Goal: Task Accomplishment & Management: Use online tool/utility

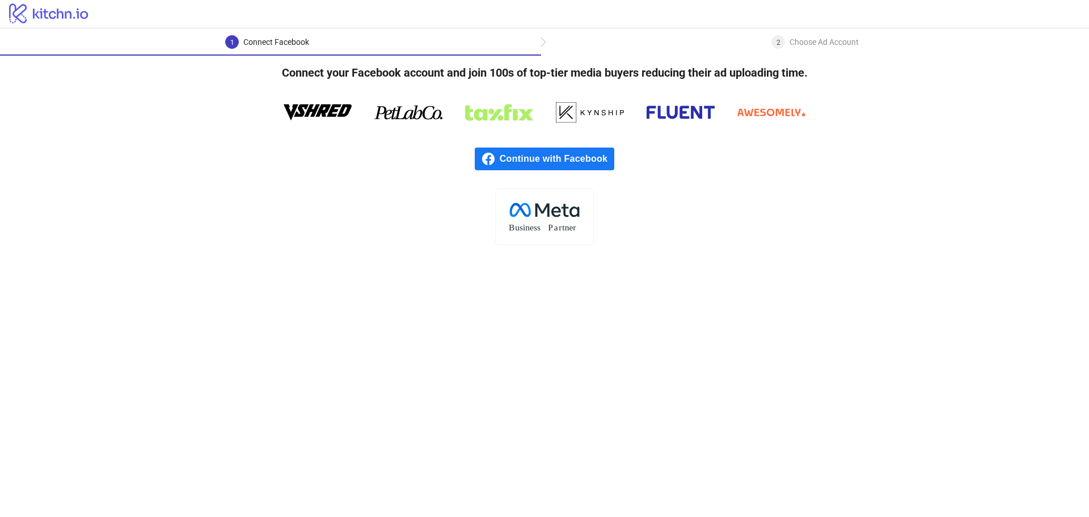
click at [771, 47] on div "2 Choose Ad Account" at bounding box center [814, 45] width 87 height 20
click at [514, 45] on div "1 Connect Facebook" at bounding box center [270, 45] width 541 height 20
click at [547, 154] on span "Continue with Facebook" at bounding box center [557, 158] width 115 height 23
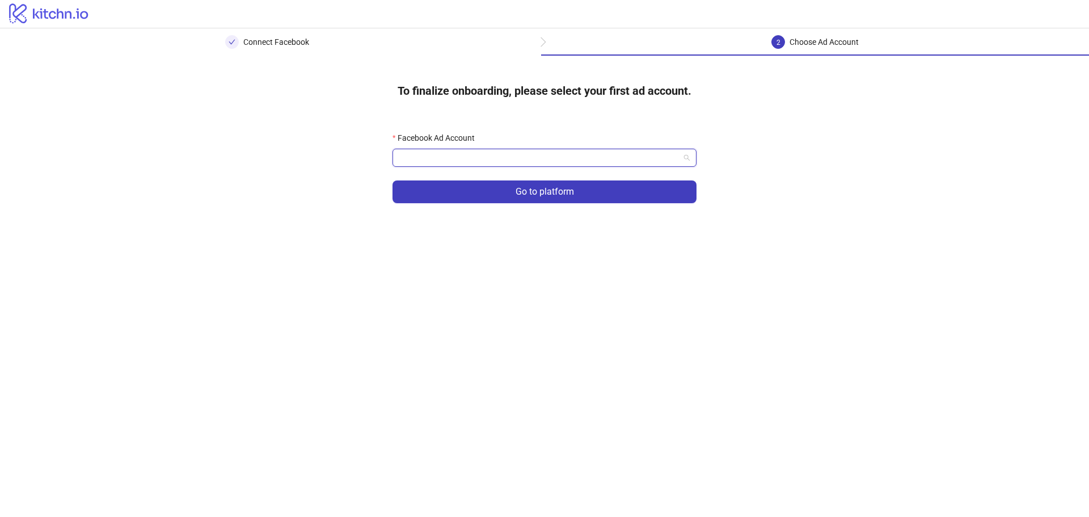
click at [440, 161] on input "Facebook Ad Account" at bounding box center [539, 157] width 280 height 17
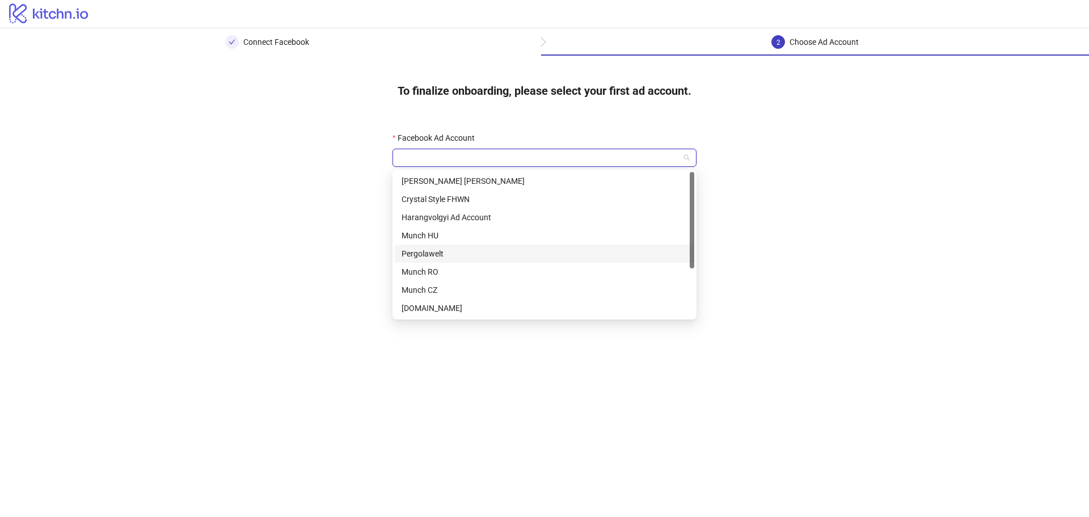
click at [446, 251] on div "Pergolawelt" at bounding box center [545, 253] width 286 height 12
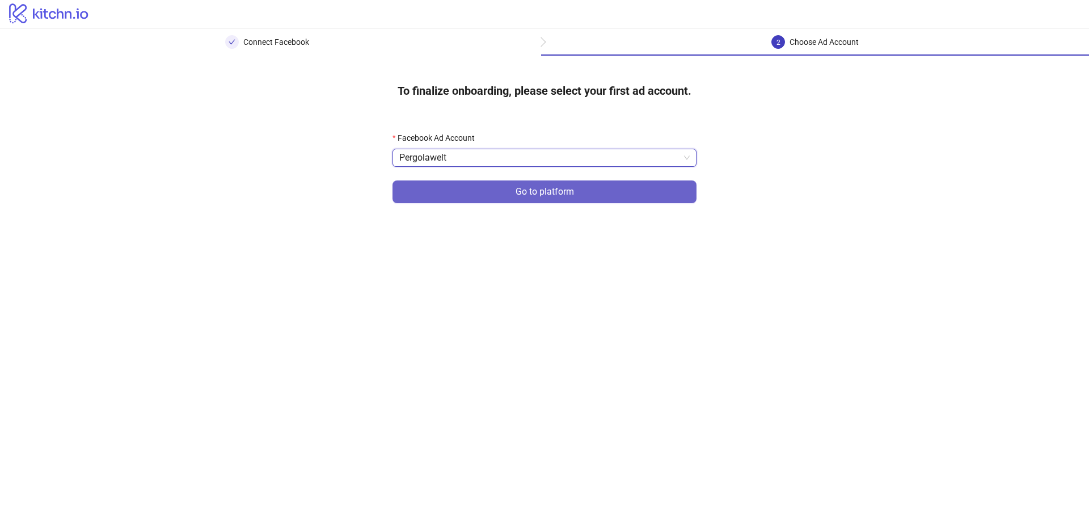
click at [498, 201] on button "Go to platform" at bounding box center [545, 191] width 304 height 23
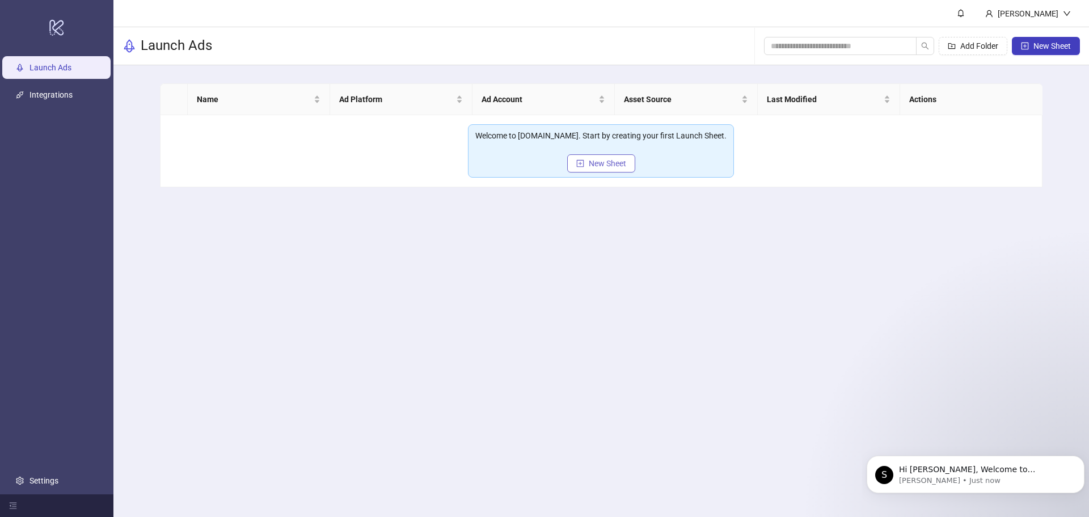
click at [602, 165] on span "New Sheet" at bounding box center [607, 163] width 37 height 9
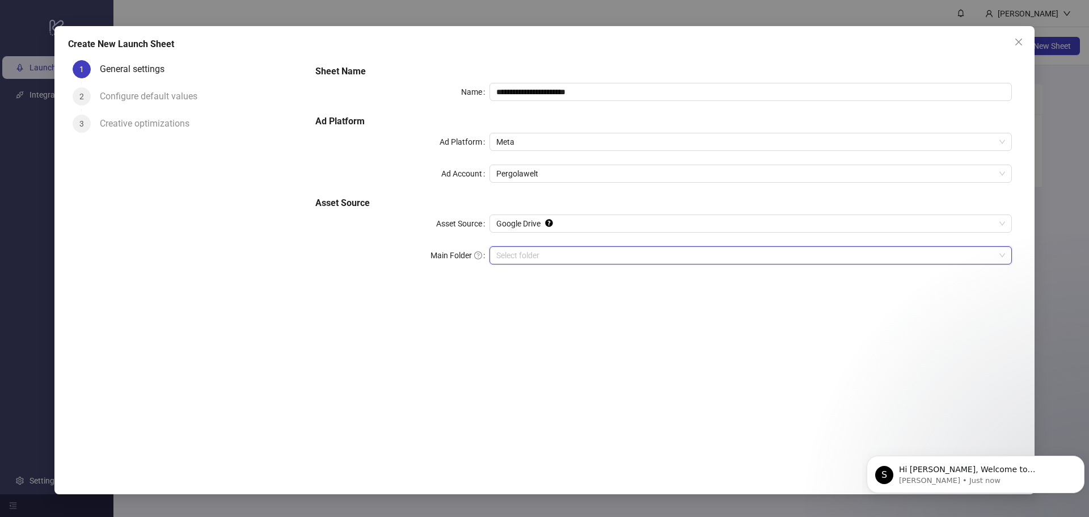
click at [512, 253] on input "Main Folder" at bounding box center [745, 255] width 499 height 17
click at [520, 258] on input "Main Folder" at bounding box center [745, 255] width 499 height 17
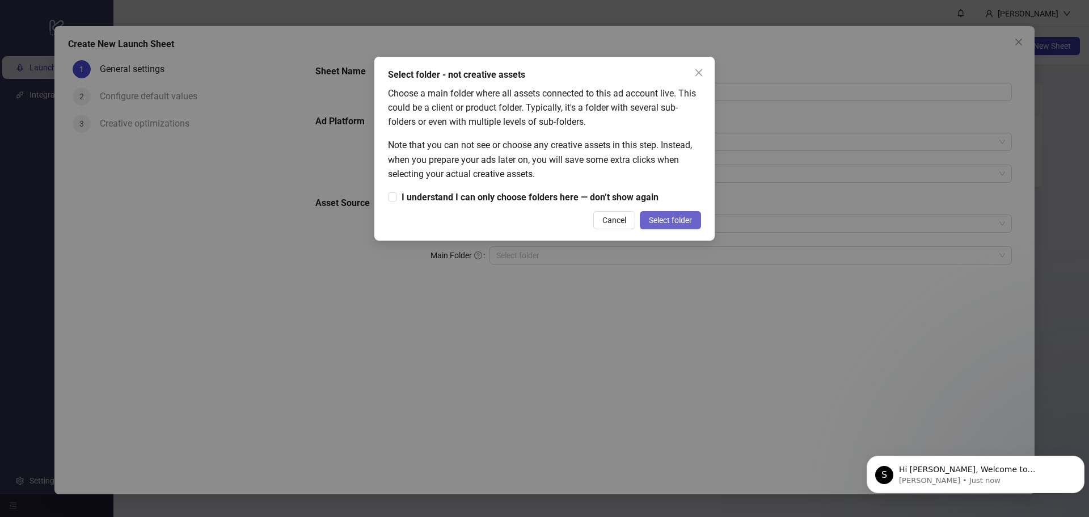
click at [677, 222] on span "Select folder" at bounding box center [670, 220] width 43 height 9
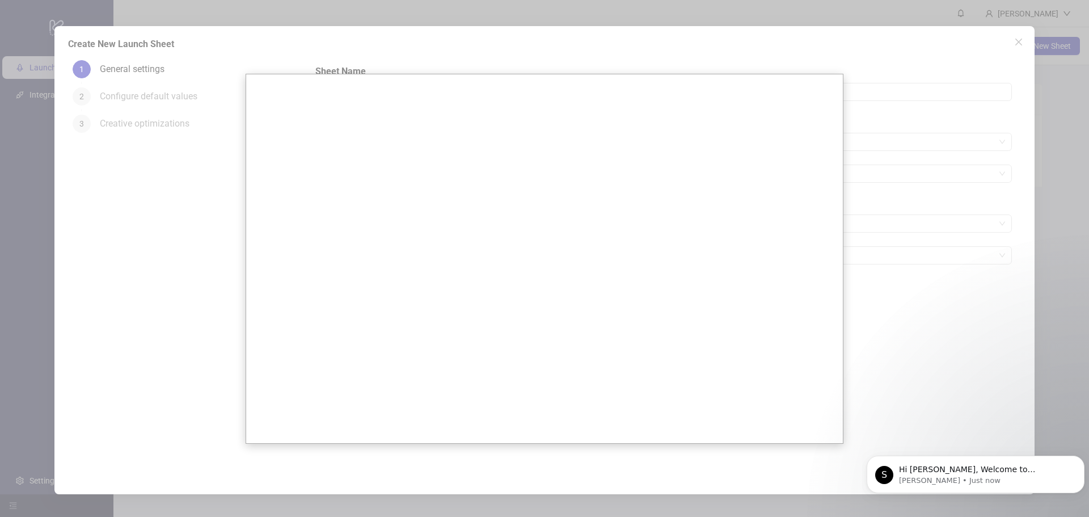
click at [944, 251] on div at bounding box center [544, 258] width 1089 height 517
click at [996, 254] on div at bounding box center [544, 258] width 1089 height 517
drag, startPoint x: 960, startPoint y: 260, endPoint x: 946, endPoint y: 235, distance: 28.7
click at [959, 259] on div at bounding box center [544, 258] width 1089 height 517
click at [910, 374] on div at bounding box center [544, 258] width 1089 height 517
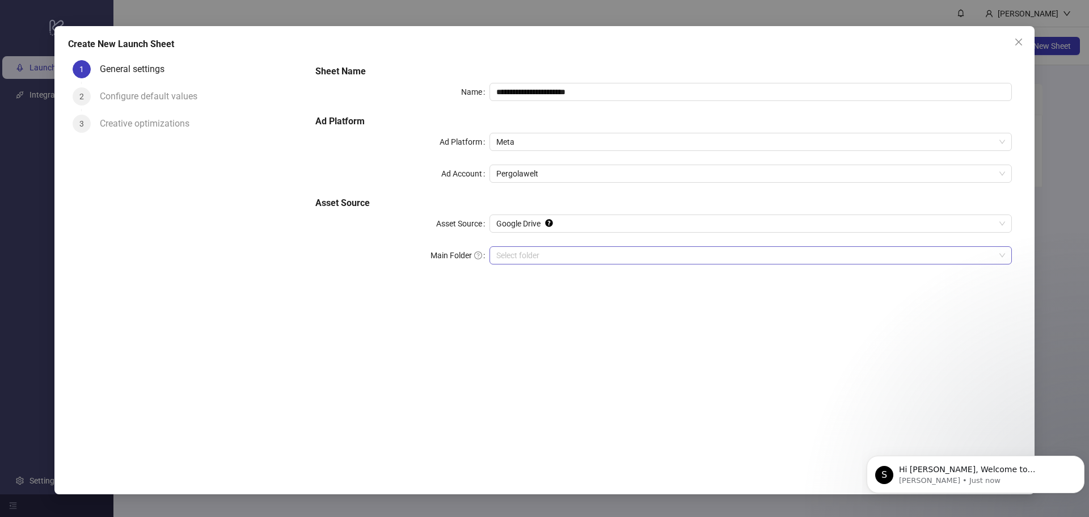
click at [557, 258] on input "Main Folder" at bounding box center [745, 255] width 499 height 17
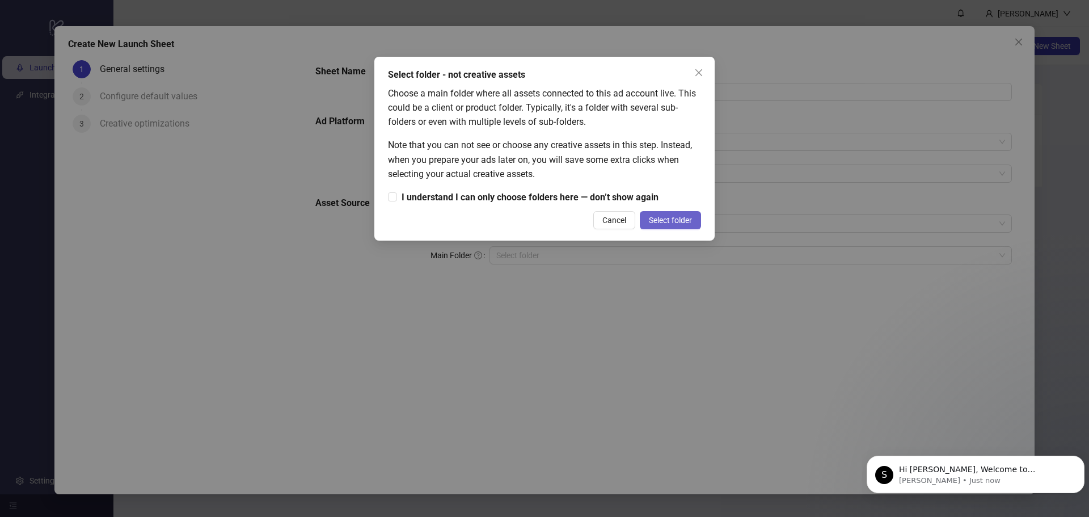
click at [663, 217] on span "Select folder" at bounding box center [670, 220] width 43 height 9
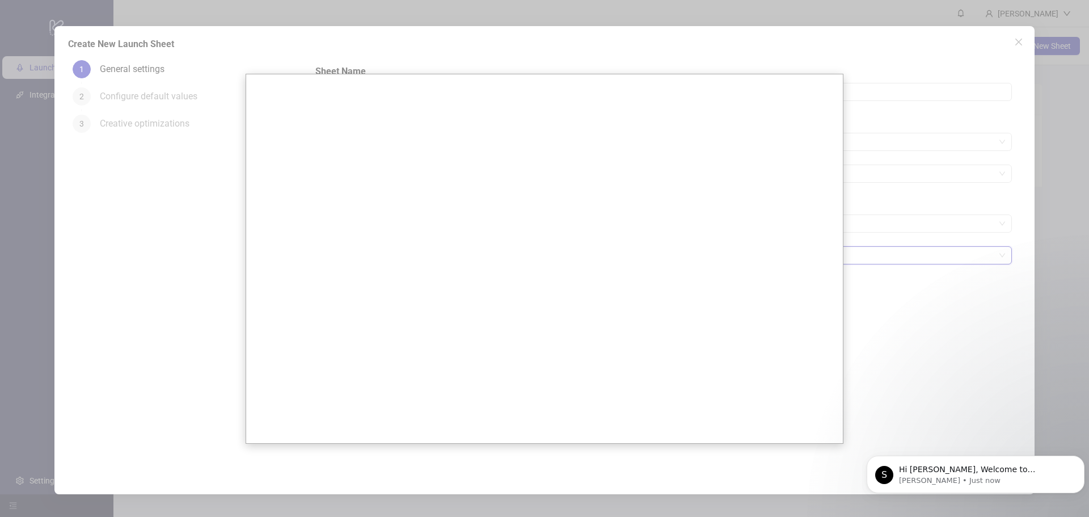
click at [858, 294] on div at bounding box center [544, 258] width 1089 height 517
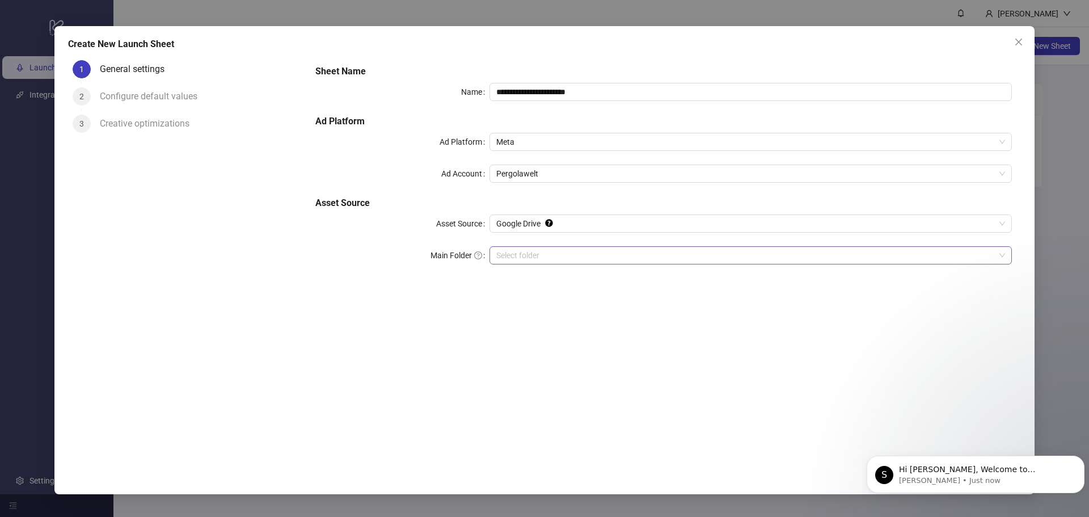
click at [560, 256] on input "Main Folder" at bounding box center [745, 255] width 499 height 17
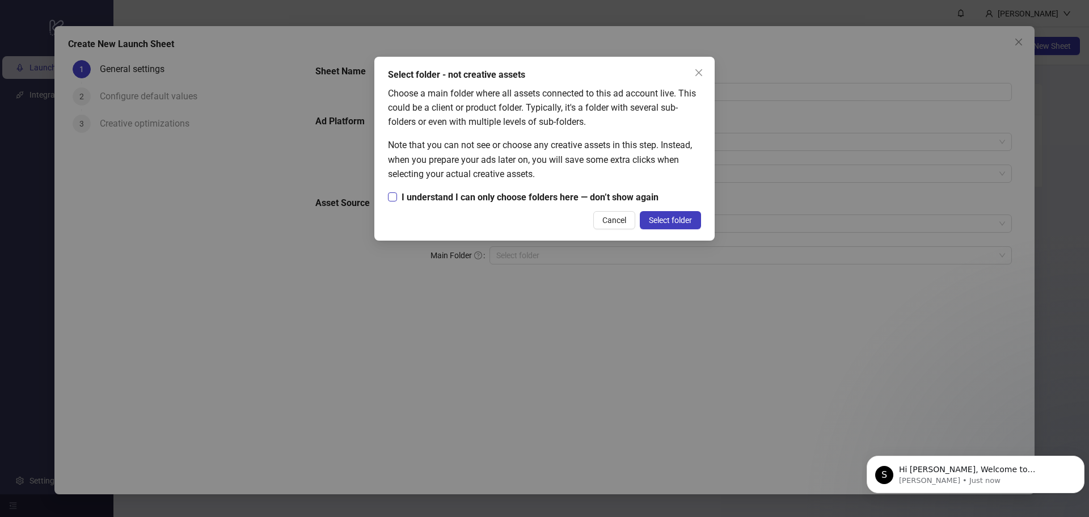
click at [427, 193] on span "I understand I can only choose folders here — don’t show again" at bounding box center [530, 197] width 266 height 14
click at [666, 221] on span "Select folder" at bounding box center [670, 220] width 43 height 9
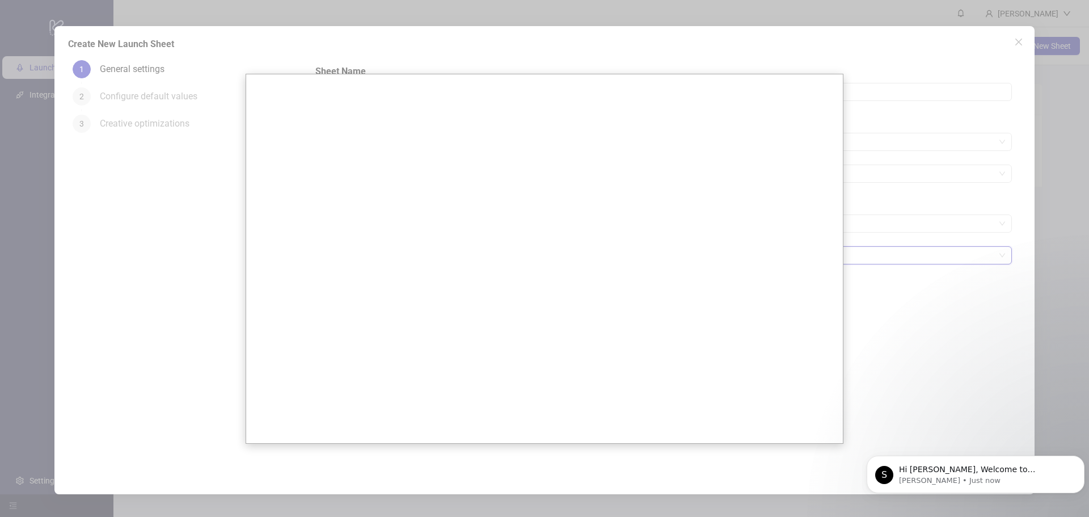
click at [965, 315] on div at bounding box center [544, 258] width 1089 height 517
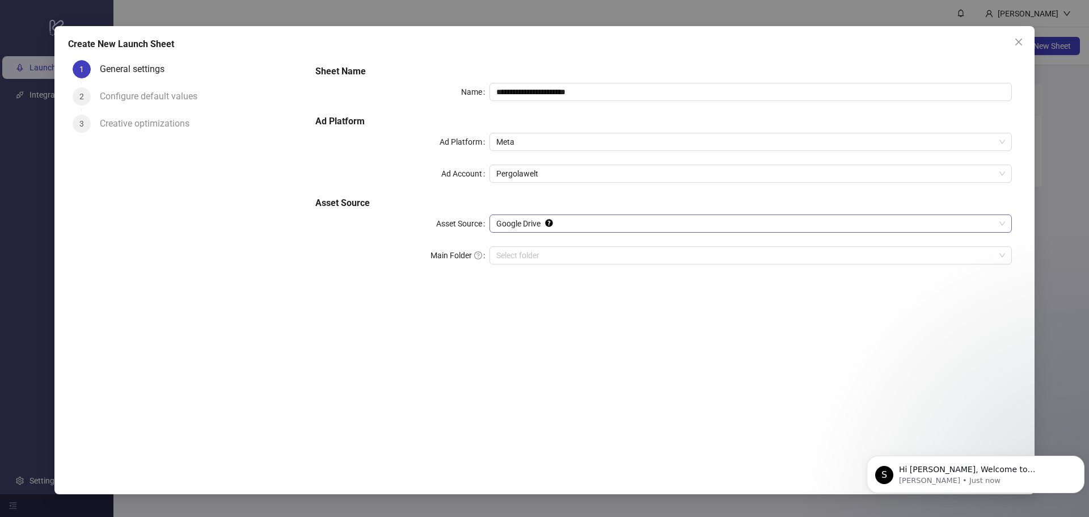
click at [525, 221] on span "Google Drive" at bounding box center [750, 223] width 509 height 17
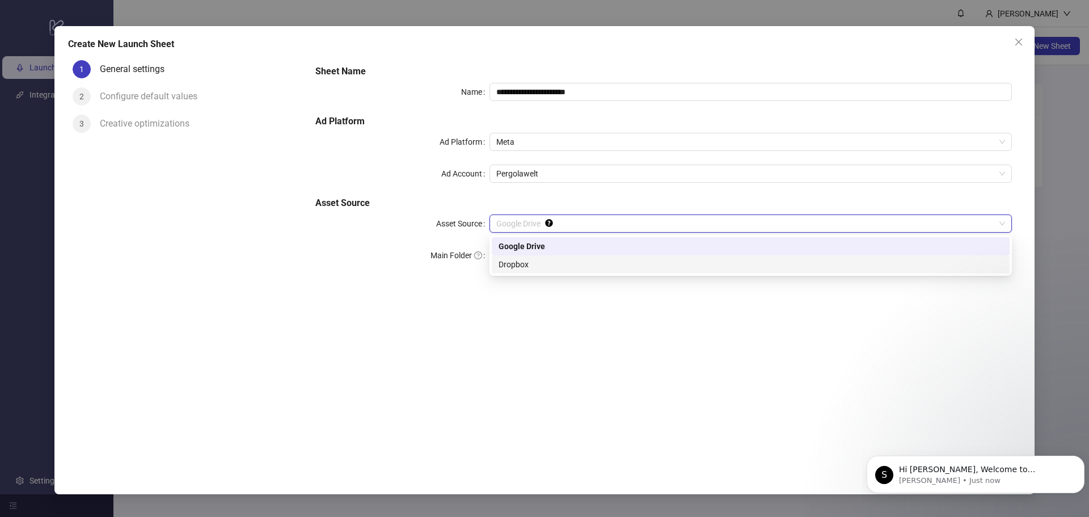
click at [534, 260] on div "Dropbox" at bounding box center [751, 264] width 504 height 12
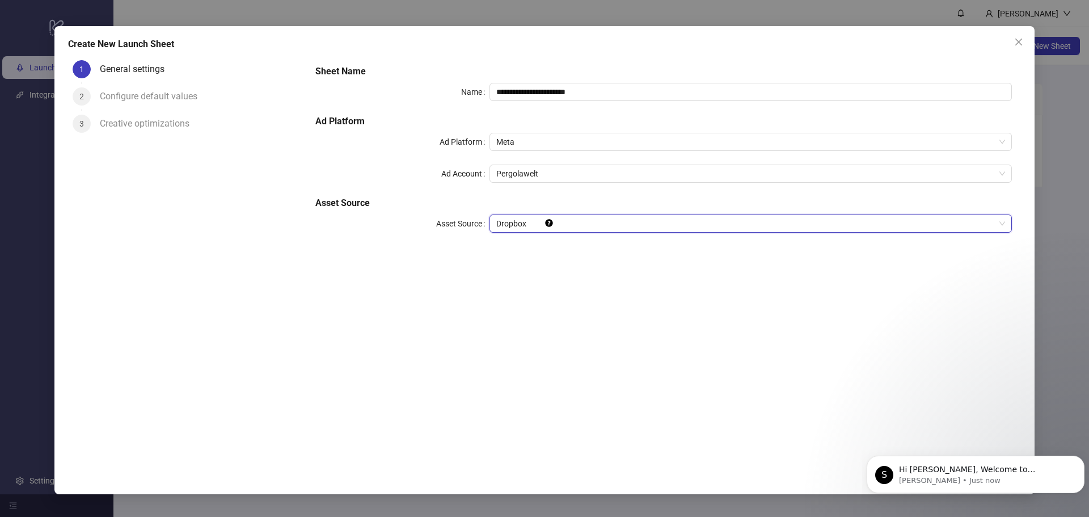
click at [513, 223] on span "Dropbox" at bounding box center [750, 223] width 509 height 17
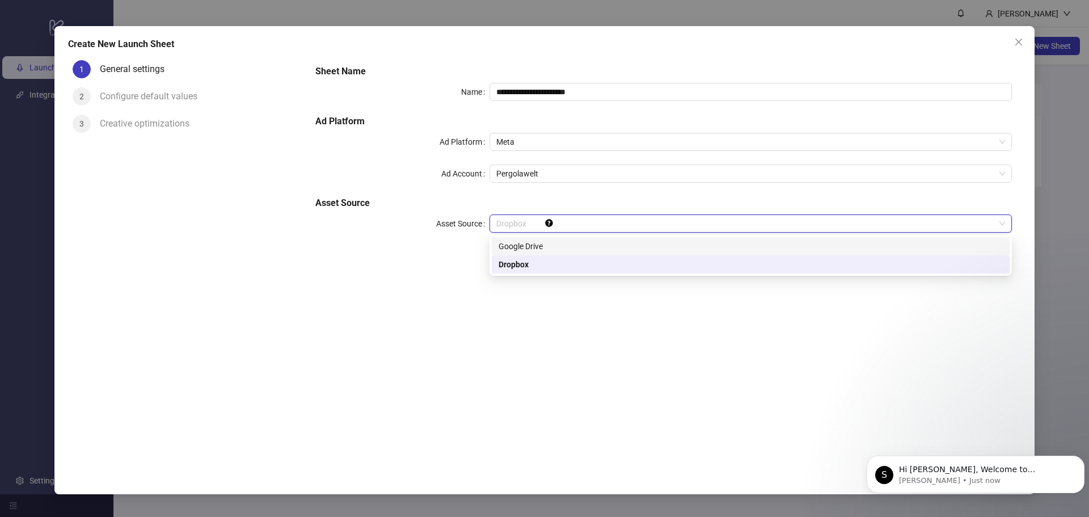
click at [520, 243] on div "Google Drive" at bounding box center [751, 246] width 504 height 12
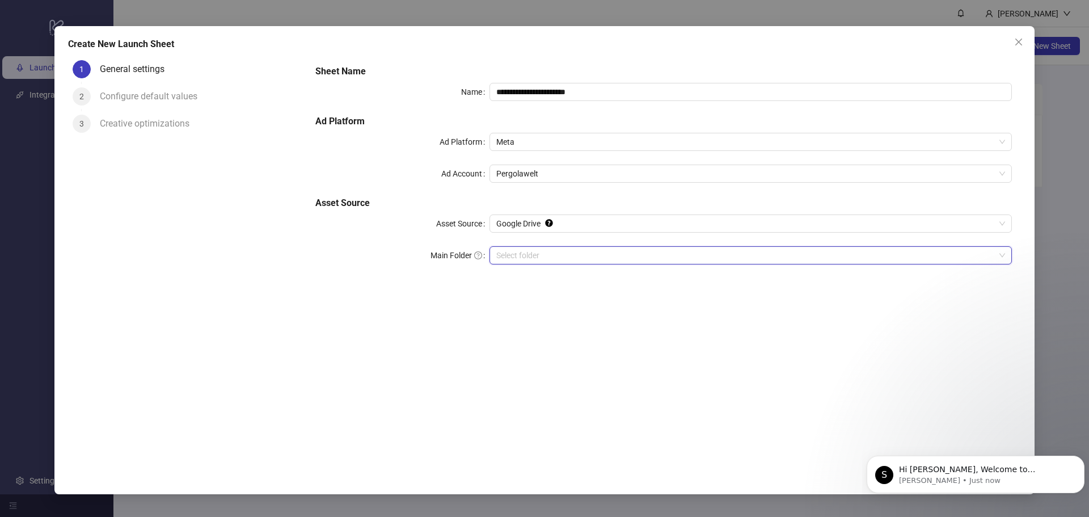
click at [517, 258] on input "Main Folder" at bounding box center [745, 255] width 499 height 17
click at [161, 91] on div "Configure default values" at bounding box center [153, 96] width 107 height 18
click at [209, 20] on div "**********" at bounding box center [544, 258] width 1089 height 517
click at [260, 19] on div "**********" at bounding box center [544, 258] width 1089 height 517
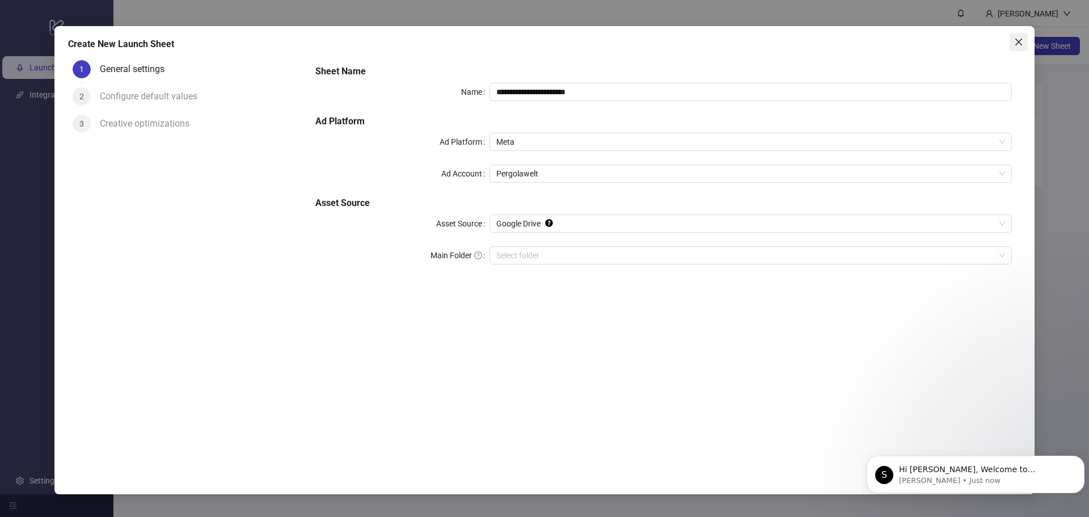
click at [1018, 48] on button "Close" at bounding box center [1019, 42] width 18 height 18
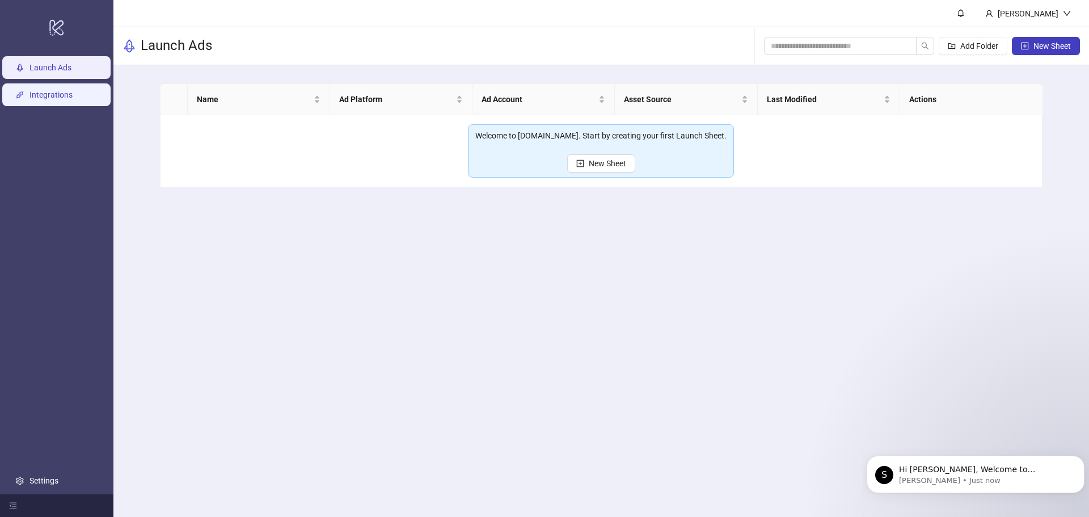
click at [36, 91] on link "Integrations" at bounding box center [50, 94] width 43 height 9
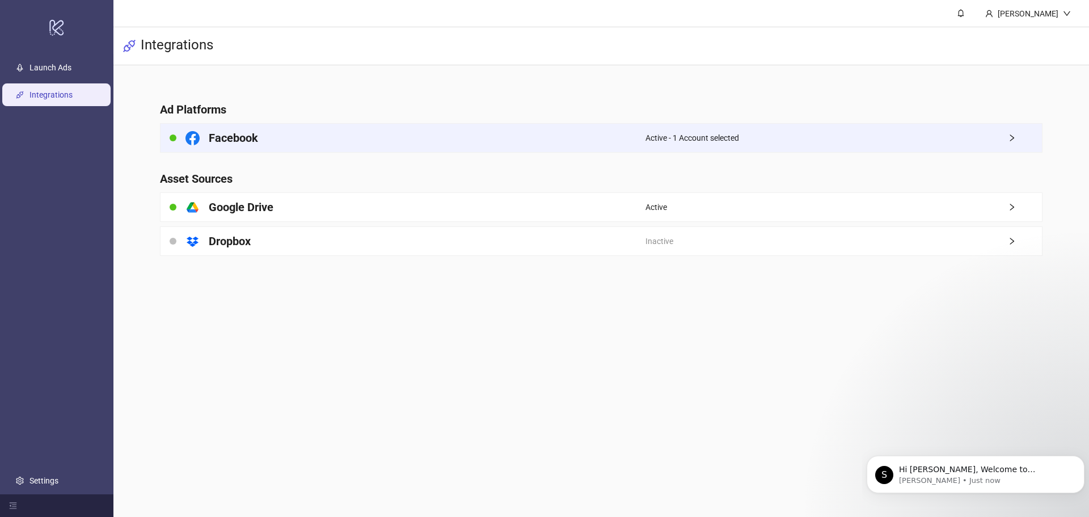
click at [355, 146] on div "Facebook" at bounding box center [403, 138] width 485 height 28
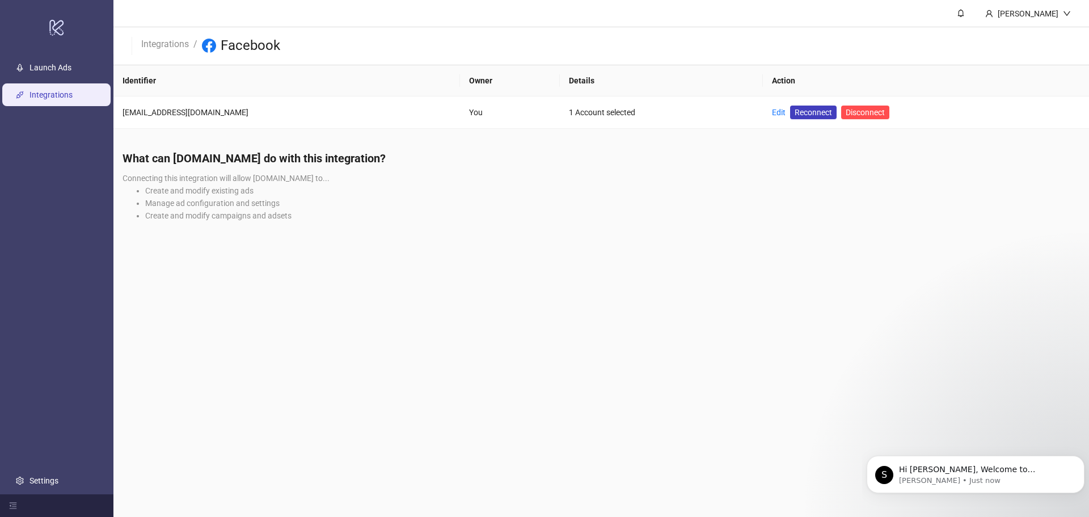
click at [56, 98] on link "Integrations" at bounding box center [50, 94] width 43 height 9
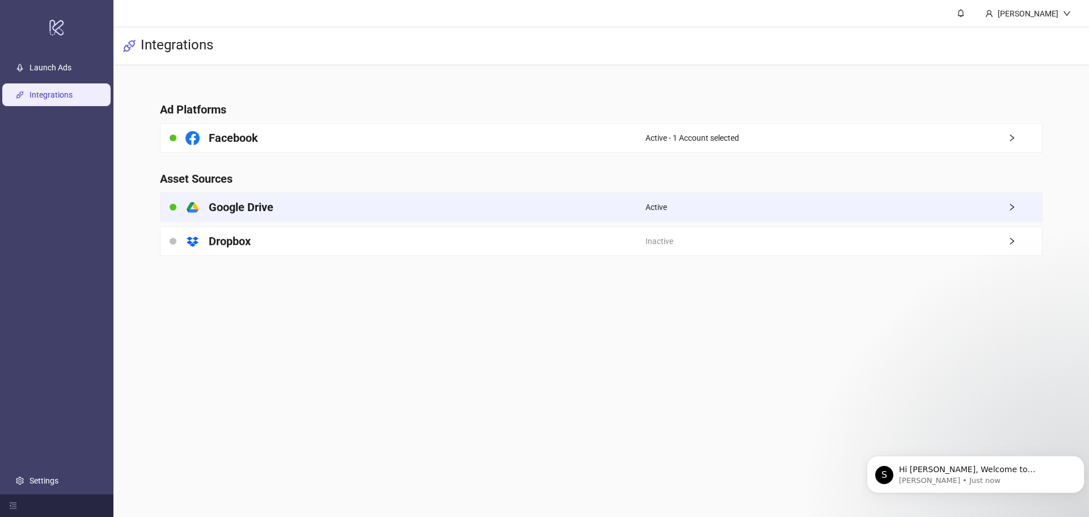
click at [433, 218] on div "platform/google_drive Google Drive" at bounding box center [403, 207] width 485 height 28
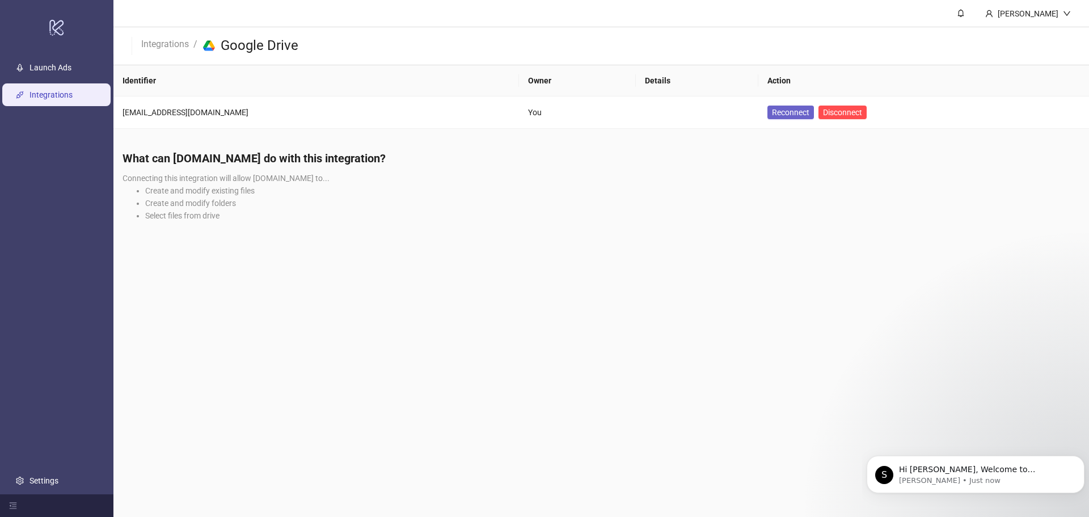
click at [772, 116] on span "Reconnect" at bounding box center [790, 112] width 37 height 9
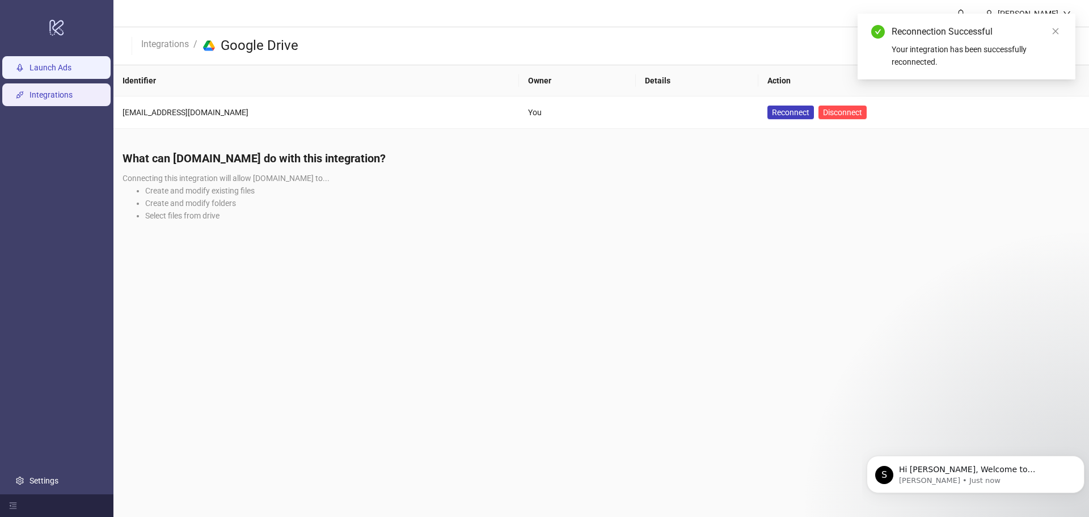
click at [56, 68] on link "Launch Ads" at bounding box center [50, 67] width 42 height 9
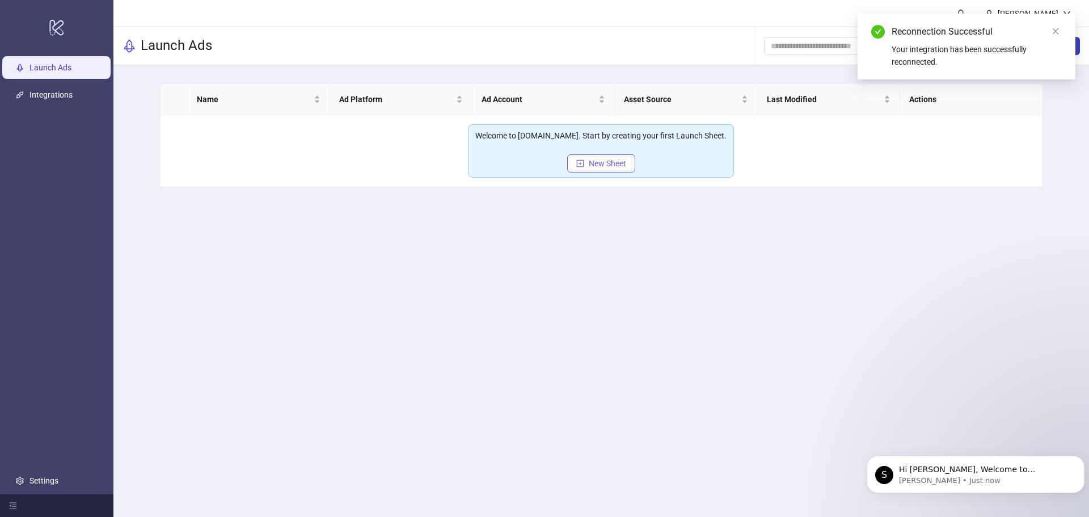
click at [614, 166] on span "New Sheet" at bounding box center [607, 163] width 37 height 9
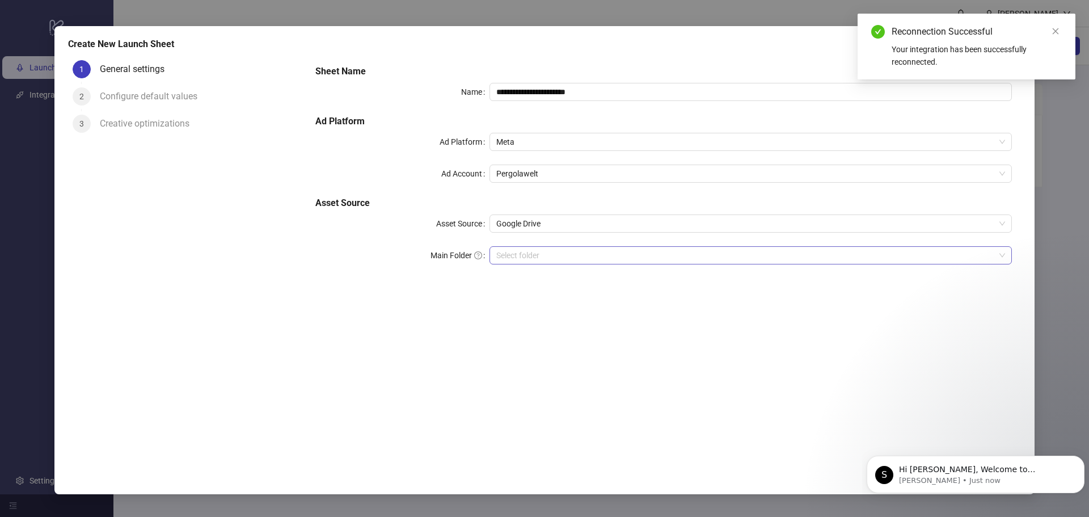
click at [526, 262] on input "Main Folder" at bounding box center [745, 255] width 499 height 17
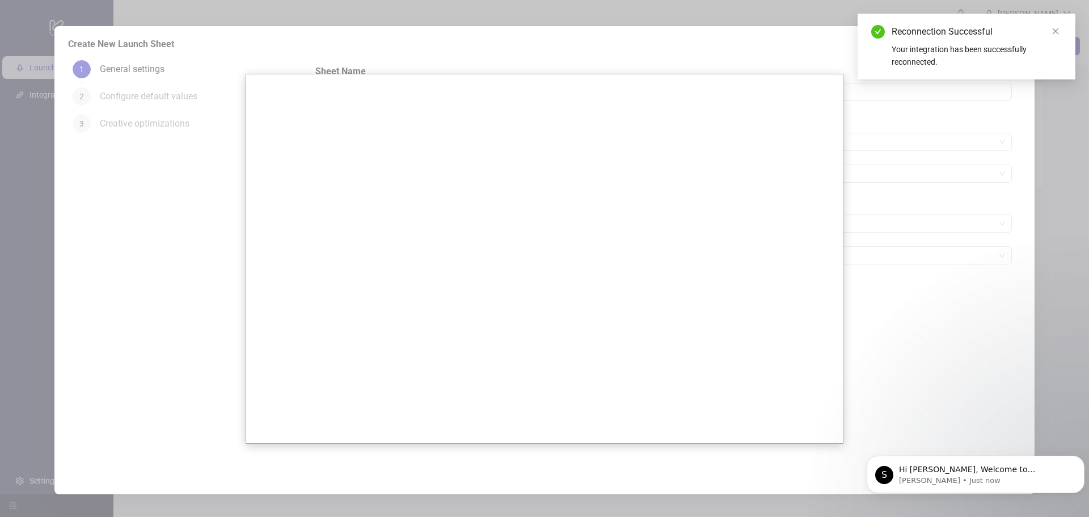
click at [881, 268] on div at bounding box center [544, 258] width 1089 height 517
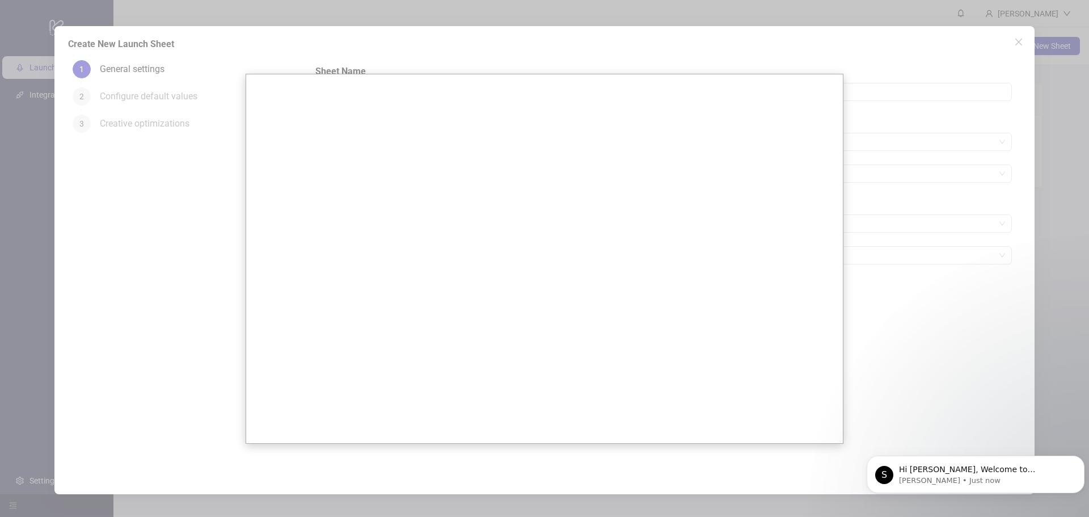
click at [923, 311] on div at bounding box center [544, 258] width 1089 height 517
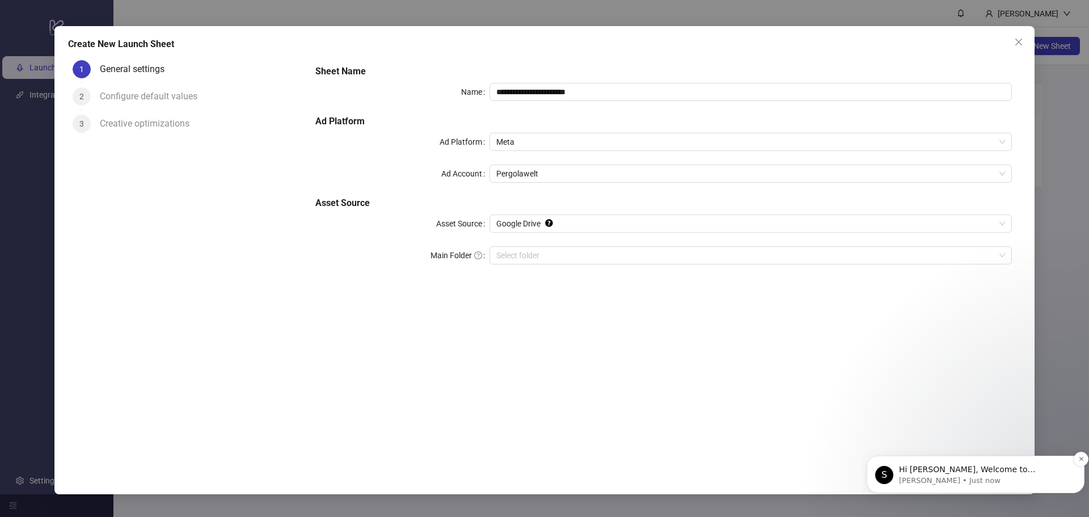
click at [1021, 465] on p "Hi [PERSON_NAME], Welcome to [DOMAIN_NAME]! 🎉 You’re all set to start launching…" at bounding box center [984, 469] width 171 height 11
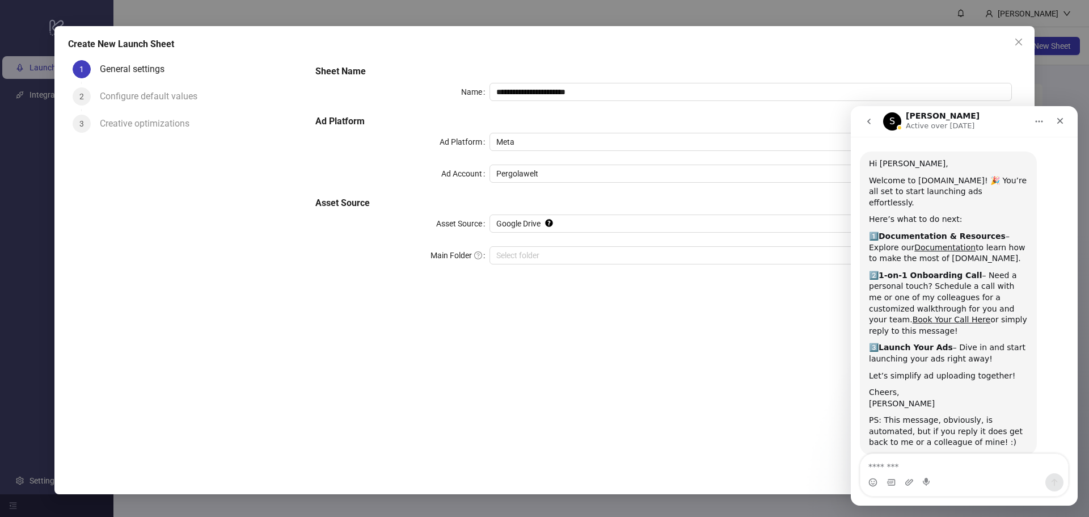
scroll to position [33, 0]
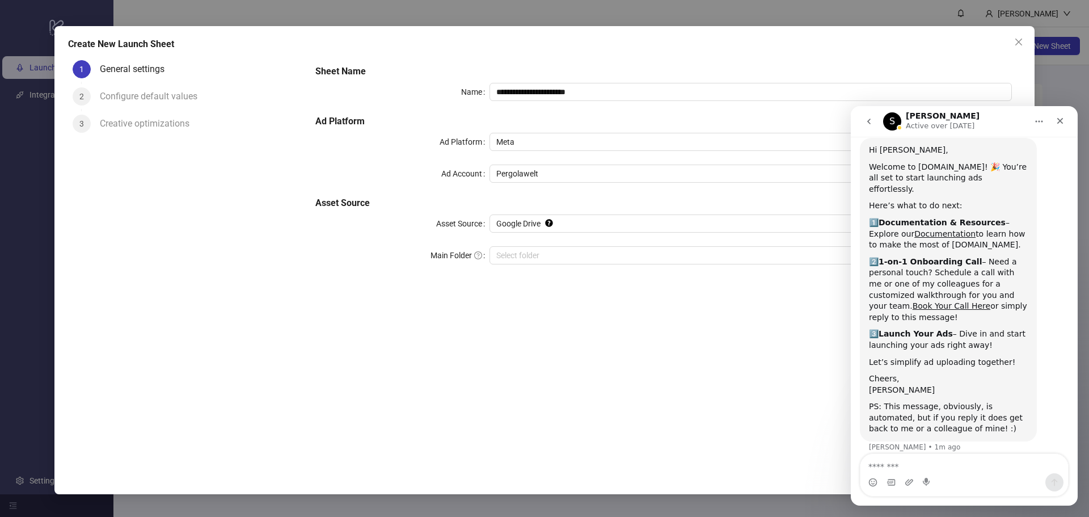
click at [701, 332] on div "**********" at bounding box center [663, 257] width 715 height 403
click at [1061, 116] on div "Close" at bounding box center [1060, 121] width 20 height 20
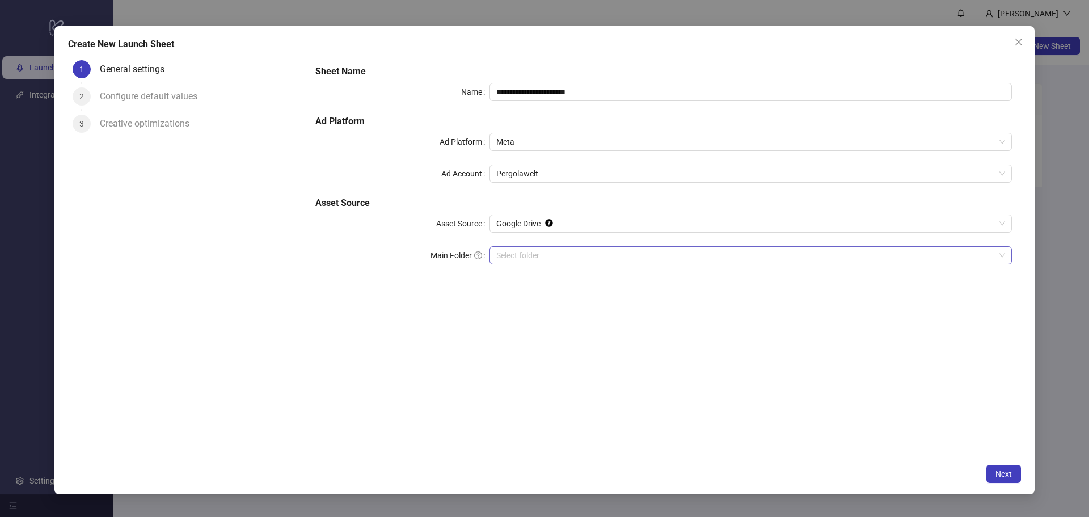
click at [540, 256] on input "Main Folder" at bounding box center [745, 255] width 499 height 17
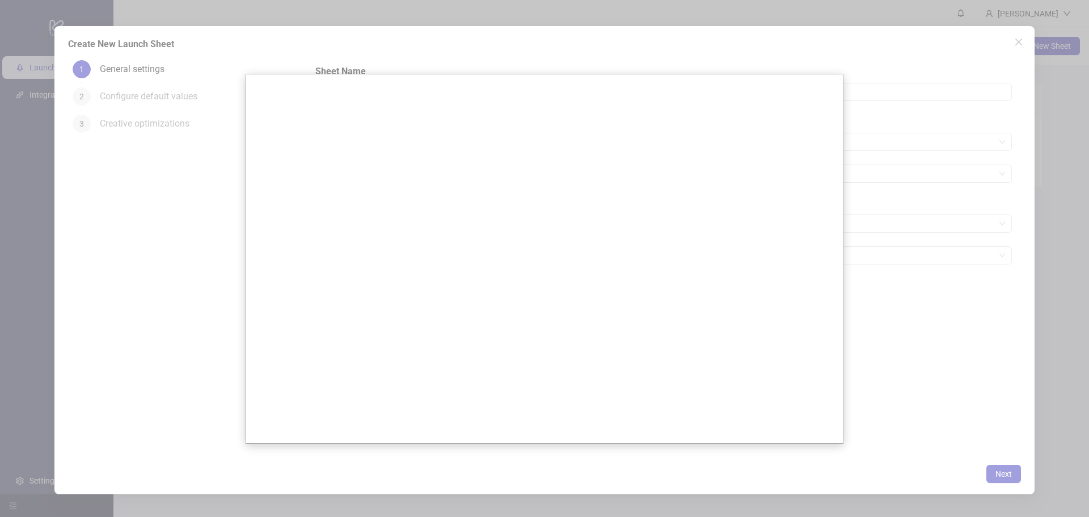
click at [244, 222] on div at bounding box center [544, 258] width 1089 height 517
click at [934, 270] on div at bounding box center [544, 258] width 1089 height 517
click at [996, 480] on div at bounding box center [544, 258] width 1089 height 517
click at [1021, 475] on div at bounding box center [544, 258] width 1089 height 517
click at [1078, 187] on div at bounding box center [544, 258] width 1089 height 517
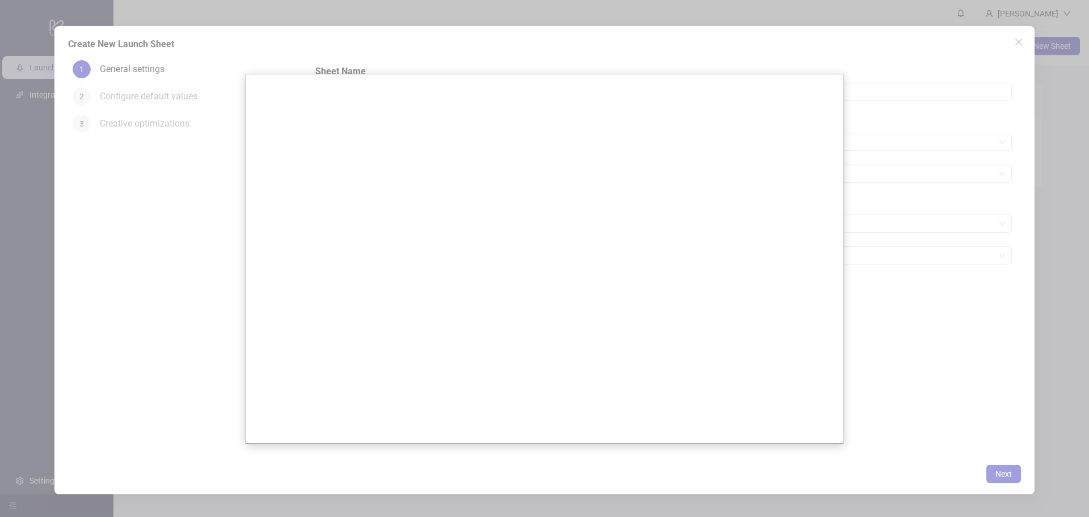
drag, startPoint x: 1089, startPoint y: 130, endPoint x: 1048, endPoint y: 70, distance: 72.7
click at [1080, 119] on div at bounding box center [544, 258] width 1089 height 517
drag, startPoint x: 1007, startPoint y: 35, endPoint x: 1017, endPoint y: 40, distance: 10.7
click at [1008, 35] on div at bounding box center [544, 258] width 1089 height 517
click at [1017, 40] on div at bounding box center [544, 258] width 1089 height 517
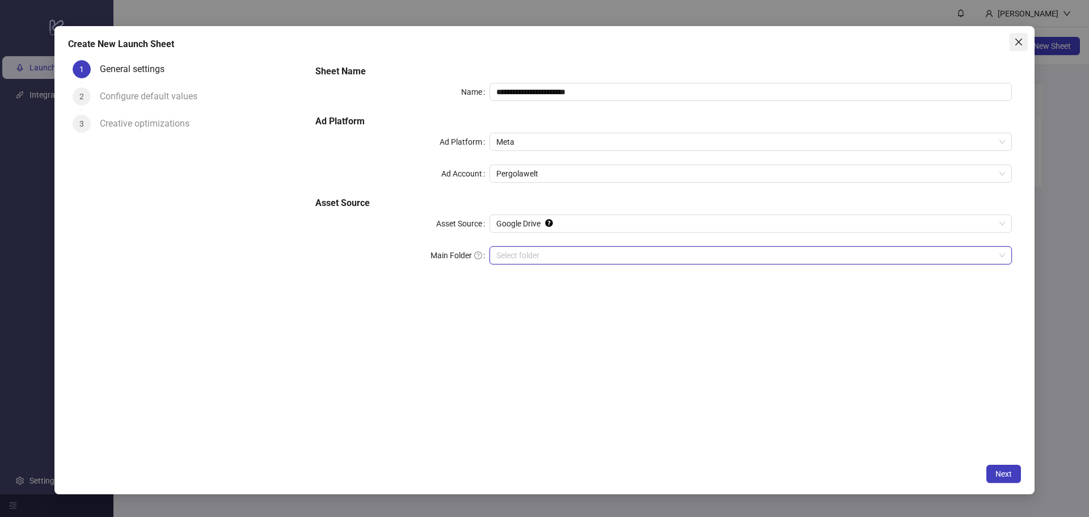
click at [1020, 41] on icon "close" at bounding box center [1018, 41] width 9 height 9
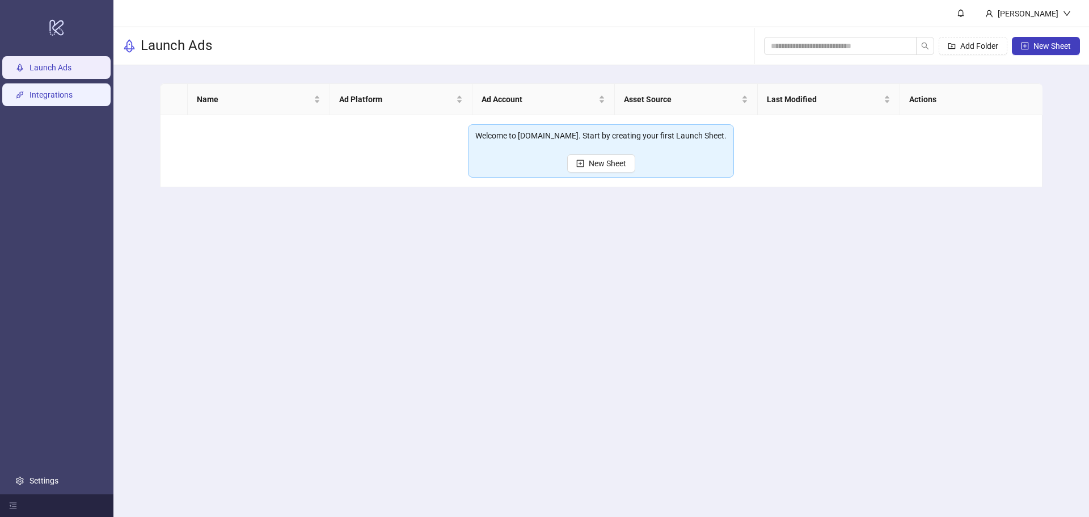
click at [50, 99] on link "Integrations" at bounding box center [50, 94] width 43 height 9
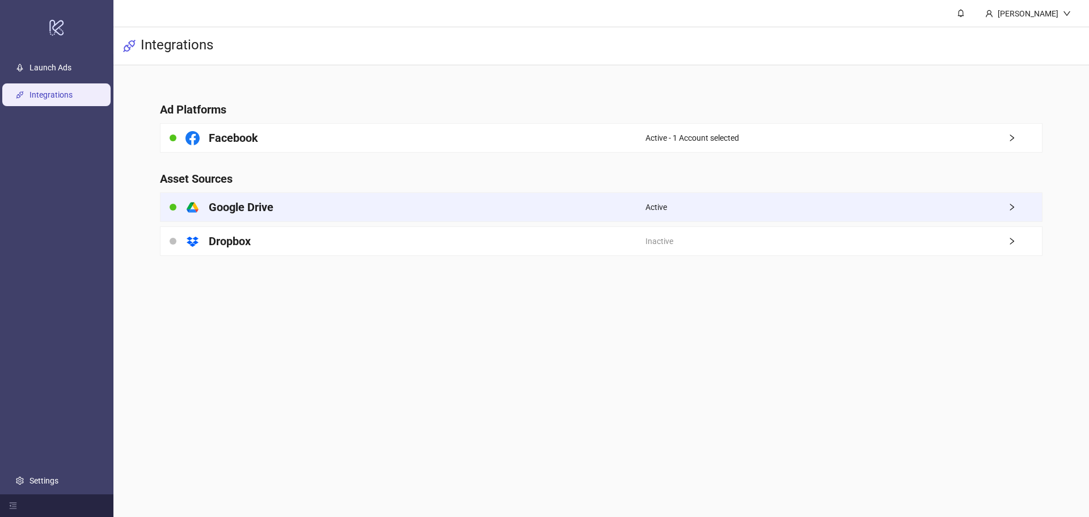
click at [513, 205] on div "platform/google_drive Google Drive" at bounding box center [403, 207] width 485 height 28
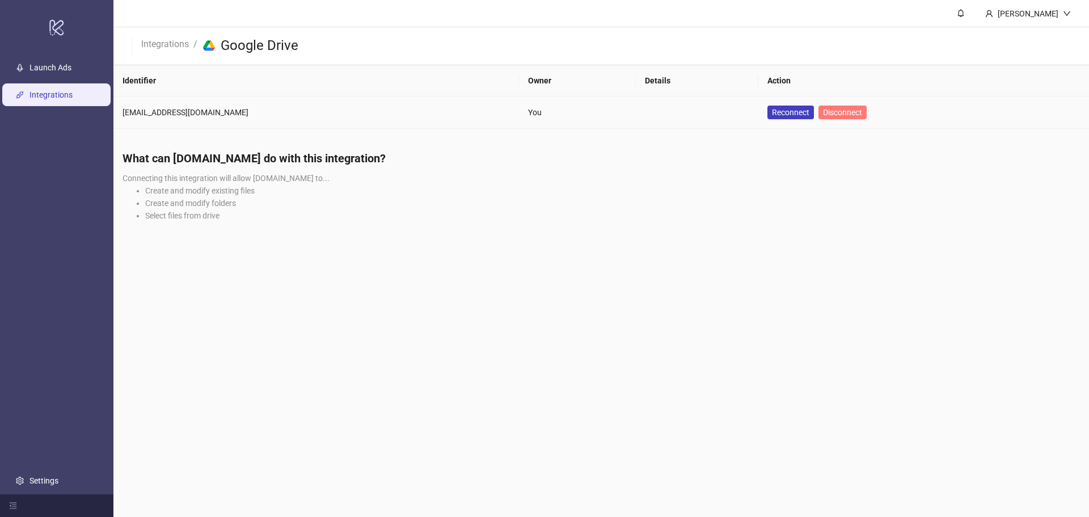
click at [819, 106] on button "Disconnect" at bounding box center [843, 113] width 48 height 14
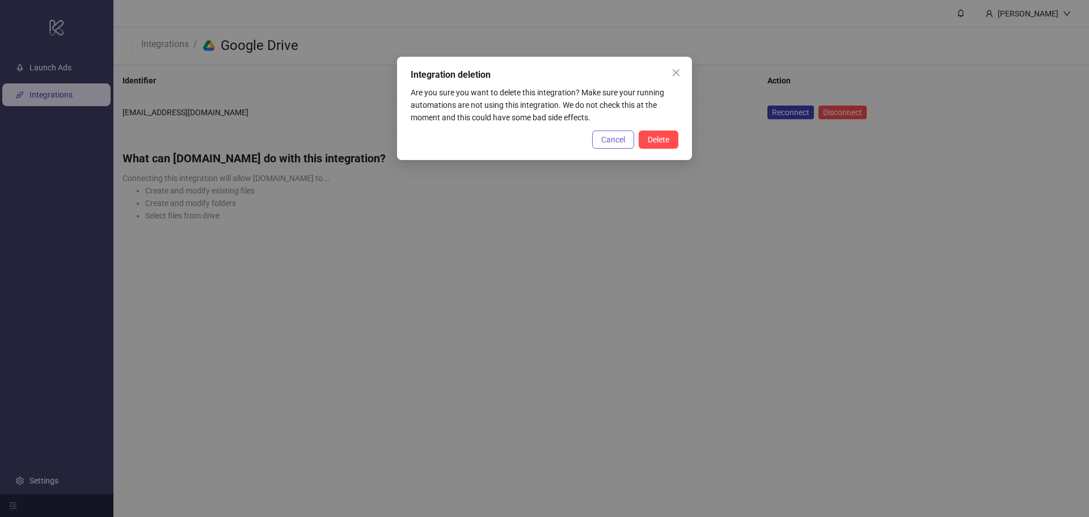
click at [627, 145] on button "Cancel" at bounding box center [613, 139] width 42 height 18
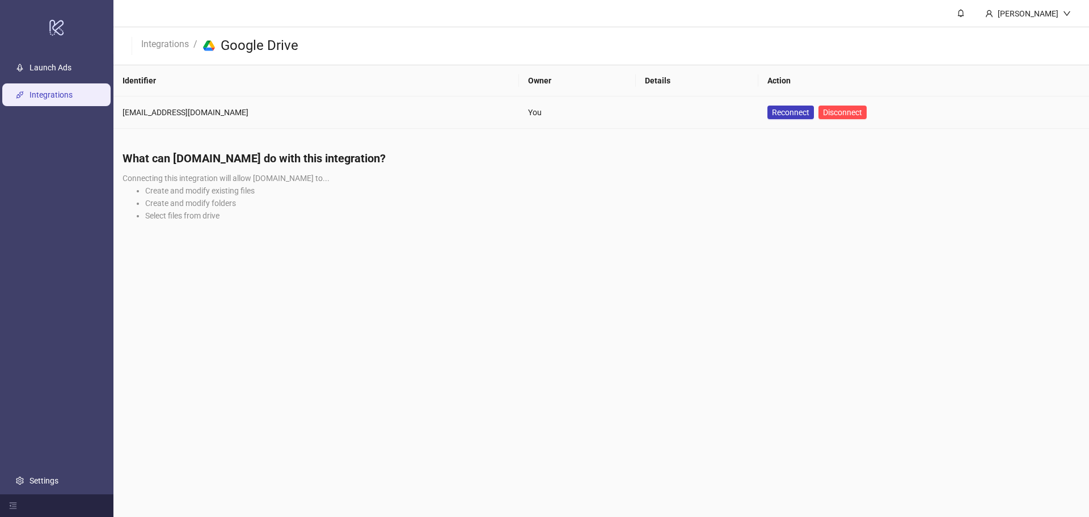
click at [646, 142] on body "logo/logo-mobile Launch Ads Integrations Settings [PERSON_NAME] Integrations / …" at bounding box center [544, 258] width 1089 height 517
click at [823, 113] on span "Disconnect" at bounding box center [842, 112] width 39 height 9
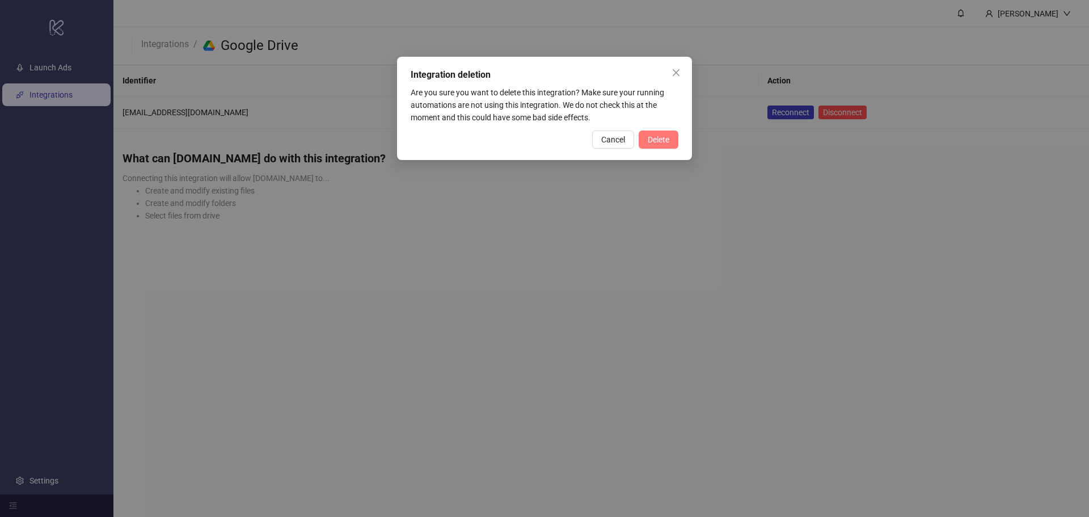
click at [675, 137] on button "Delete" at bounding box center [659, 139] width 40 height 18
click at [669, 138] on div "Integration deletion Are you sure you want to delete this integration? Make sur…" at bounding box center [544, 258] width 1089 height 517
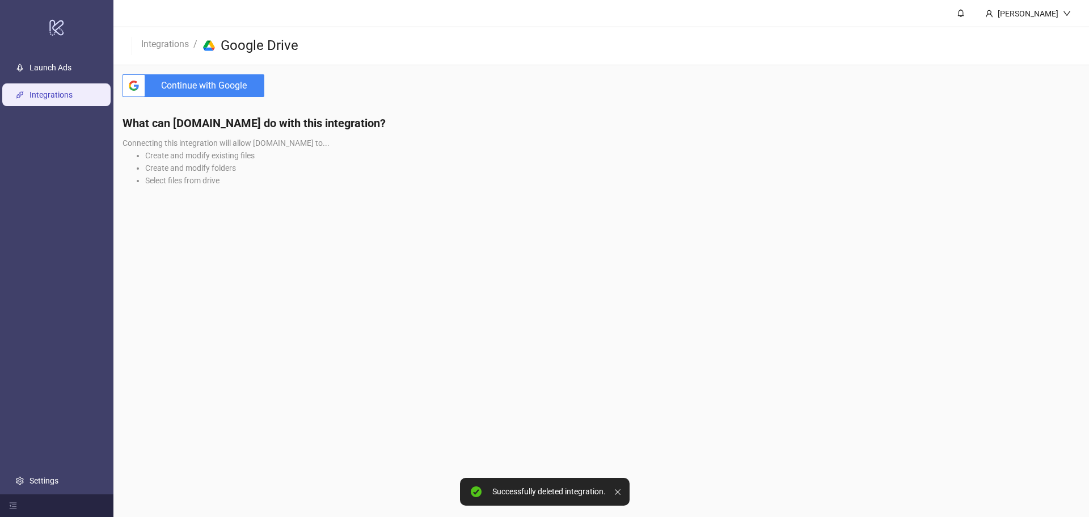
click at [205, 79] on span "Continue with Google" at bounding box center [207, 85] width 115 height 23
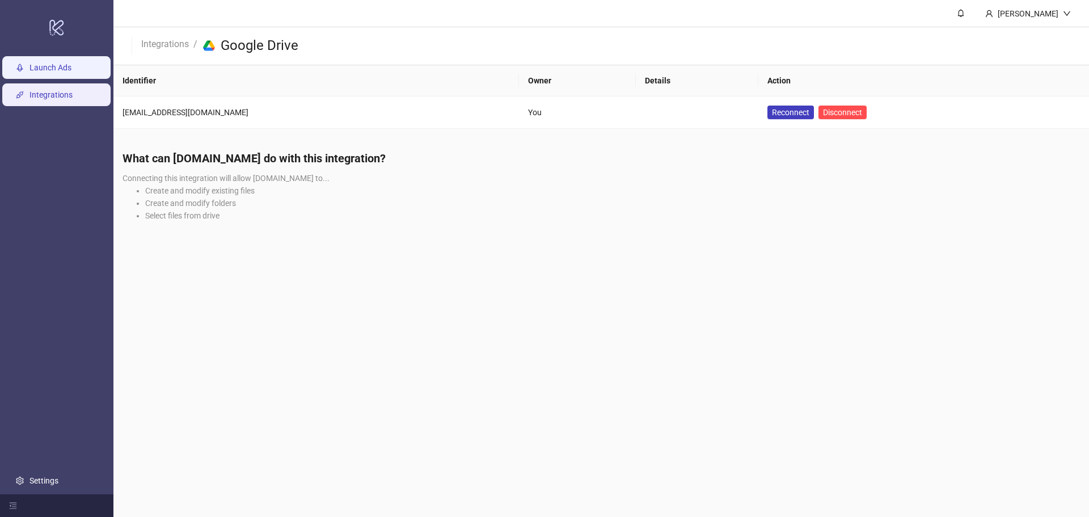
click at [48, 63] on link "Launch Ads" at bounding box center [50, 67] width 42 height 9
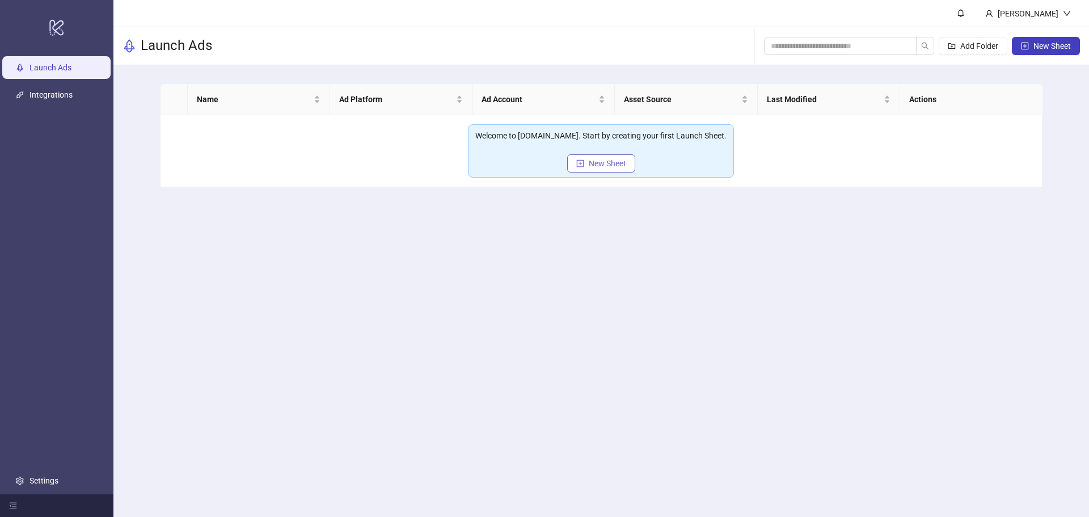
click at [585, 167] on button "New Sheet" at bounding box center [601, 163] width 68 height 18
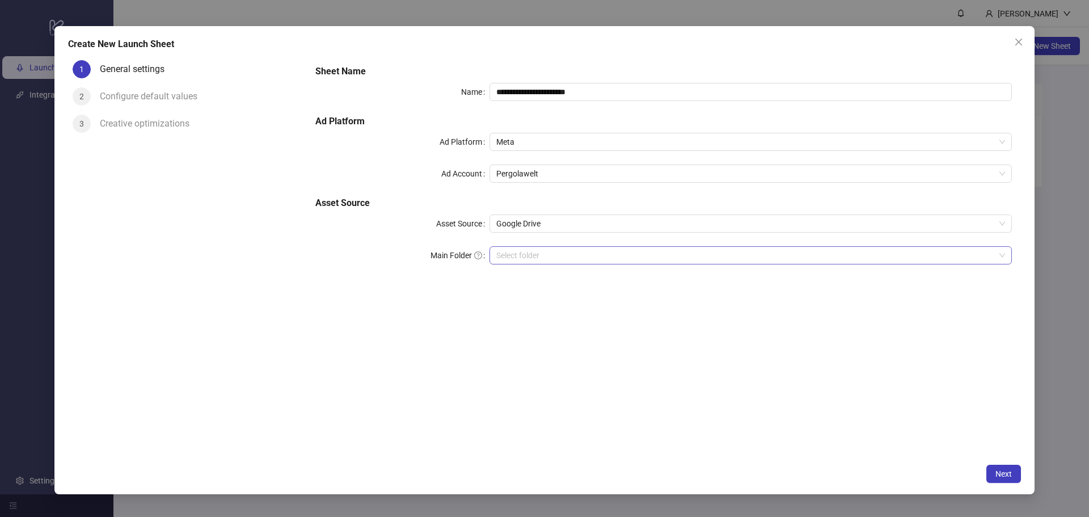
click at [515, 260] on input "Main Folder" at bounding box center [745, 255] width 499 height 17
click at [499, 223] on span "Google Drive" at bounding box center [750, 223] width 509 height 17
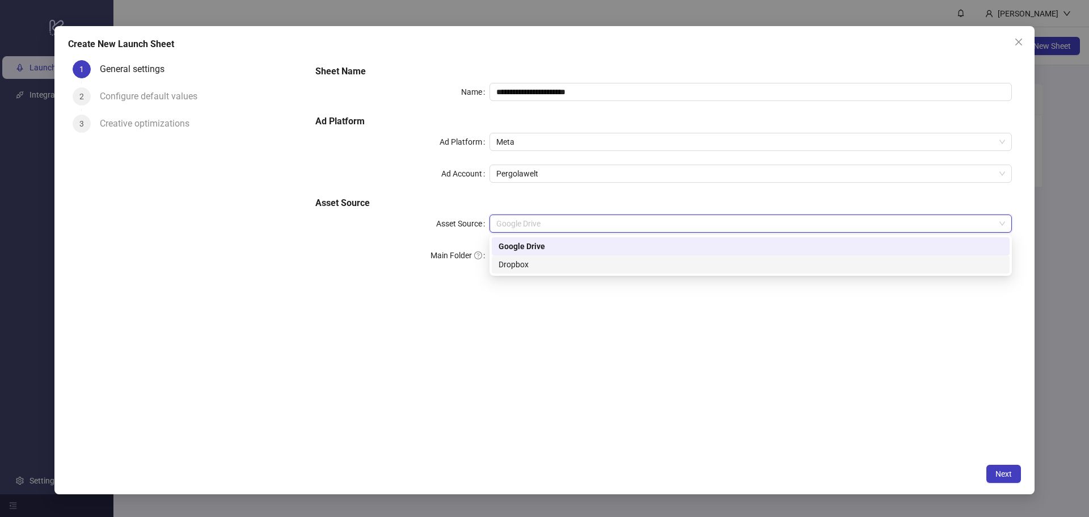
click at [530, 267] on div "Dropbox" at bounding box center [751, 264] width 504 height 12
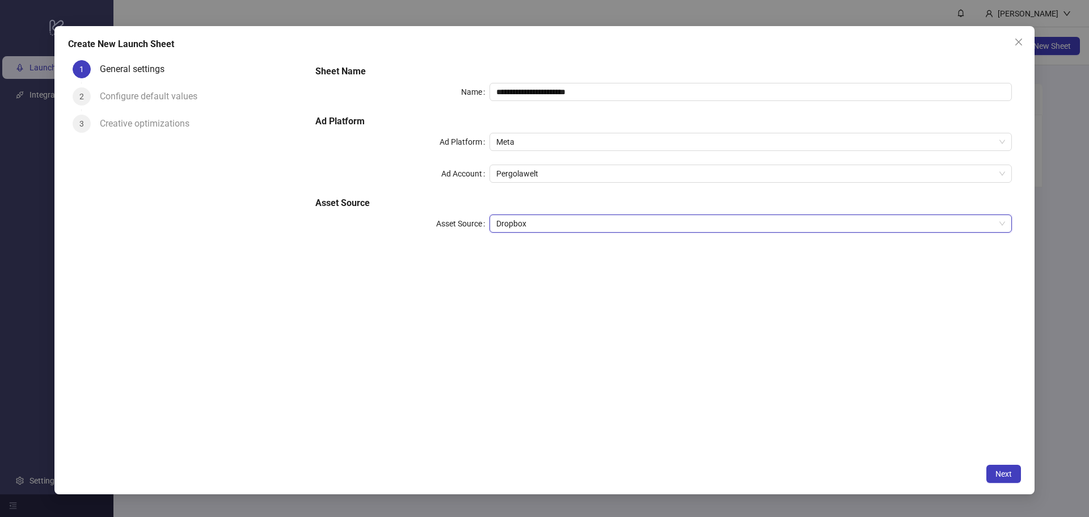
click at [520, 220] on span "Dropbox" at bounding box center [750, 223] width 509 height 17
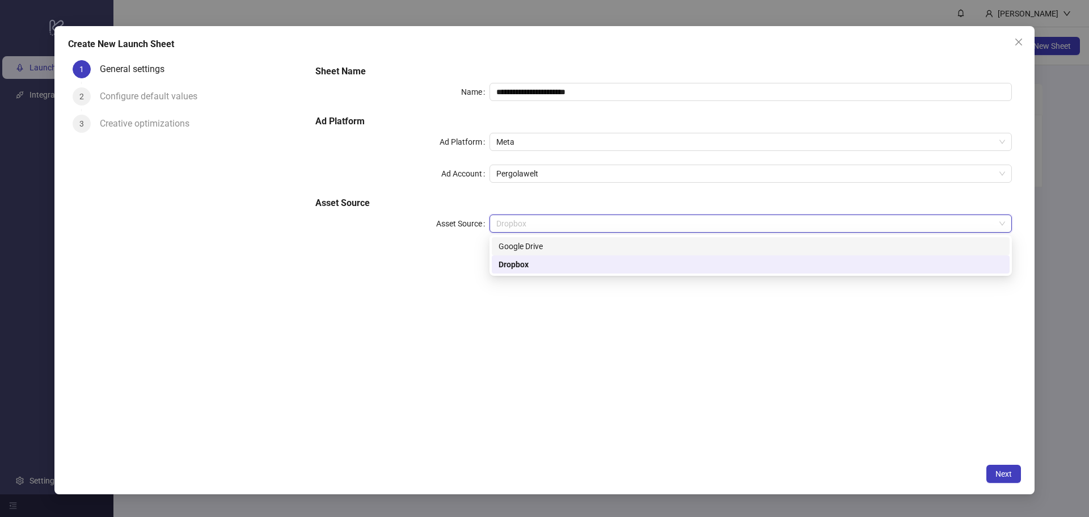
click at [519, 248] on div "Google Drive" at bounding box center [751, 246] width 504 height 12
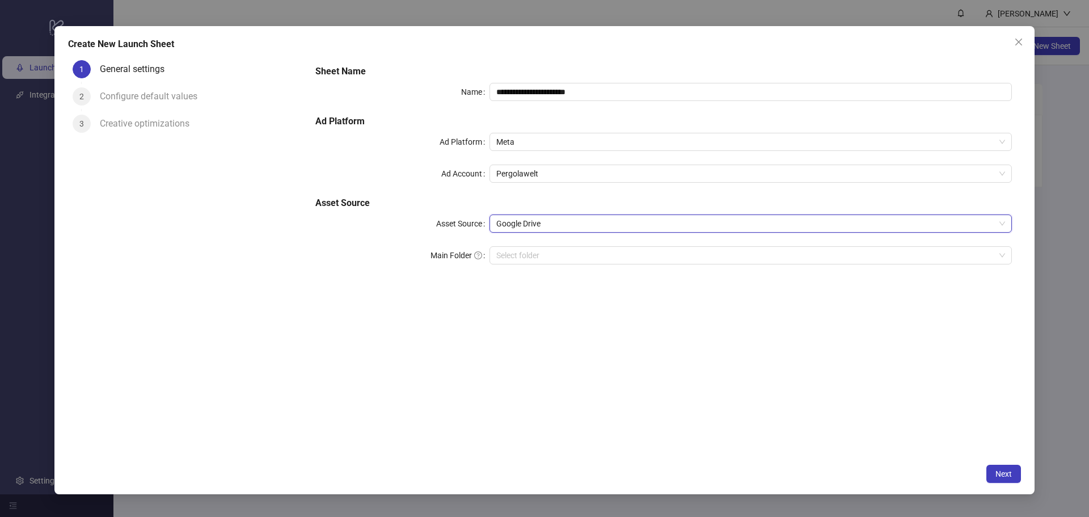
click at [519, 258] on input "Main Folder" at bounding box center [745, 255] width 499 height 17
click at [529, 160] on div "**********" at bounding box center [664, 171] width 706 height 222
click at [526, 143] on span "Meta" at bounding box center [750, 141] width 509 height 17
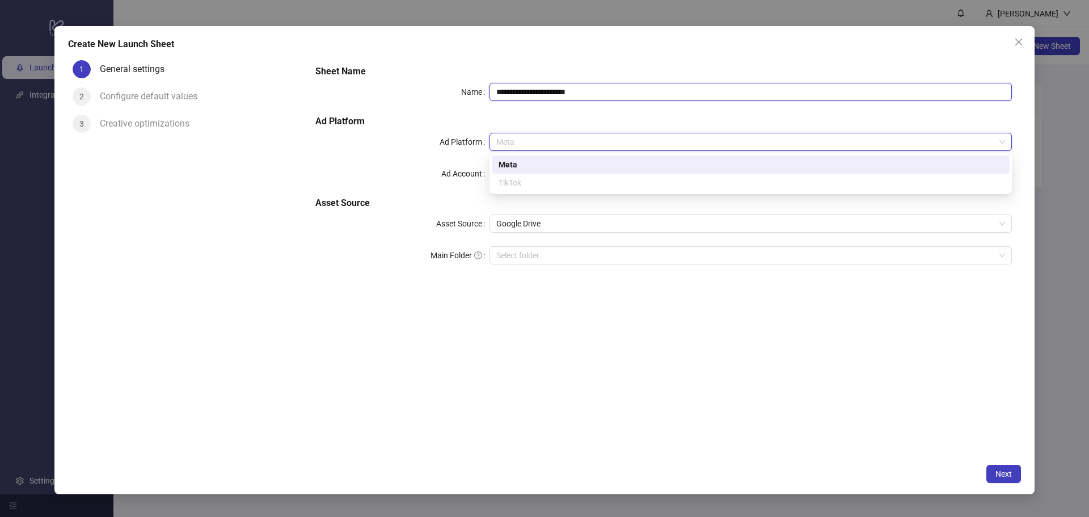
click at [553, 92] on input "**********" at bounding box center [751, 92] width 522 height 18
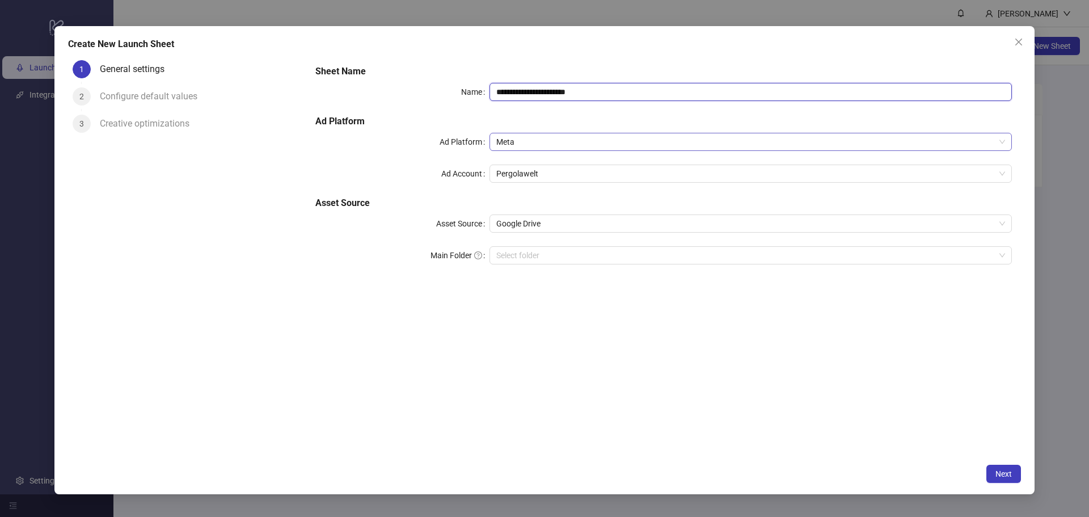
click at [513, 147] on span "Meta" at bounding box center [750, 141] width 509 height 17
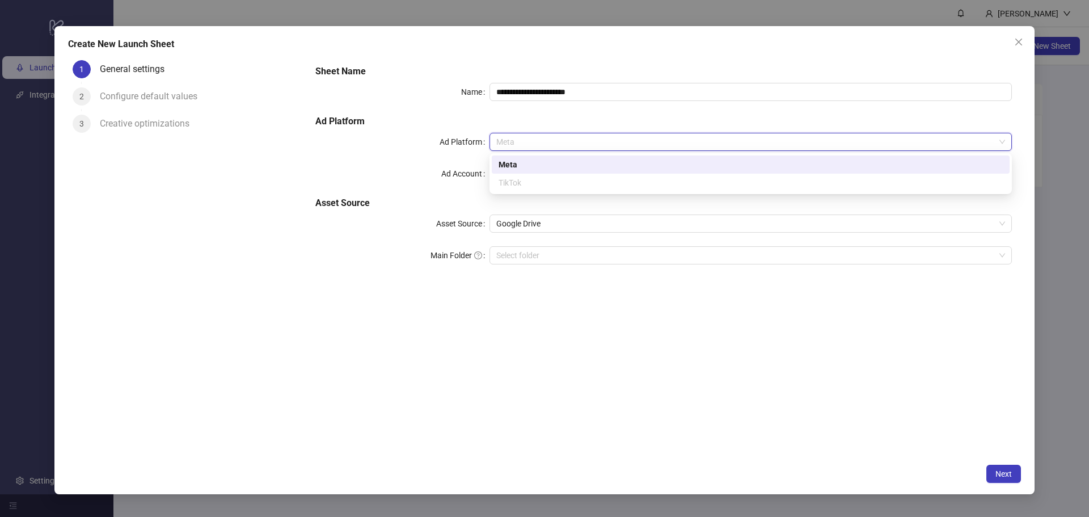
click at [528, 182] on div "TikTok" at bounding box center [751, 182] width 504 height 12
click at [434, 165] on div "Ad Account" at bounding box center [402, 174] width 174 height 18
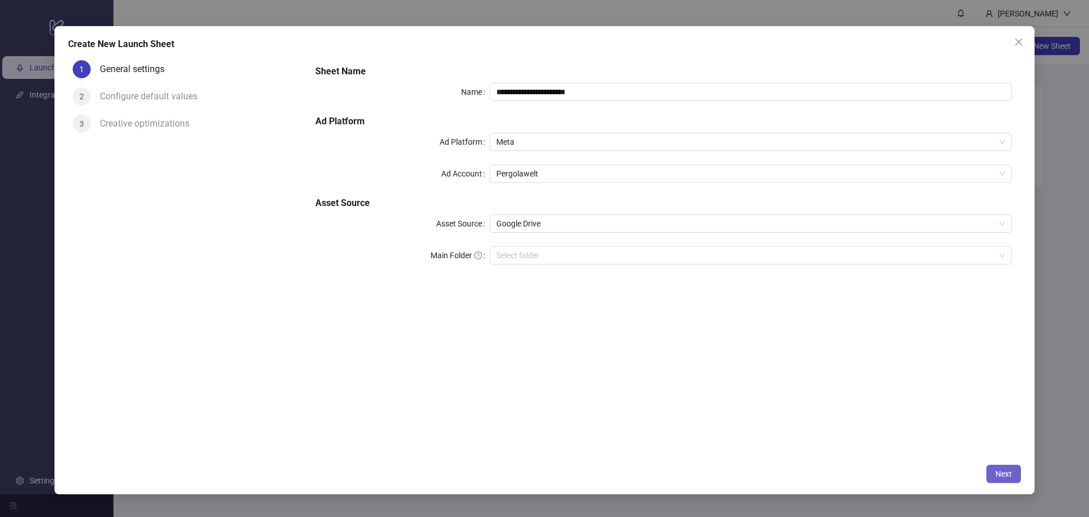
click at [1014, 473] on button "Next" at bounding box center [1003, 474] width 35 height 18
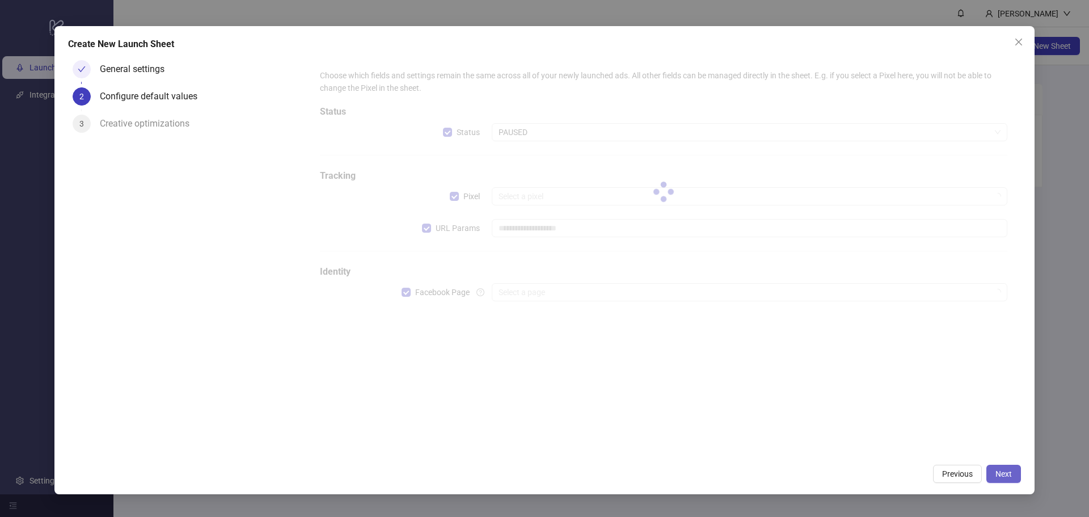
type input "**********"
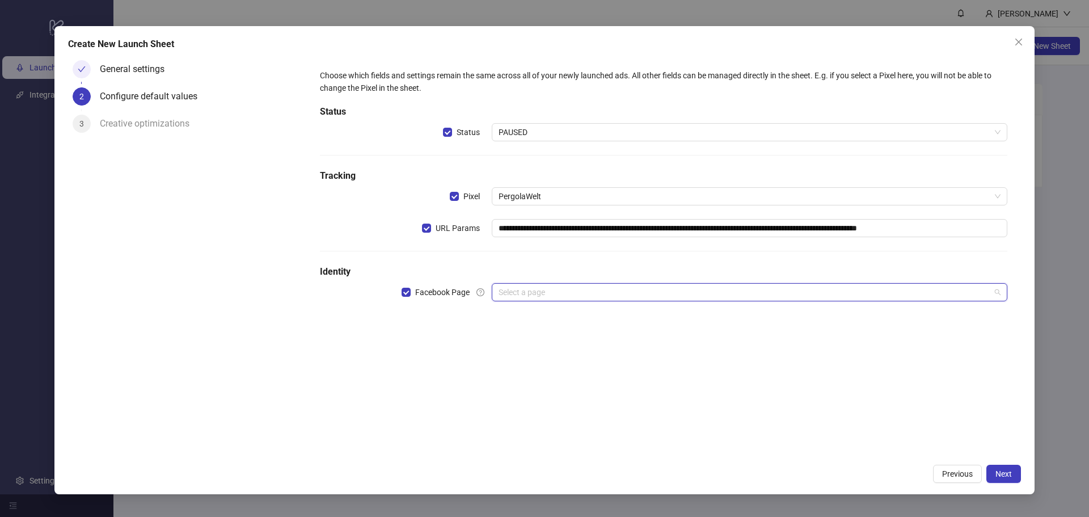
click at [525, 292] on input "search" at bounding box center [745, 292] width 492 height 17
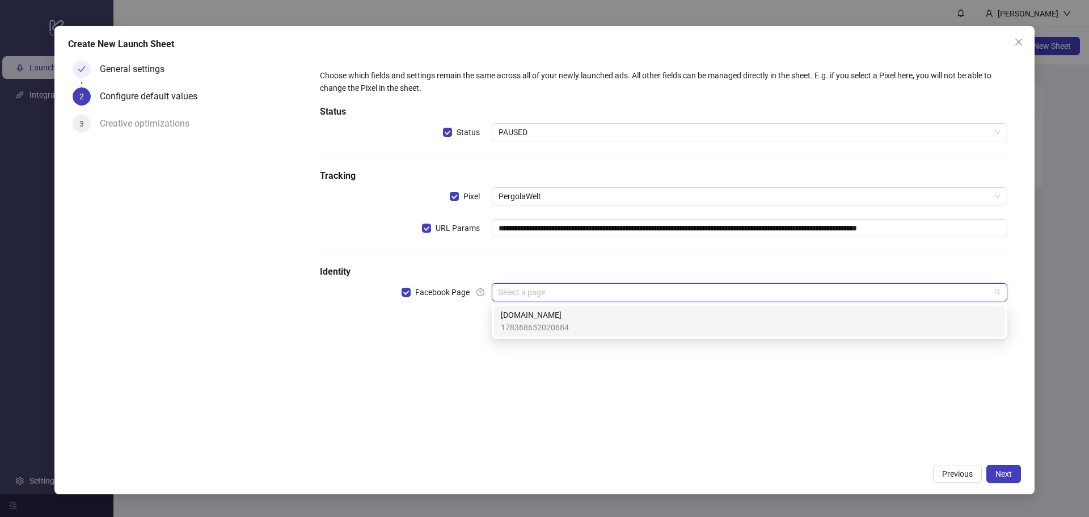
click at [528, 320] on span "[DOMAIN_NAME]" at bounding box center [535, 315] width 68 height 12
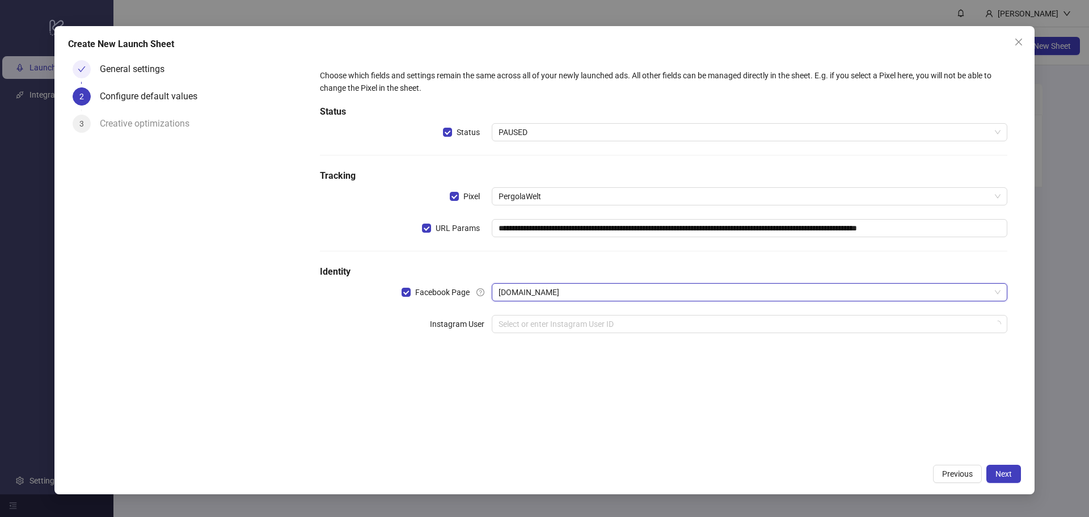
click at [492, 366] on div "**********" at bounding box center [663, 257] width 715 height 403
click at [550, 315] on input "search" at bounding box center [745, 323] width 492 height 17
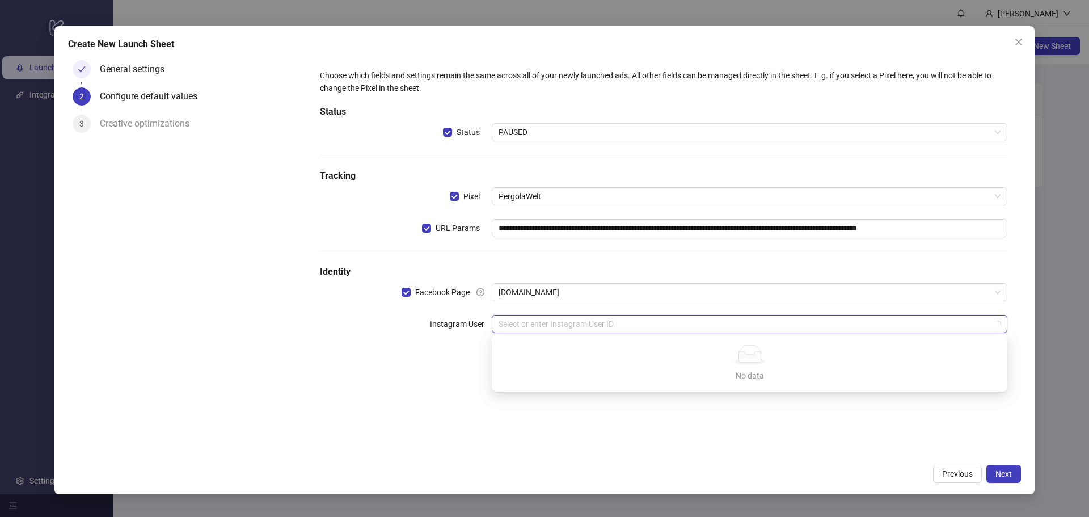
drag, startPoint x: 522, startPoint y: 359, endPoint x: 469, endPoint y: 364, distance: 53.6
click at [520, 359] on div "No data" at bounding box center [749, 355] width 488 height 20
click at [446, 367] on div "**********" at bounding box center [663, 257] width 715 height 403
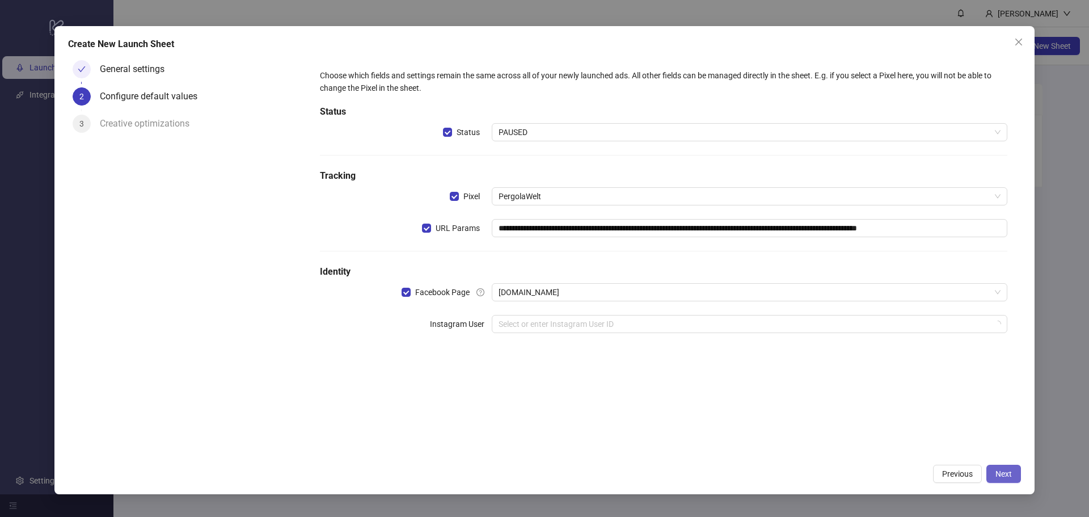
click at [1009, 477] on span "Next" at bounding box center [1004, 473] width 16 height 9
click at [617, 317] on input "search" at bounding box center [745, 323] width 492 height 17
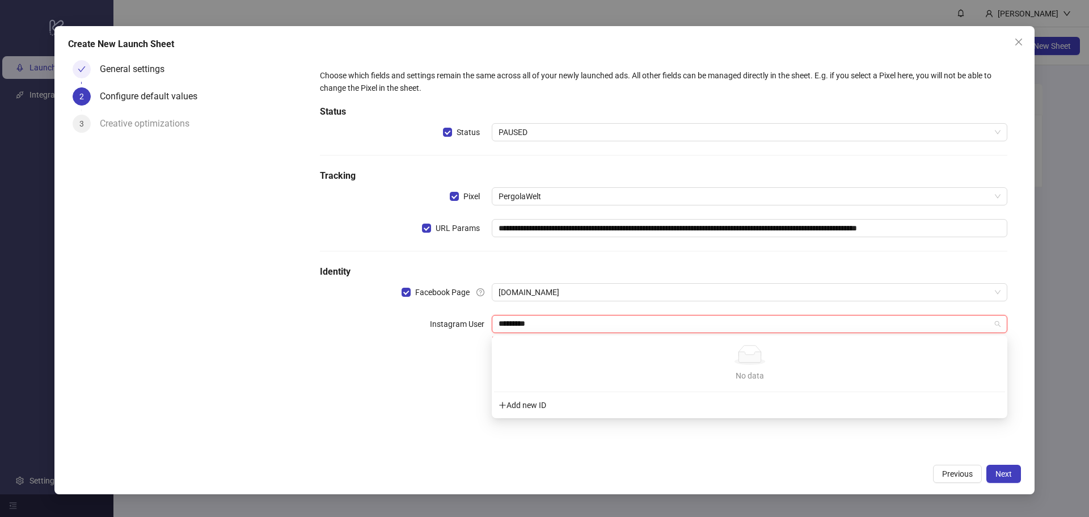
type input "*********"
click at [663, 467] on div "Previous Next" at bounding box center [544, 474] width 953 height 18
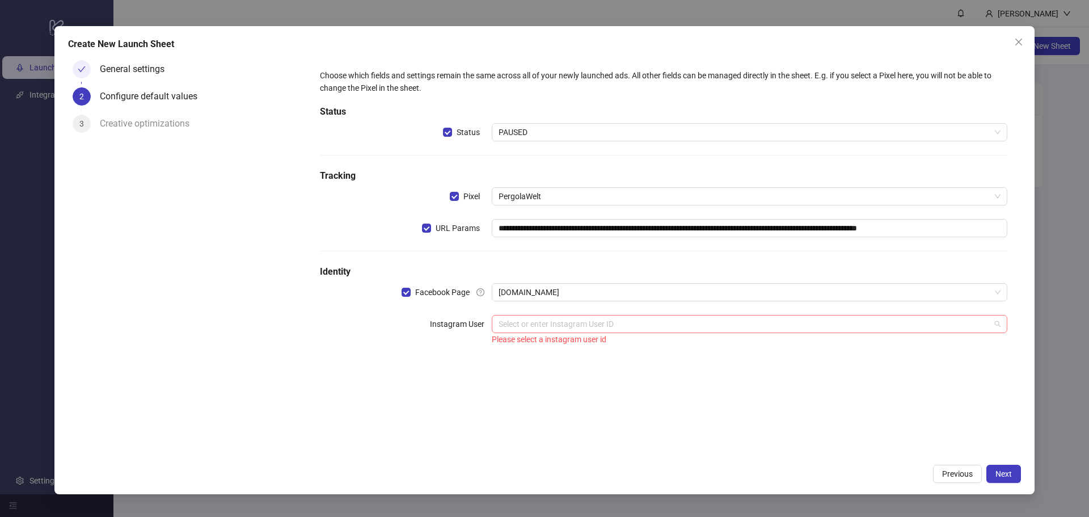
click at [627, 321] on input "search" at bounding box center [745, 323] width 492 height 17
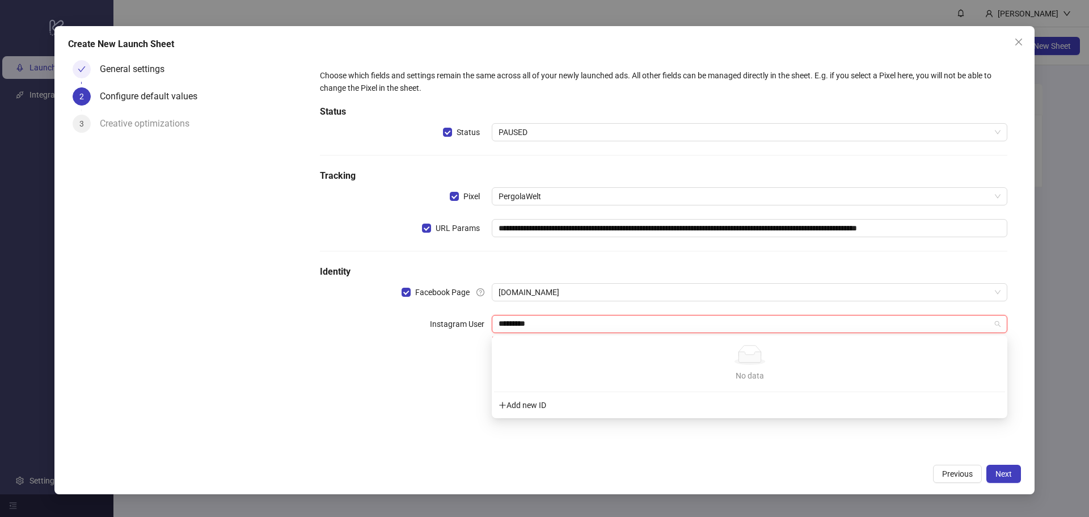
type input "*********"
click at [690, 480] on div "Previous Next" at bounding box center [544, 474] width 953 height 18
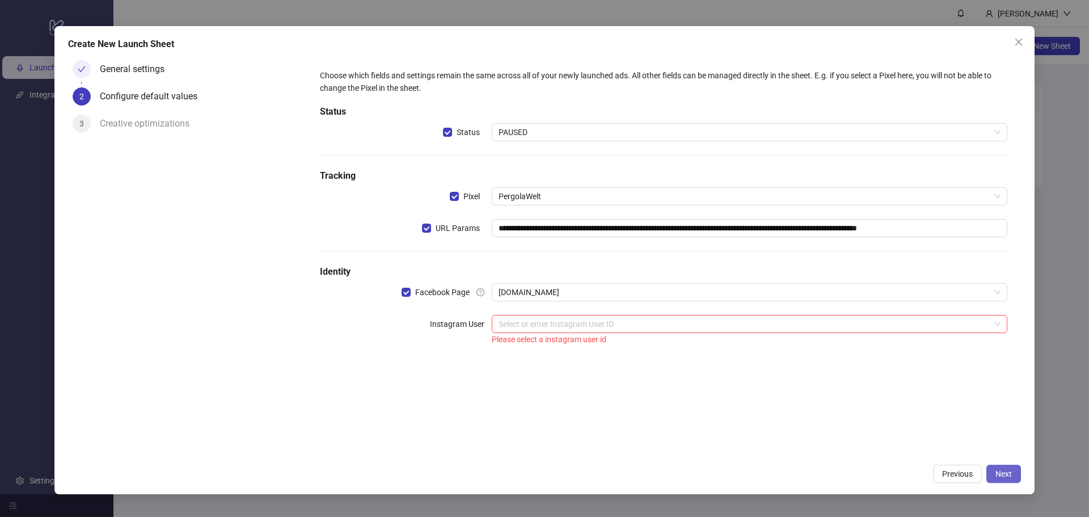
click at [1005, 473] on span "Next" at bounding box center [1004, 473] width 16 height 9
click at [539, 321] on input "search" at bounding box center [745, 323] width 492 height 17
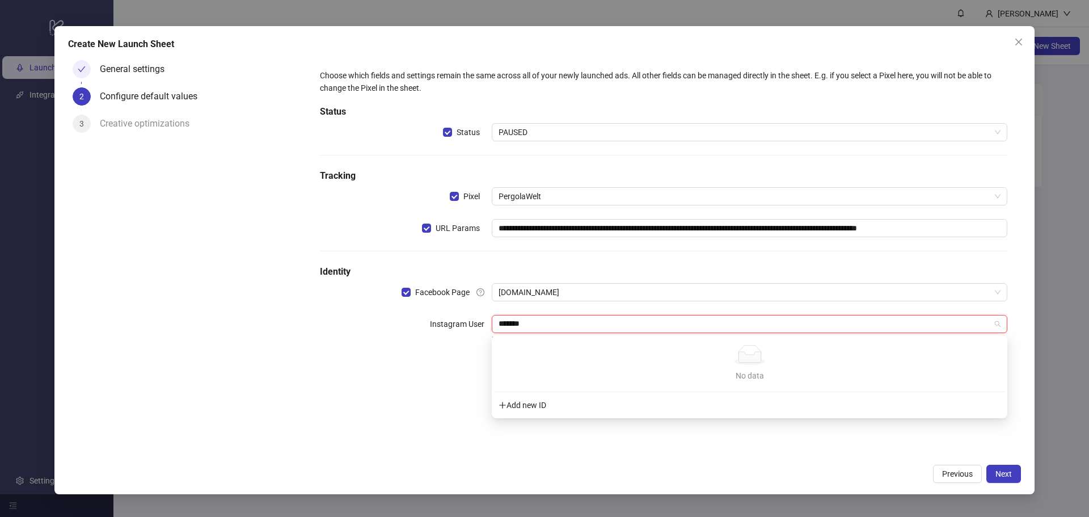
type input "********"
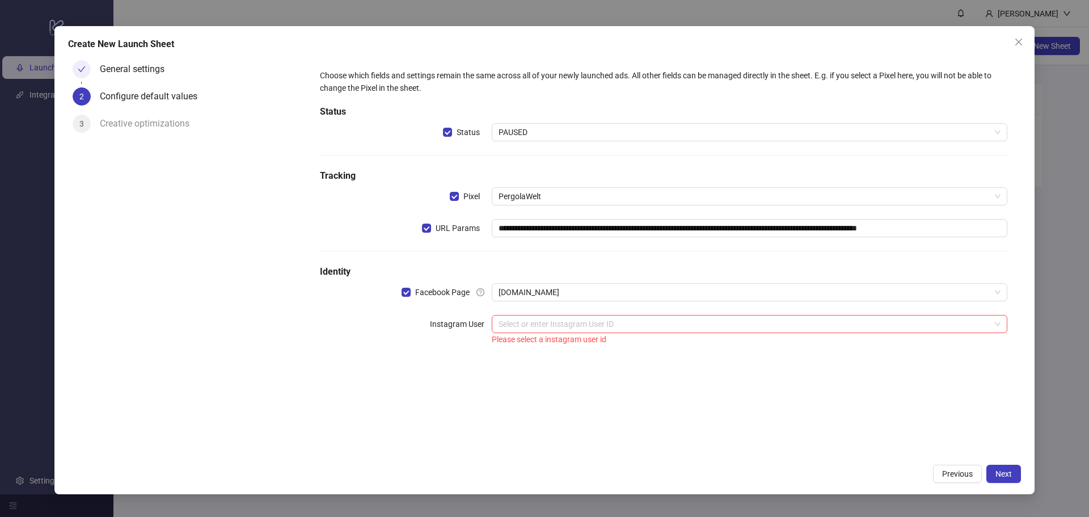
click at [809, 430] on div "**********" at bounding box center [663, 257] width 715 height 403
click at [1003, 472] on span "Next" at bounding box center [1004, 473] width 16 height 9
click at [1003, 471] on span "Next" at bounding box center [1004, 473] width 16 height 9
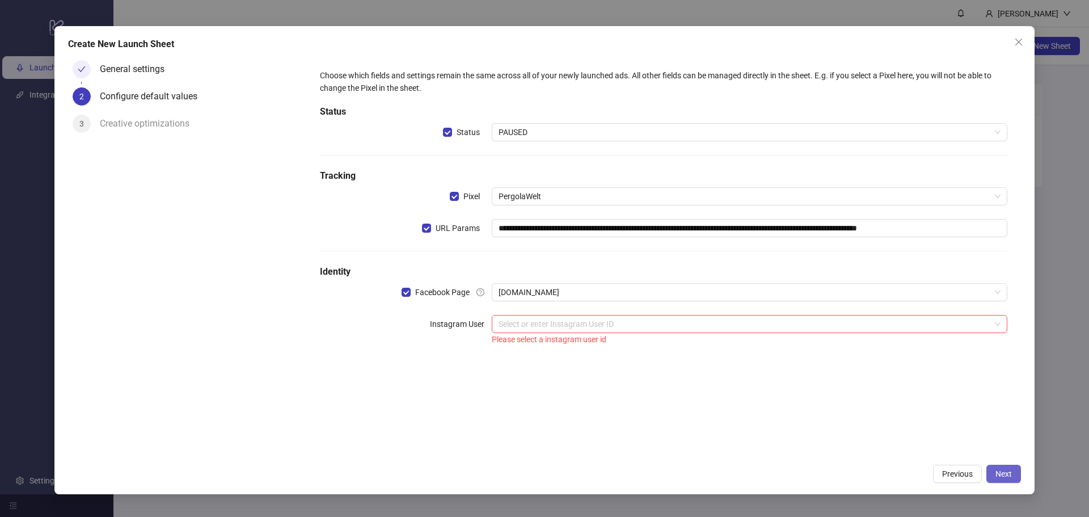
click at [1002, 470] on span "Next" at bounding box center [1004, 473] width 16 height 9
click at [412, 288] on span "Facebook Page" at bounding box center [443, 292] width 64 height 12
click at [1000, 474] on span "Next" at bounding box center [1004, 473] width 16 height 9
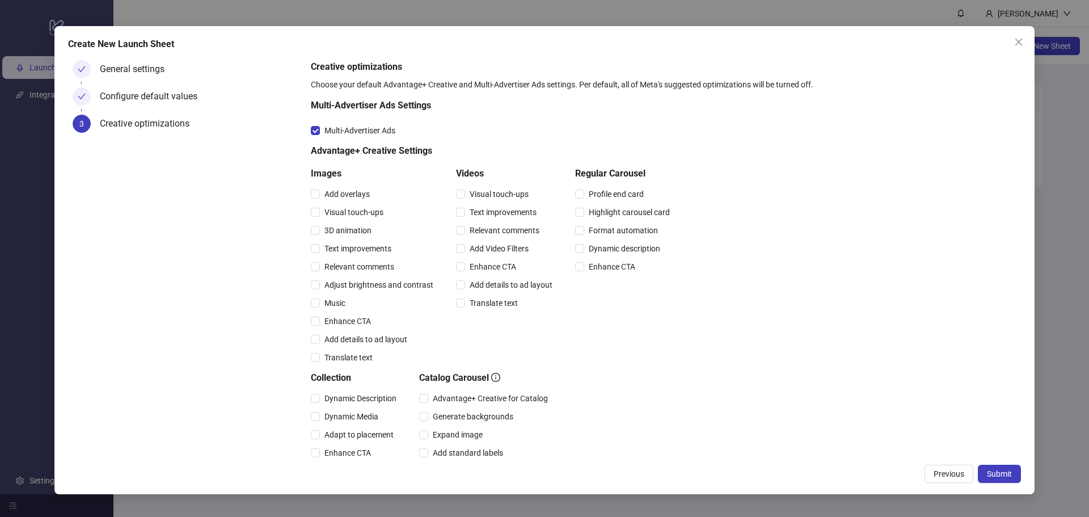
scroll to position [176, 0]
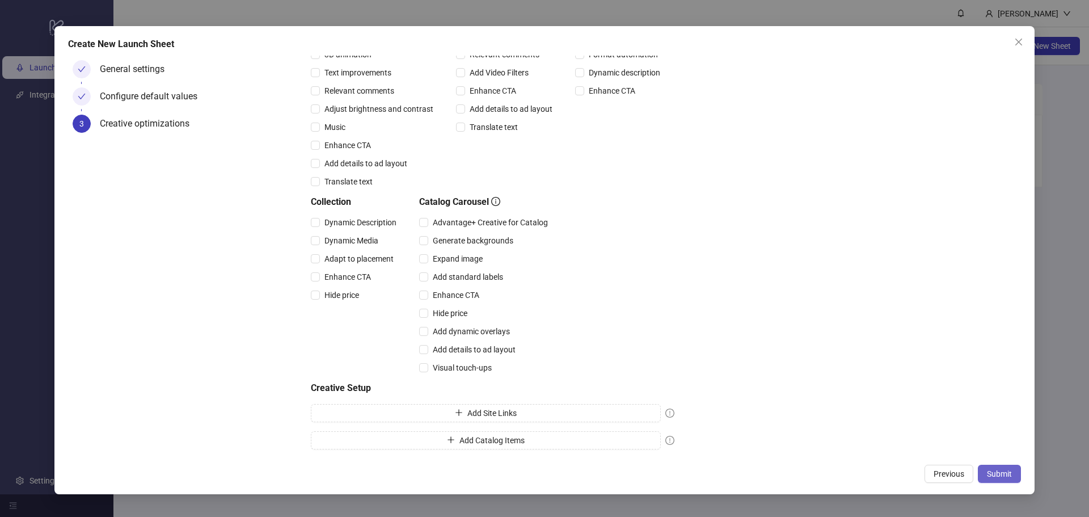
click at [1002, 474] on span "Submit" at bounding box center [999, 473] width 25 height 9
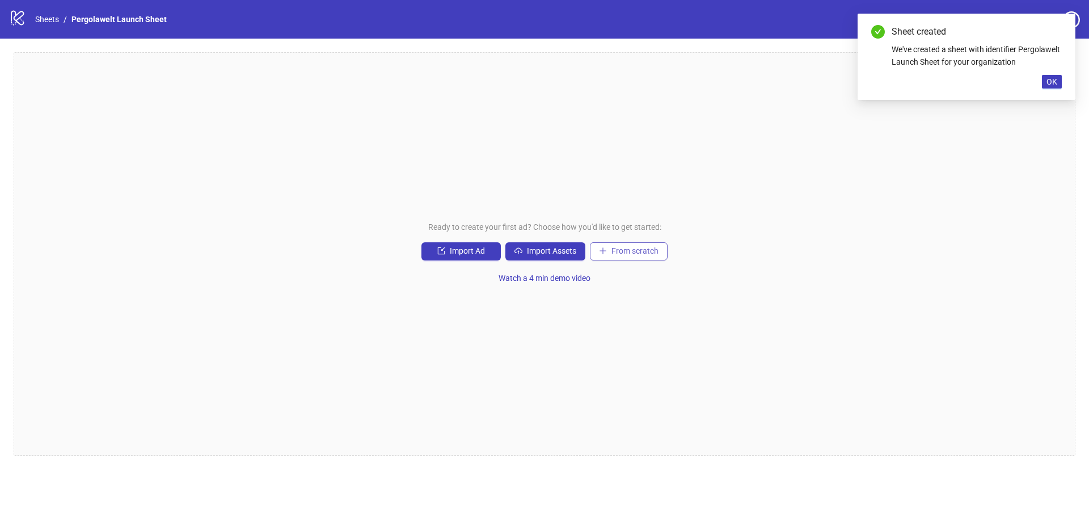
click at [630, 255] on span "From scratch" at bounding box center [635, 250] width 47 height 9
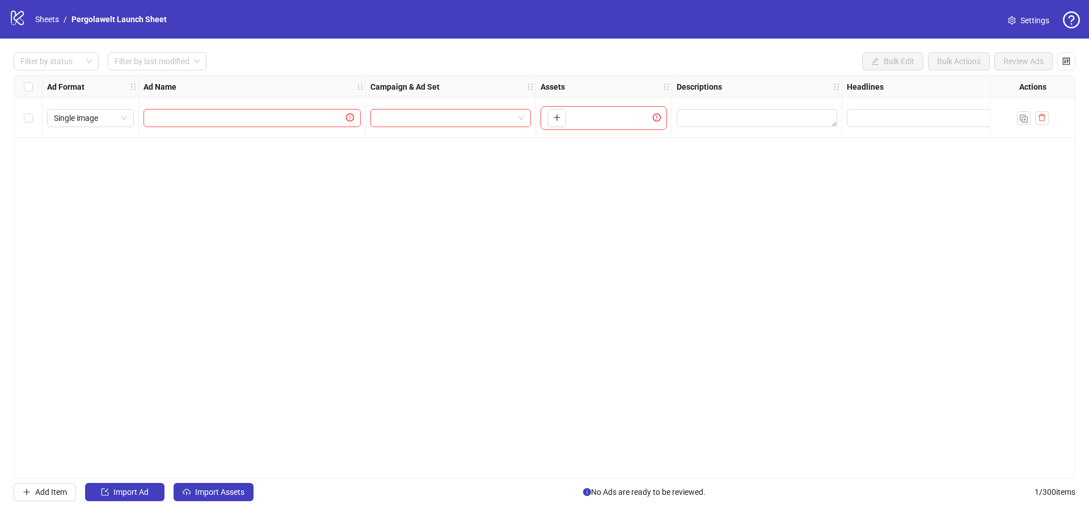
drag, startPoint x: 503, startPoint y: 251, endPoint x: 558, endPoint y: 250, distance: 55.0
click at [53, 88] on strong "Ad Format" at bounding box center [65, 87] width 37 height 12
click at [86, 115] on span "Single image" at bounding box center [90, 117] width 73 height 17
click at [91, 119] on span "Single image" at bounding box center [90, 117] width 73 height 17
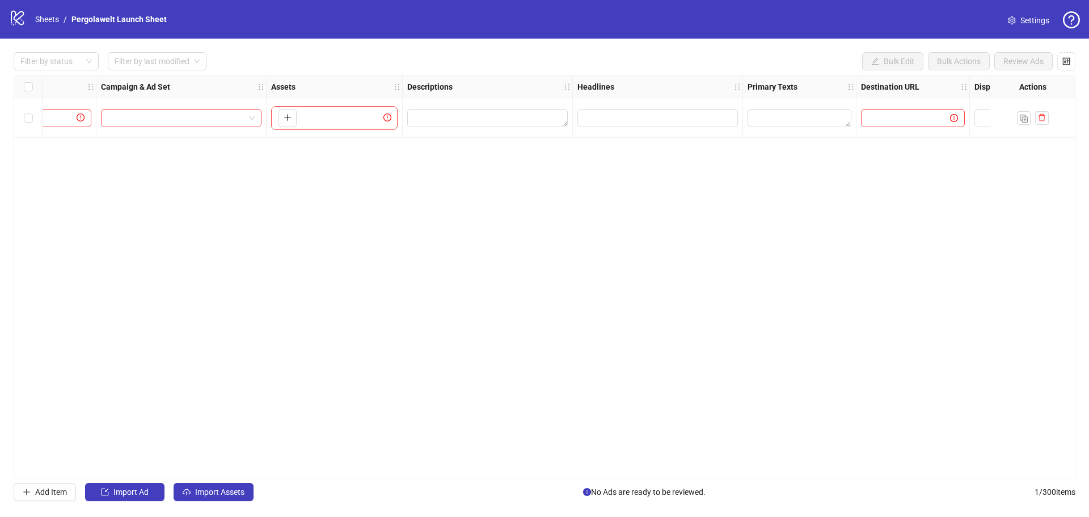
scroll to position [0, 303]
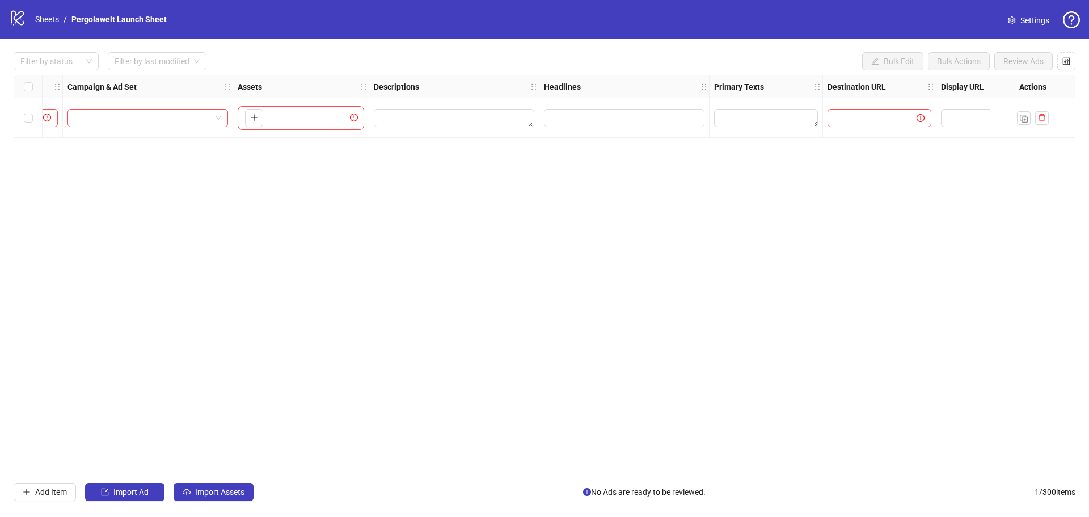
drag, startPoint x: 836, startPoint y: 87, endPoint x: 876, endPoint y: 87, distance: 40.3
click at [876, 87] on strong "Destination URL" at bounding box center [857, 87] width 58 height 12
drag, startPoint x: 876, startPoint y: 87, endPoint x: 921, endPoint y: 87, distance: 44.8
click at [921, 87] on div "Destination URL" at bounding box center [879, 86] width 113 height 23
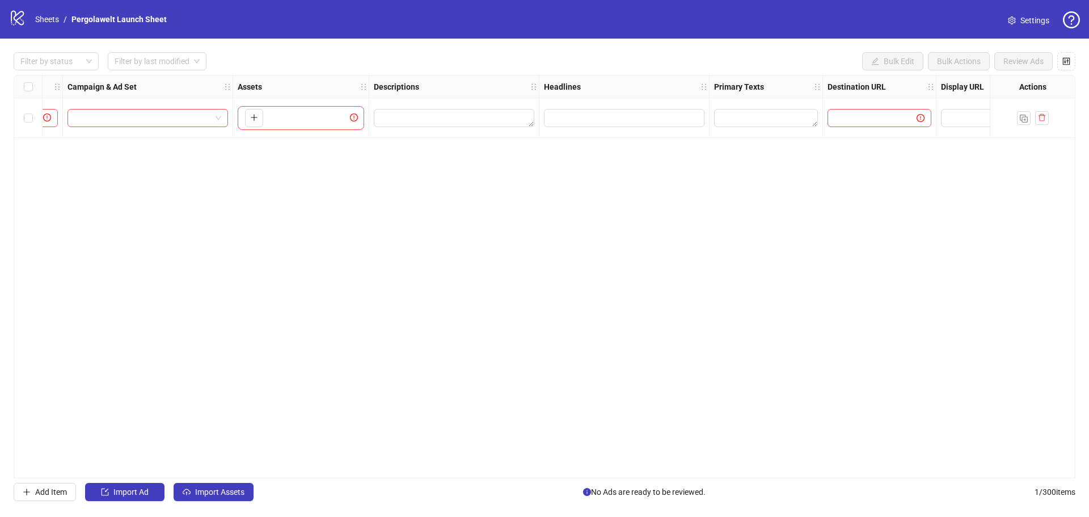
click at [848, 87] on strong "Destination URL" at bounding box center [857, 87] width 58 height 12
click at [847, 87] on strong "Destination URL" at bounding box center [857, 87] width 58 height 12
click at [815, 220] on div "Ad Format Ad Name Campaign & Ad Set Assets Descriptions Headlines Primary Texts…" at bounding box center [545, 276] width 1062 height 403
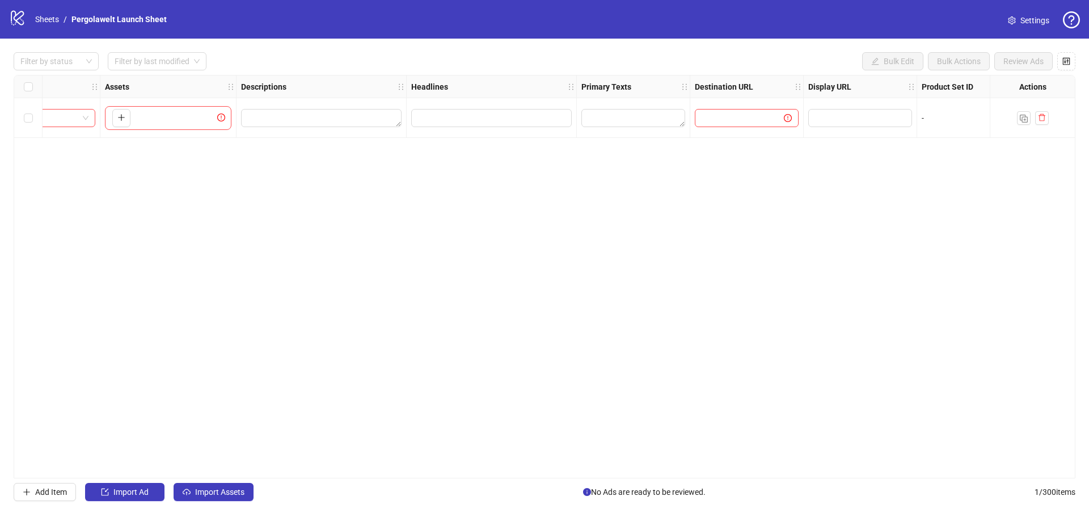
scroll to position [0, 775]
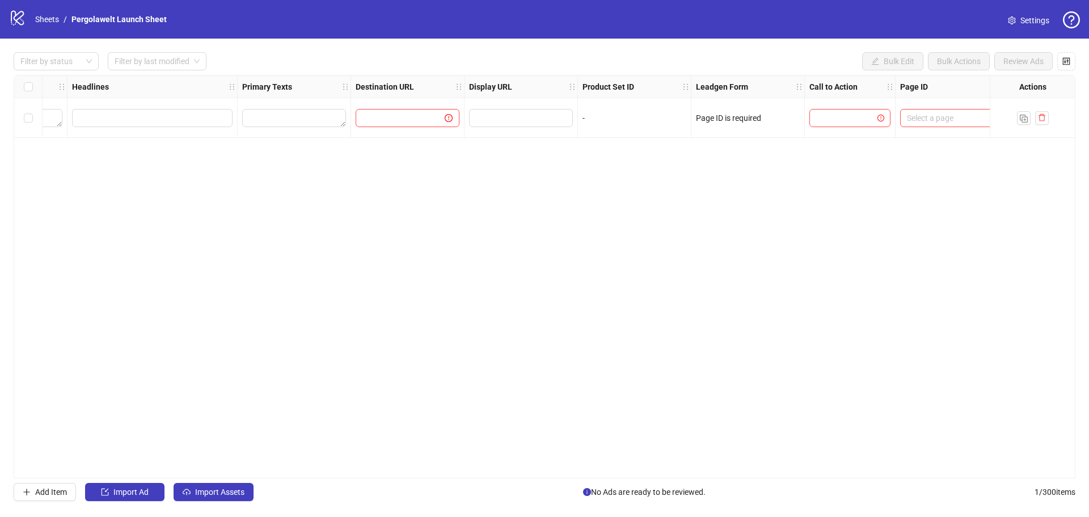
drag, startPoint x: 615, startPoint y: 252, endPoint x: 628, endPoint y: 250, distance: 13.2
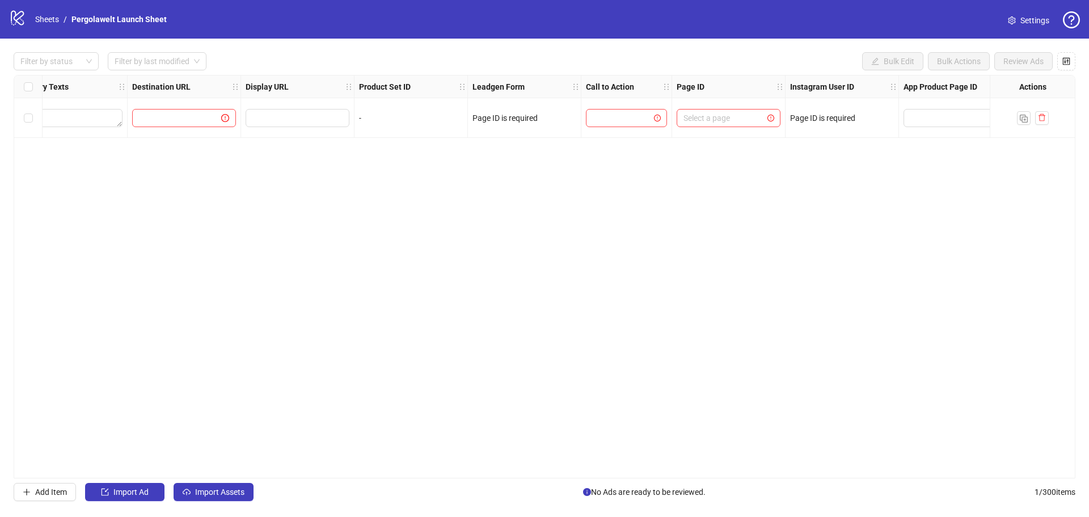
scroll to position [0, 1021]
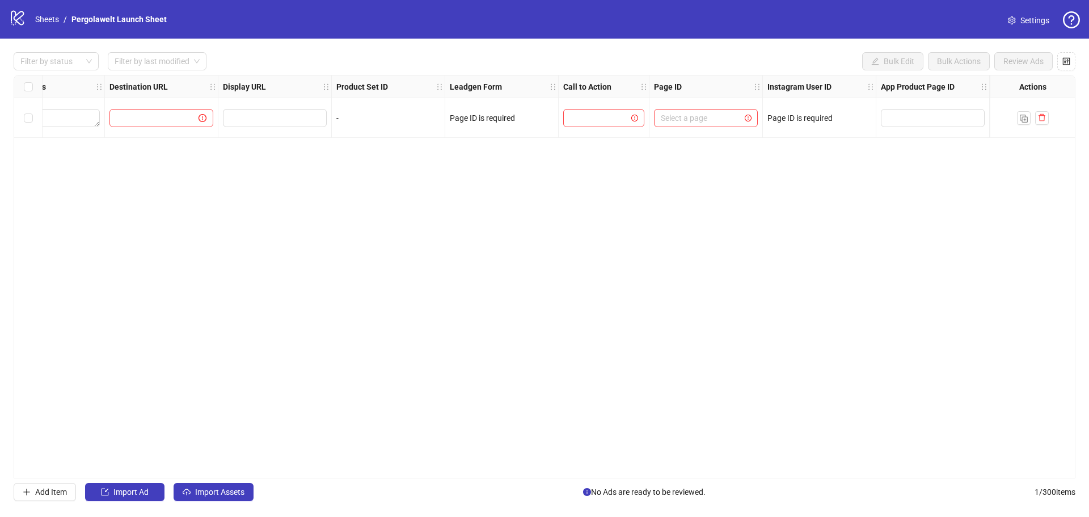
click at [696, 211] on div "Ad Format Ad Name Campaign & Ad Set Assets Descriptions Headlines Primary Texts…" at bounding box center [545, 276] width 1062 height 403
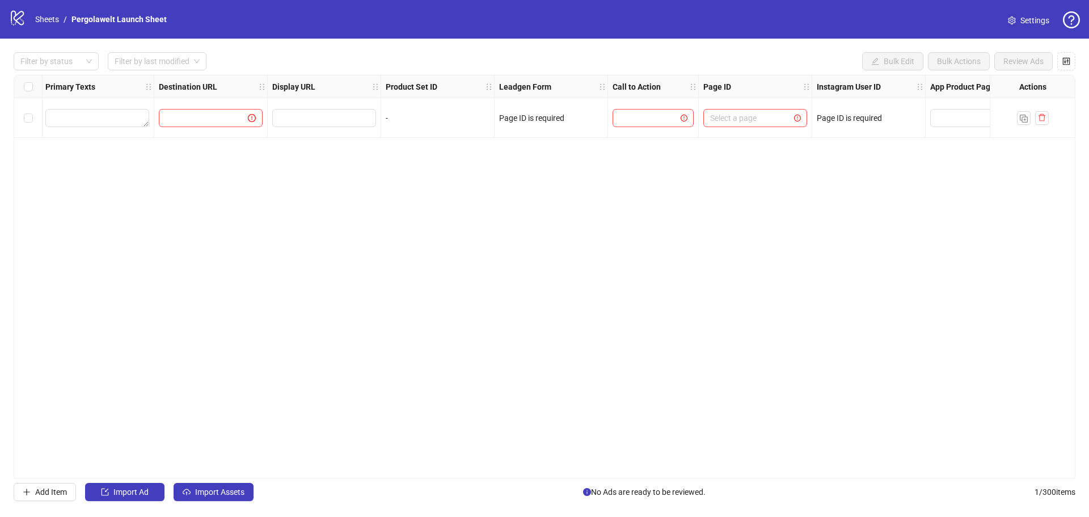
scroll to position [0, 0]
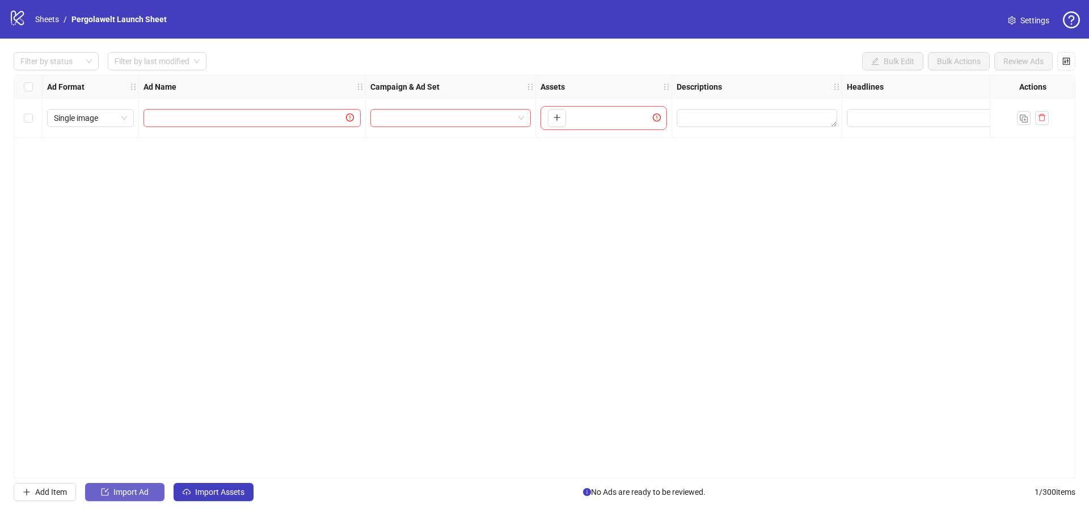
click at [138, 490] on span "Import Ad" at bounding box center [130, 491] width 35 height 9
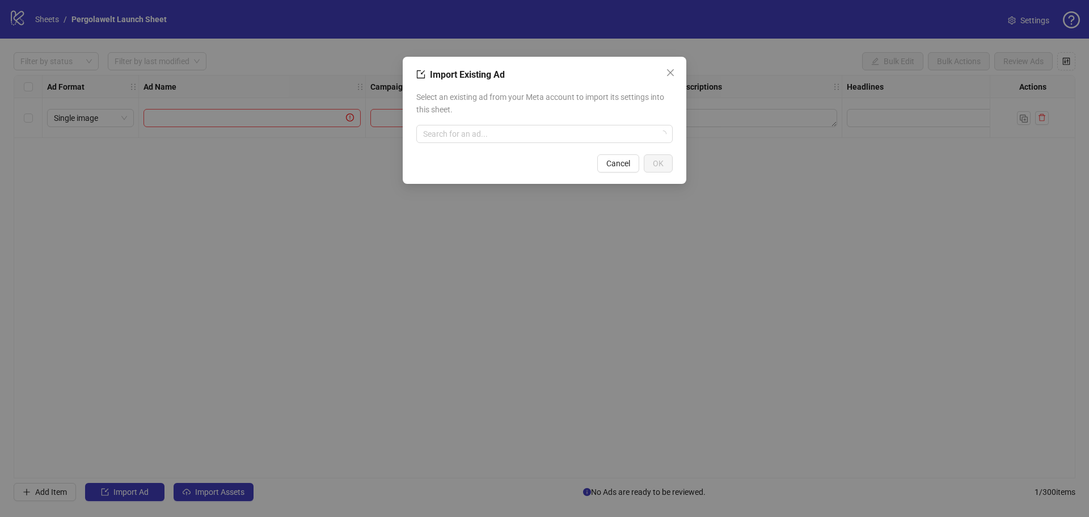
click at [446, 146] on div "Import Existing Ad Select an existing ad from your Meta account to import its s…" at bounding box center [545, 120] width 284 height 127
click at [450, 140] on input "search" at bounding box center [539, 133] width 233 height 17
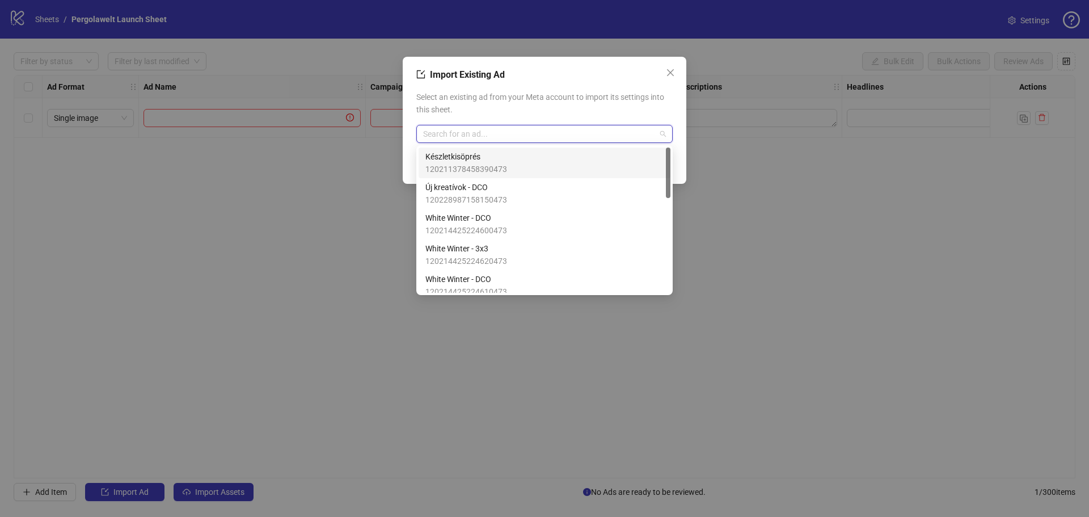
click at [477, 165] on span "120211378458390473" at bounding box center [466, 169] width 82 height 12
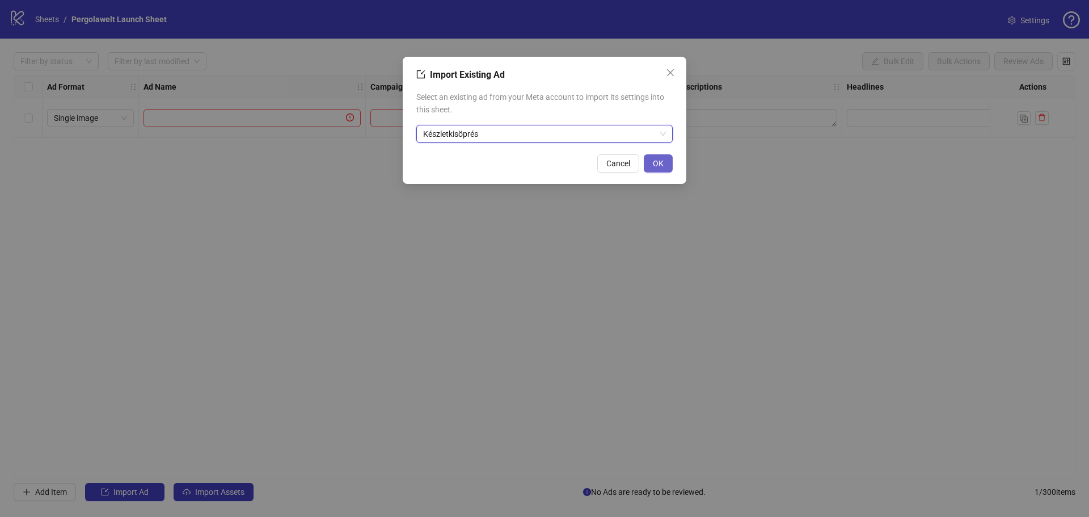
click at [664, 164] on button "OK" at bounding box center [658, 163] width 29 height 18
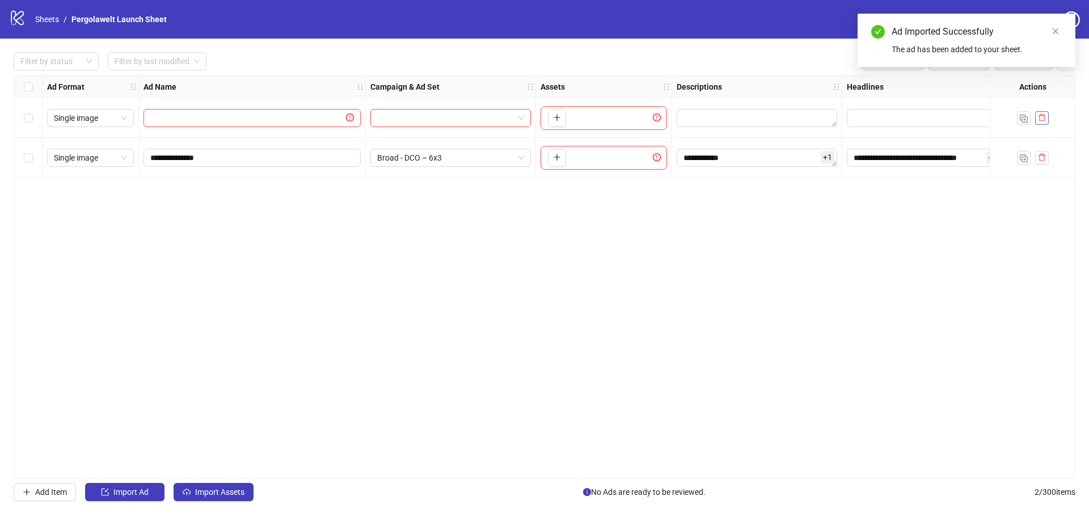
click at [1044, 114] on icon "delete" at bounding box center [1042, 117] width 8 height 8
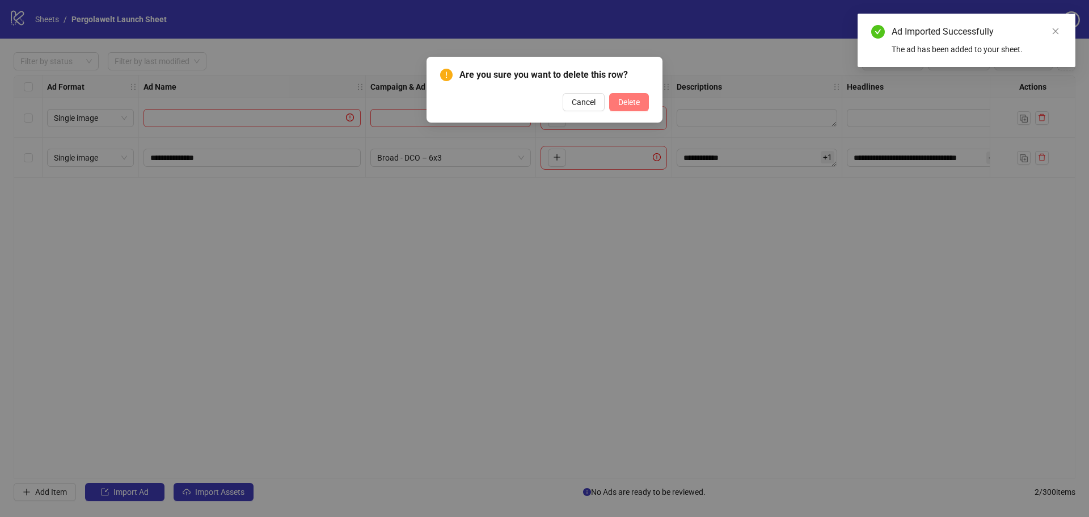
click at [631, 103] on span "Delete" at bounding box center [629, 102] width 22 height 9
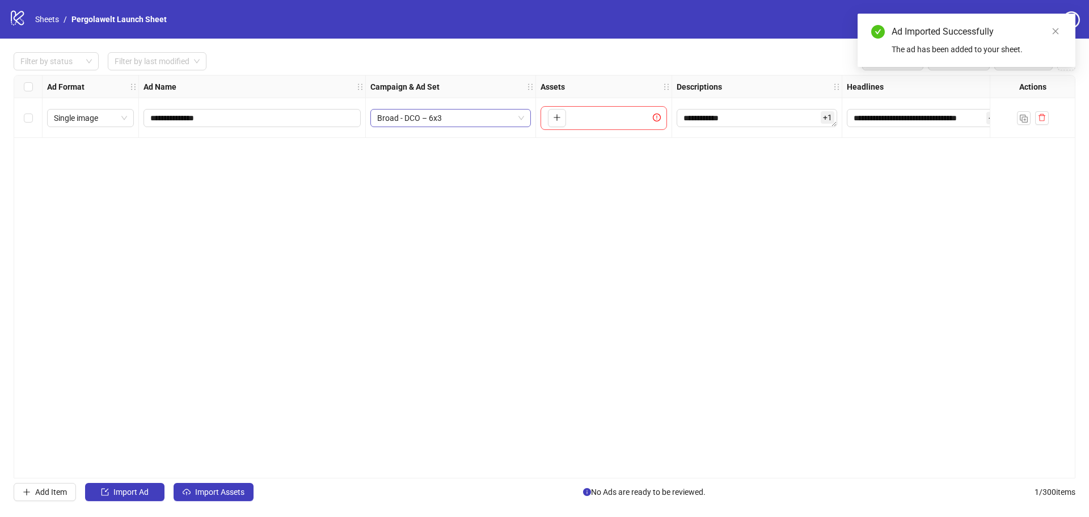
click at [463, 121] on span "Broad - DCO – 6x3" at bounding box center [450, 117] width 147 height 17
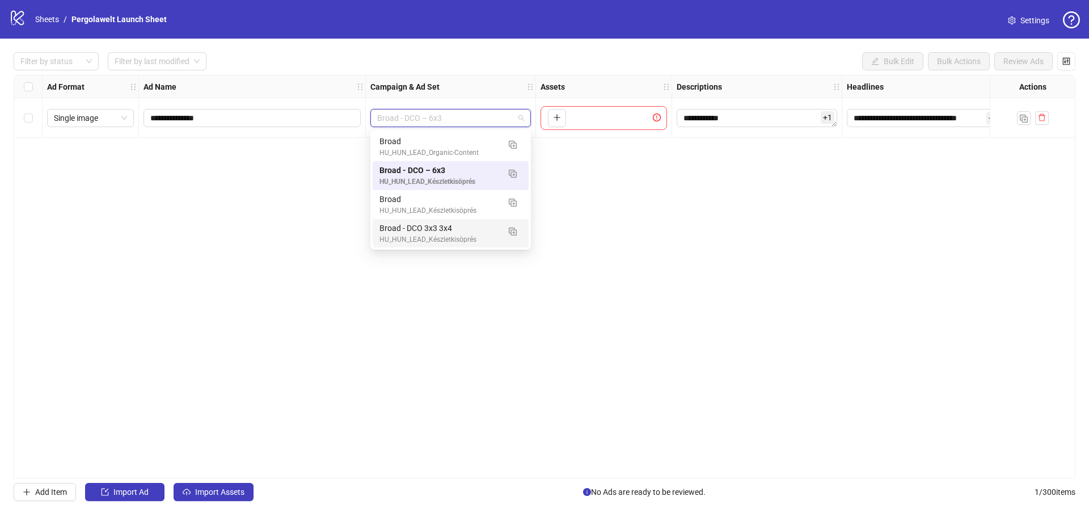
click at [261, 221] on div "**********" at bounding box center [545, 276] width 1062 height 403
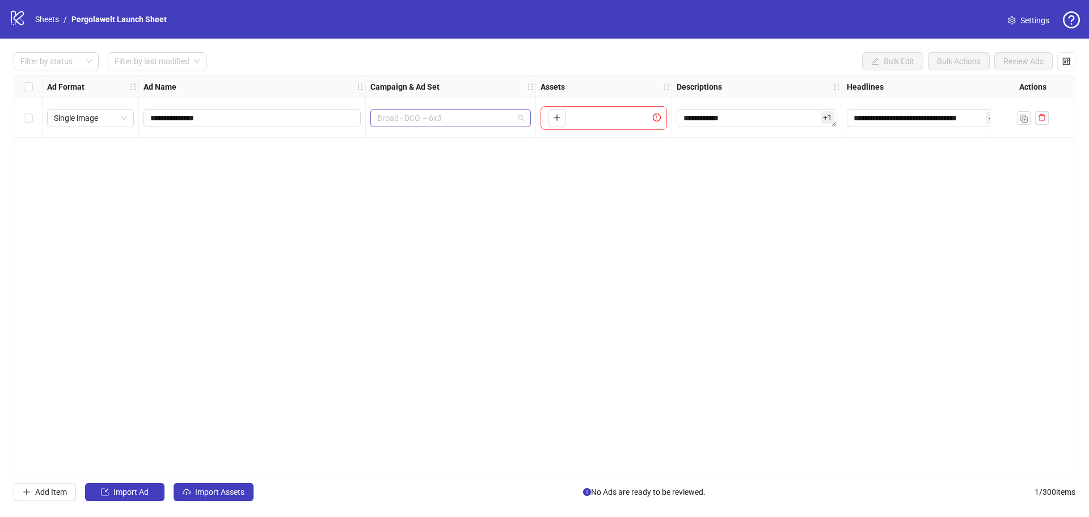
click at [408, 121] on span "Broad - DCO – 6x3" at bounding box center [450, 117] width 147 height 17
click at [297, 170] on div "**********" at bounding box center [545, 276] width 1062 height 403
click at [269, 118] on input "**********" at bounding box center [250, 118] width 201 height 12
click at [347, 193] on div "**********" at bounding box center [545, 276] width 1062 height 403
click at [584, 123] on div "To pick up a draggable item, press the space bar. While dragging, use the arrow…" at bounding box center [604, 118] width 127 height 24
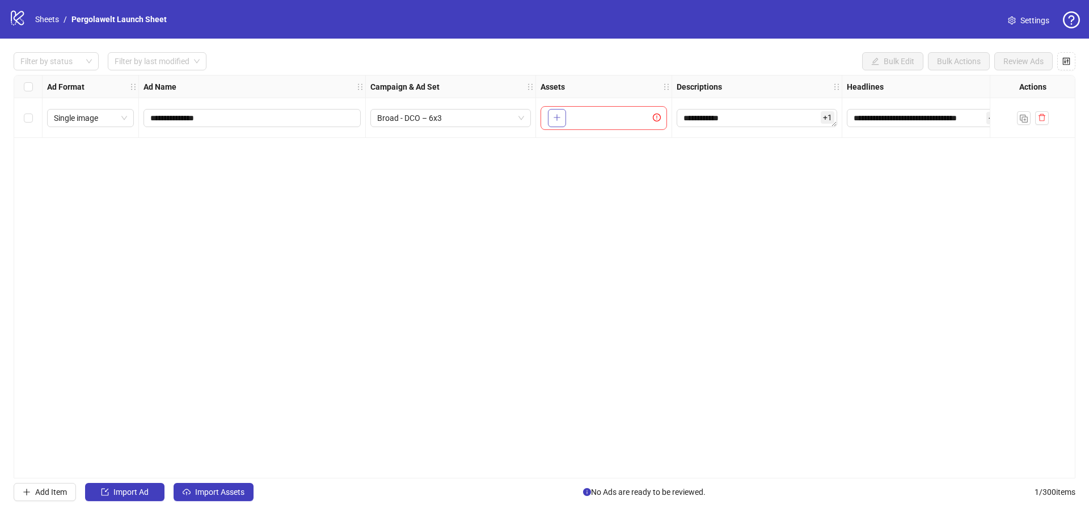
click at [563, 120] on button "button" at bounding box center [557, 118] width 18 height 18
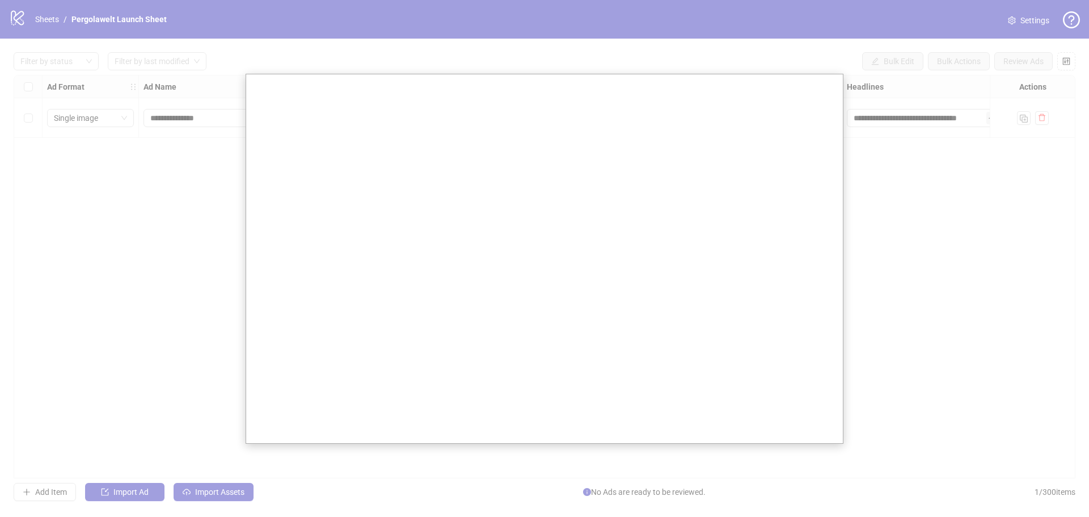
click at [218, 211] on div at bounding box center [544, 258] width 1089 height 517
click at [939, 305] on div at bounding box center [544, 258] width 1089 height 517
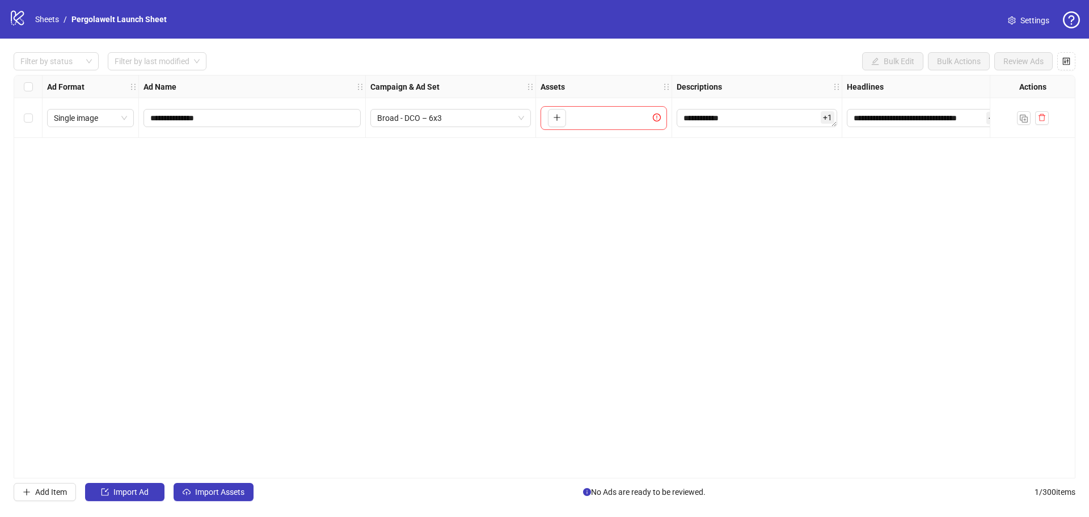
click at [848, 259] on div "**********" at bounding box center [545, 276] width 1062 height 403
click at [723, 124] on textarea "**********" at bounding box center [757, 118] width 161 height 18
click at [570, 183] on div "**********" at bounding box center [545, 276] width 1062 height 403
click at [762, 117] on textarea "**********" at bounding box center [757, 118] width 161 height 18
click at [529, 231] on div "**********" at bounding box center [545, 276] width 1062 height 403
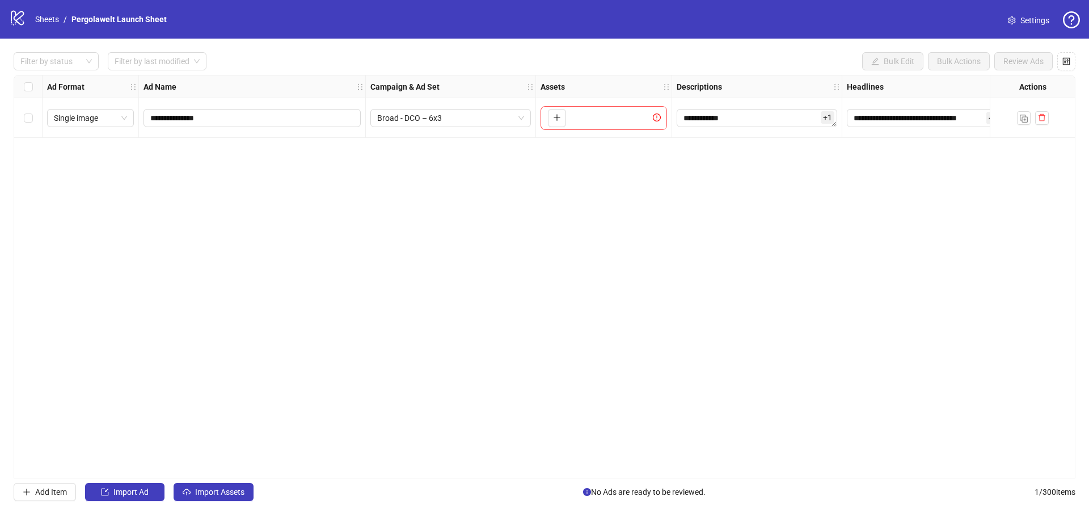
click at [1034, 24] on span "Settings" at bounding box center [1035, 20] width 29 height 12
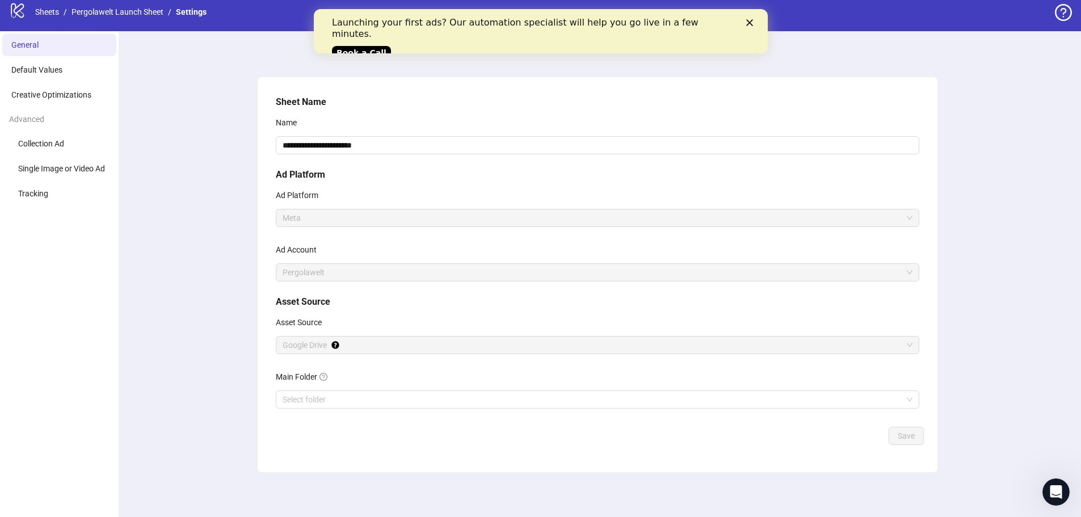
scroll to position [9, 0]
click at [324, 391] on input "Main Folder" at bounding box center [592, 398] width 619 height 17
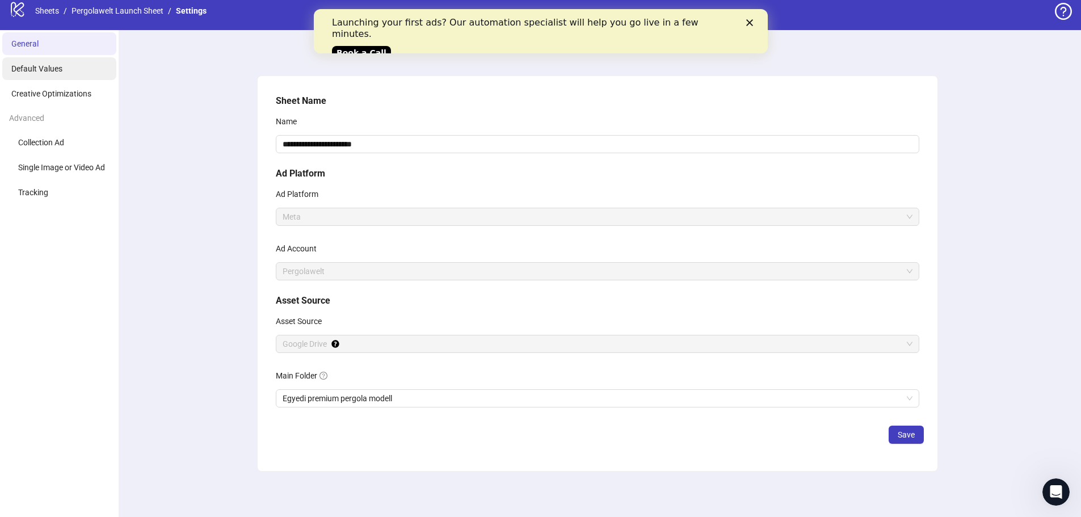
click at [68, 65] on li "Default Values" at bounding box center [59, 68] width 114 height 23
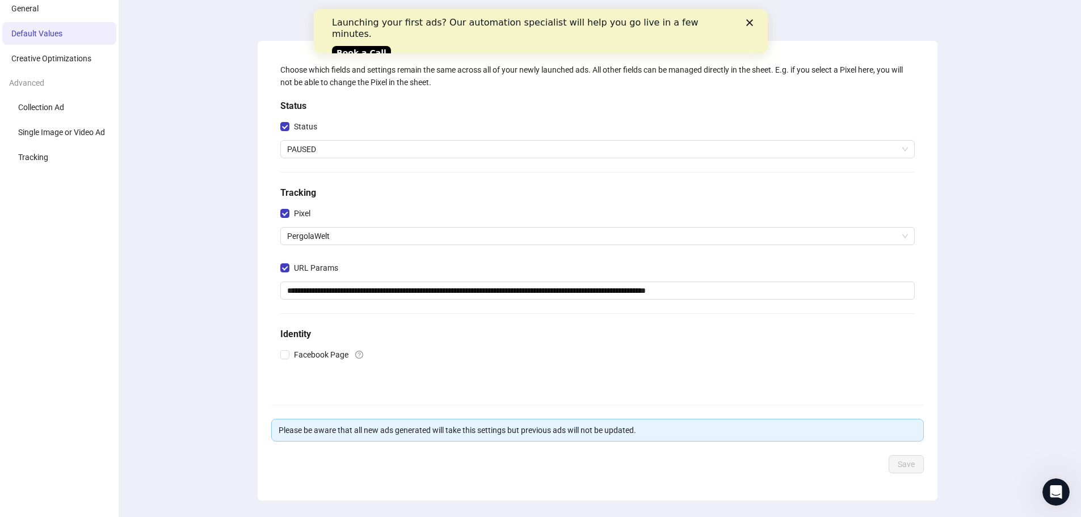
scroll to position [74, 0]
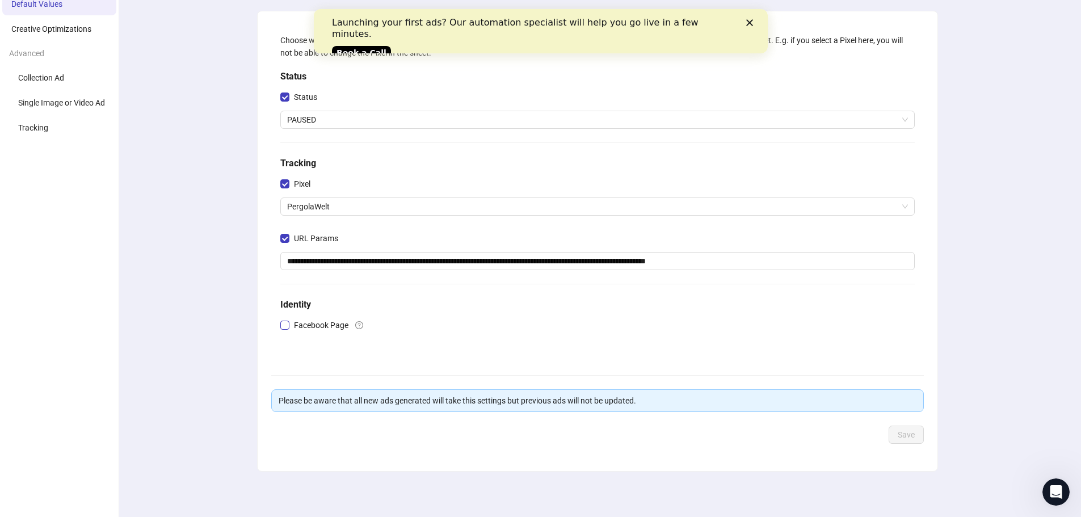
click at [292, 324] on span "Facebook Page" at bounding box center [321, 325] width 64 height 12
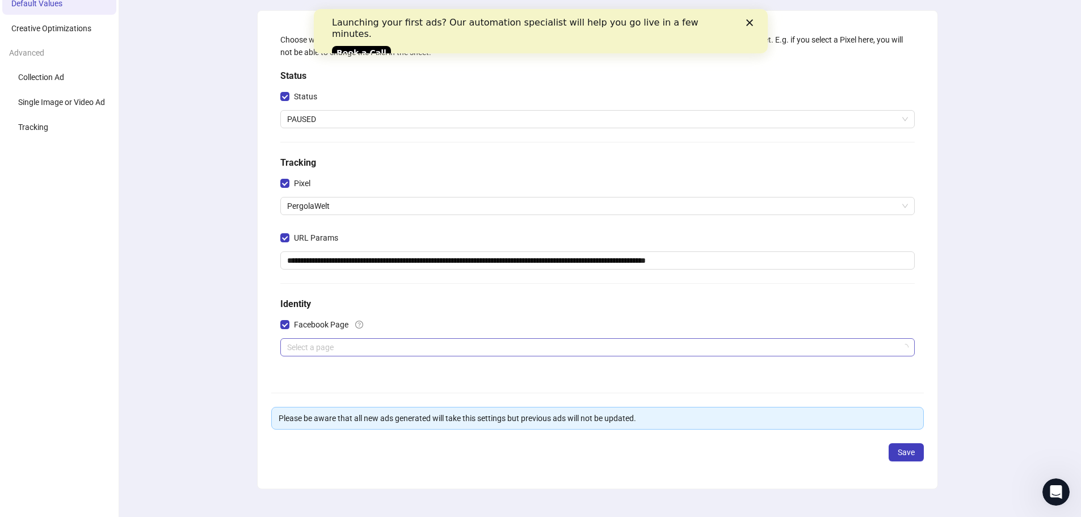
click at [305, 351] on input "search" at bounding box center [592, 347] width 610 height 17
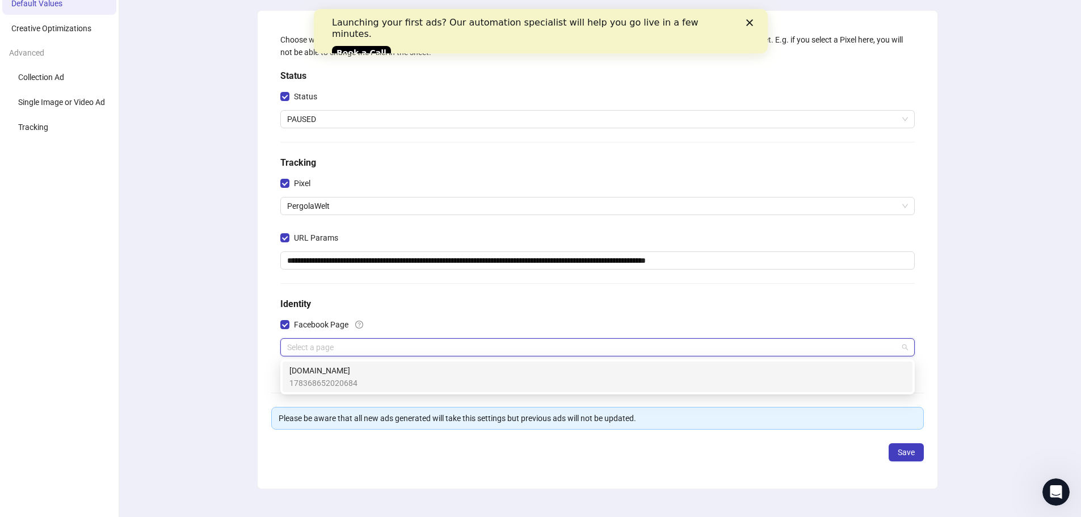
click at [340, 382] on span "178368652020684" at bounding box center [323, 383] width 68 height 12
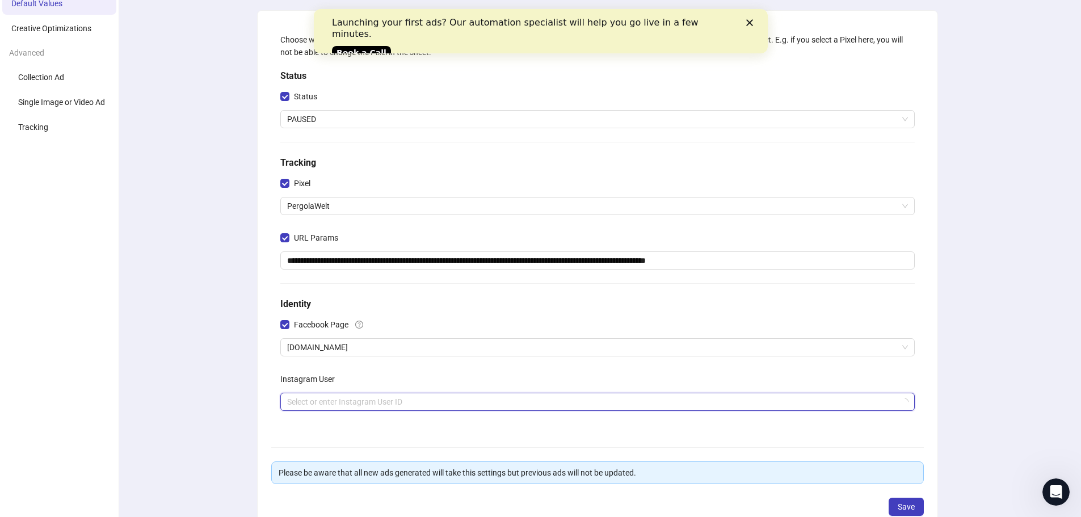
click at [370, 408] on input "search" at bounding box center [592, 401] width 610 height 17
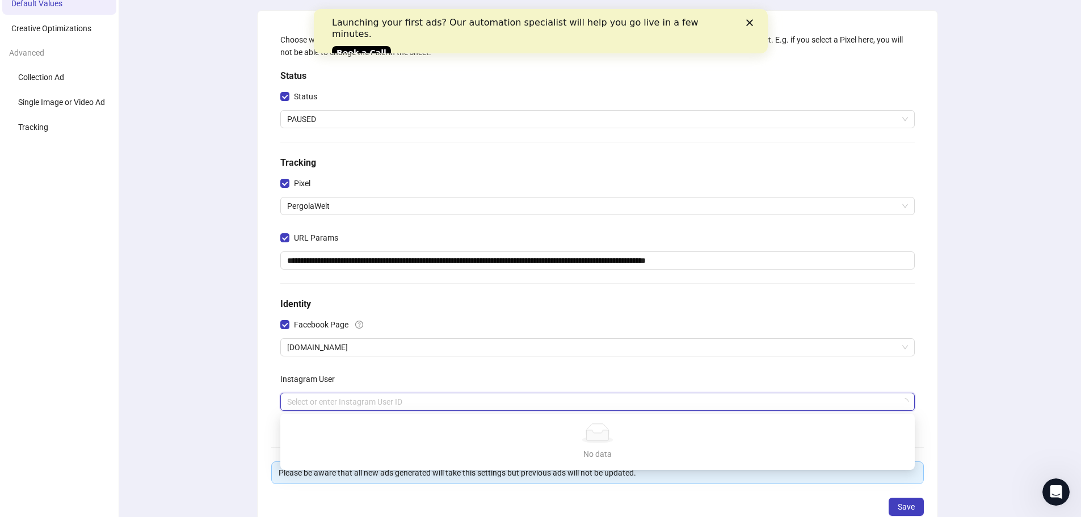
click at [514, 383] on div "Instagram User" at bounding box center [597, 381] width 634 height 23
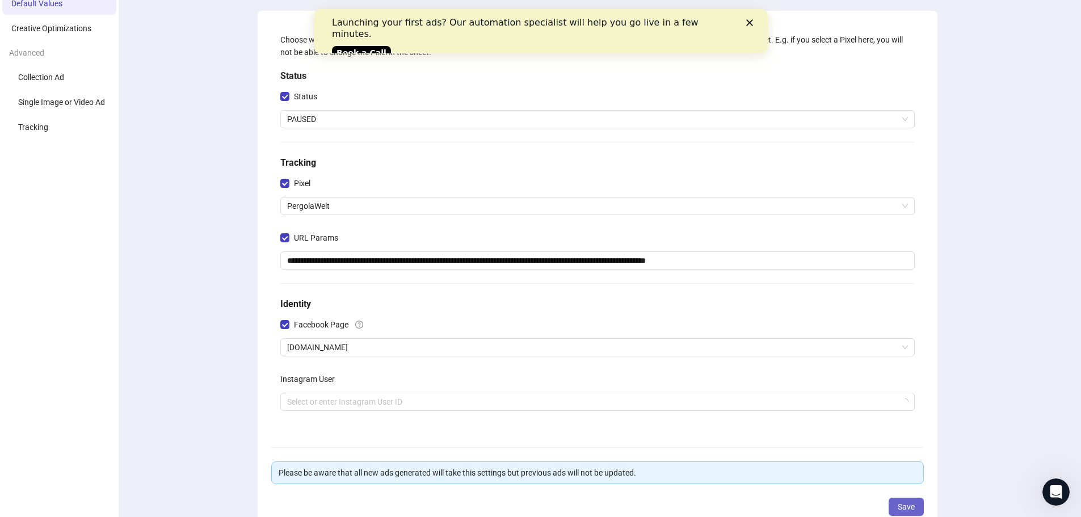
click at [910, 515] on button "Save" at bounding box center [905, 506] width 35 height 18
click at [908, 509] on span "Save" at bounding box center [905, 506] width 17 height 9
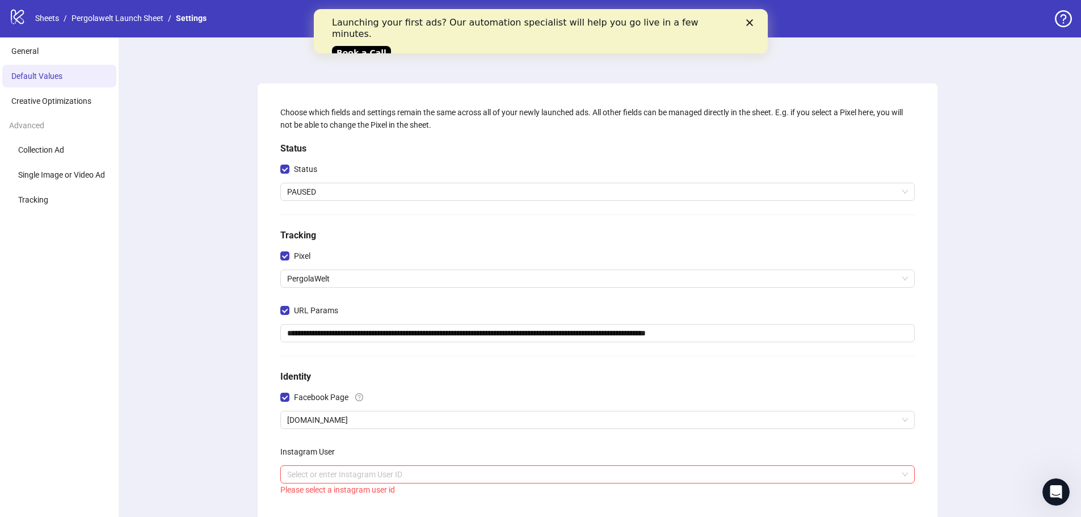
scroll to position [0, 0]
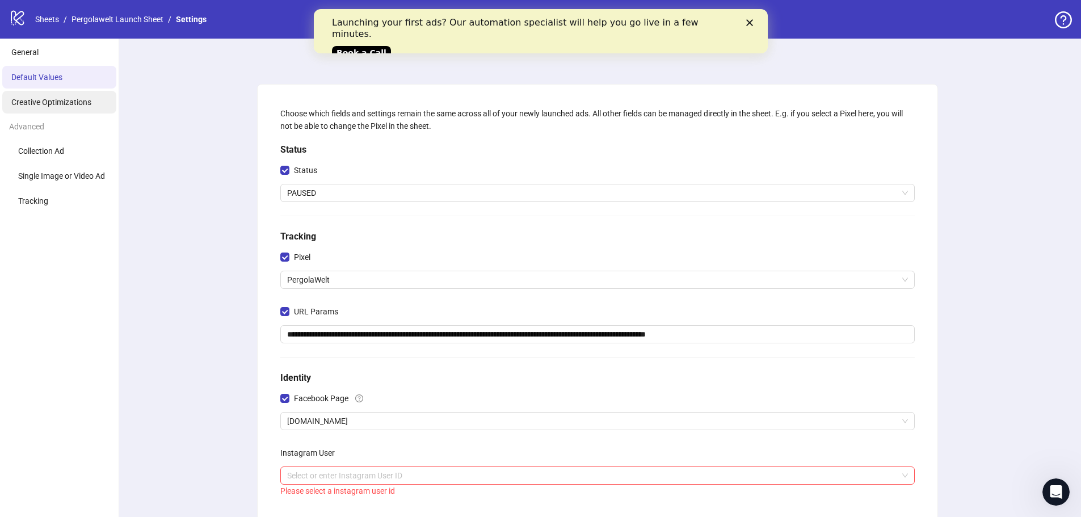
click at [73, 107] on span "Creative Optimizations" at bounding box center [51, 102] width 80 height 9
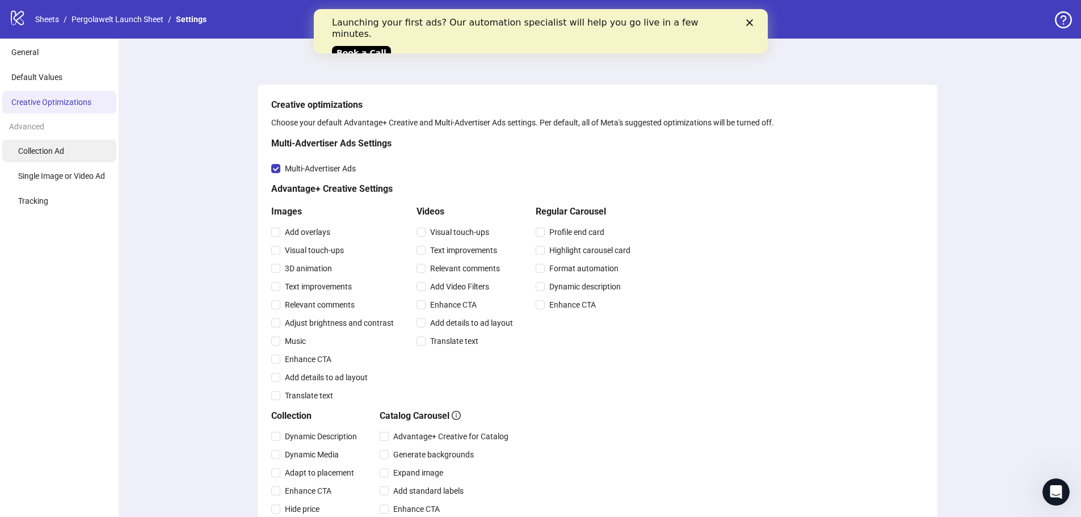
click at [30, 147] on span "Collection Ad" at bounding box center [41, 150] width 46 height 9
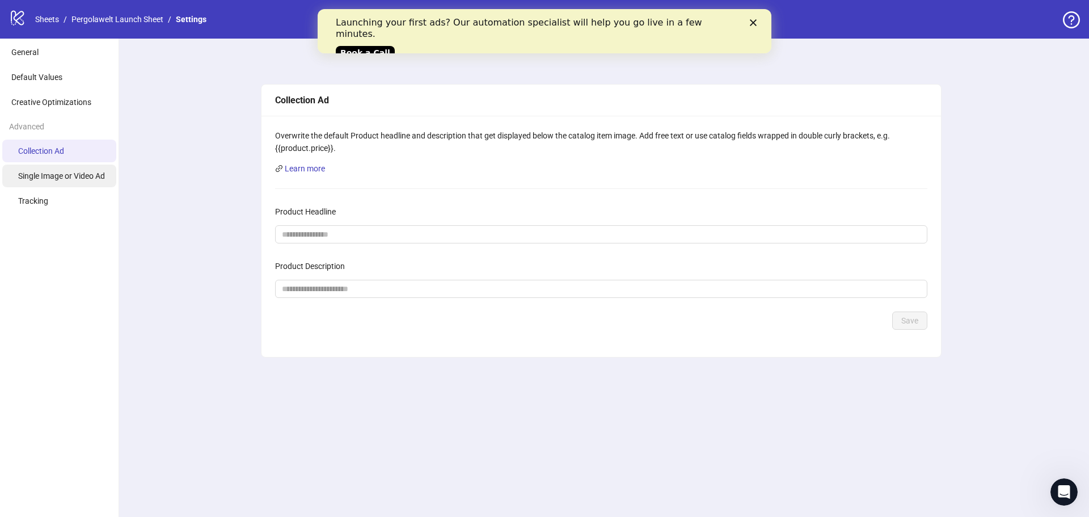
click at [50, 179] on span "Single Image or Video Ad" at bounding box center [61, 175] width 87 height 9
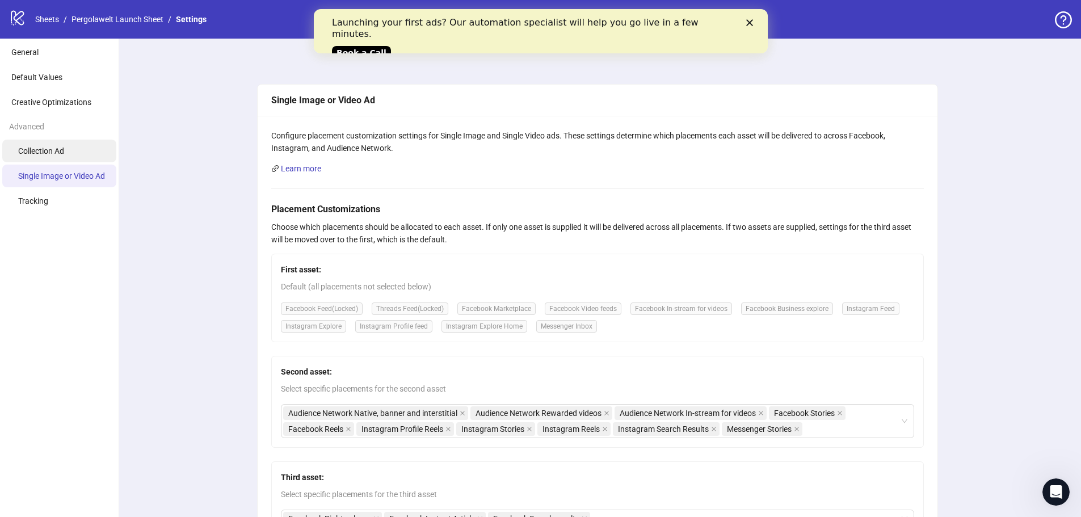
click at [59, 154] on span "Collection Ad" at bounding box center [41, 150] width 46 height 9
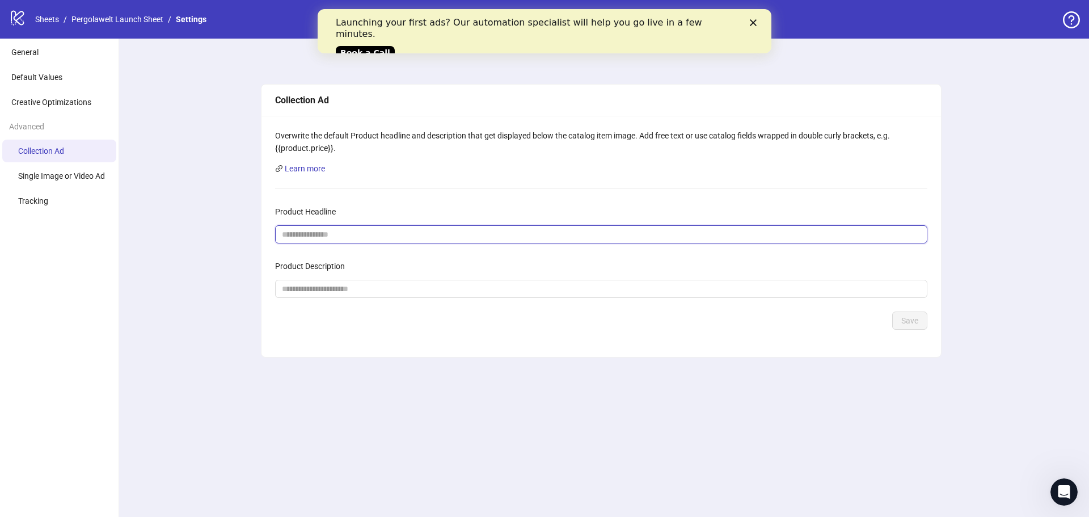
click at [346, 238] on input "Product Headline" at bounding box center [597, 234] width 630 height 12
click at [327, 280] on div "Product Description" at bounding box center [601, 268] width 652 height 23
click at [326, 284] on input "Product Description" at bounding box center [597, 289] width 630 height 12
click at [175, 255] on div "Collection Ad Overwrite the default Product headline and description that get d…" at bounding box center [601, 278] width 976 height 478
click at [61, 184] on li "Single Image or Video Ad" at bounding box center [59, 176] width 114 height 23
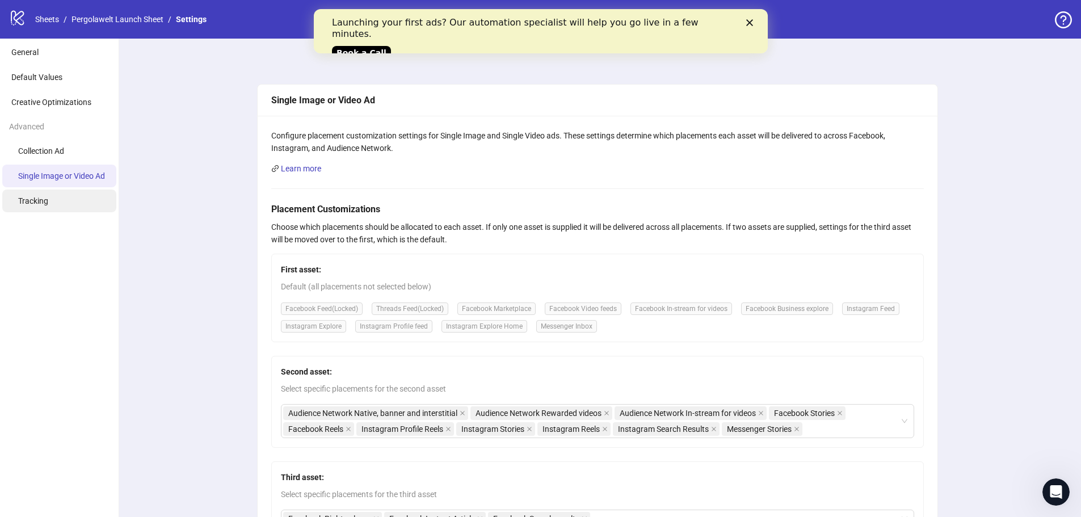
click at [52, 206] on li "Tracking" at bounding box center [59, 200] width 114 height 23
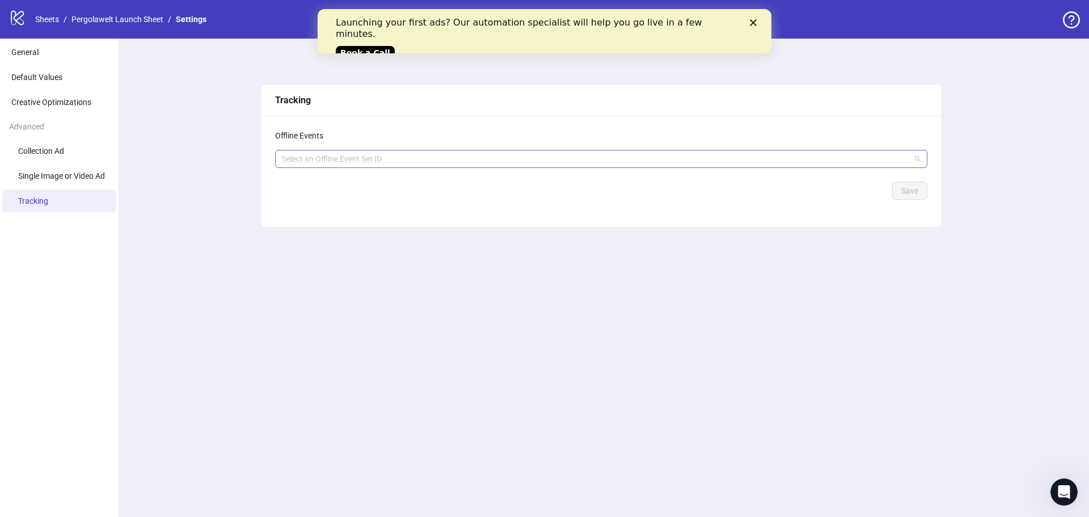
click at [365, 156] on div at bounding box center [595, 159] width 636 height 16
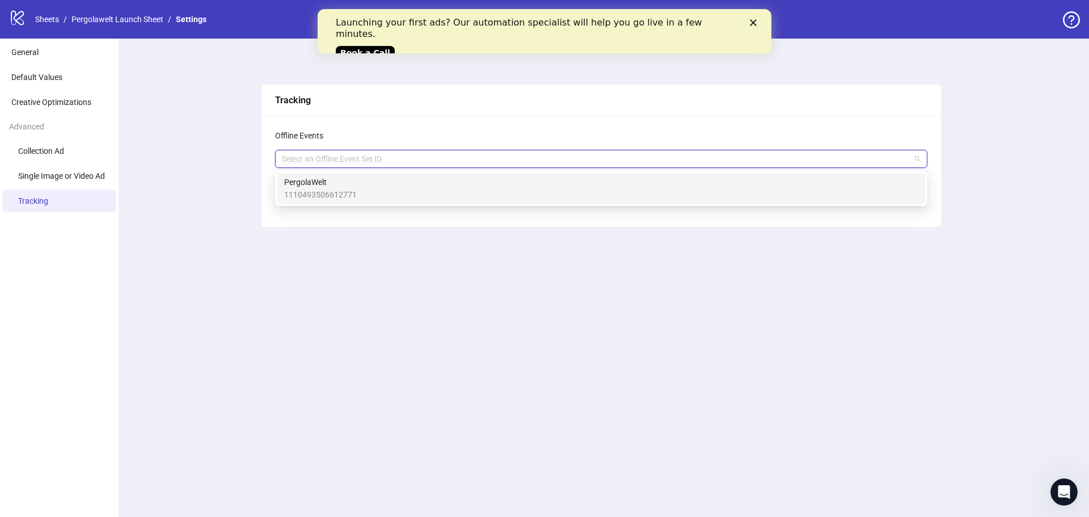
click at [192, 196] on div "Tracking Offline Events Select an Offline Event Set ID Save" at bounding box center [601, 278] width 976 height 478
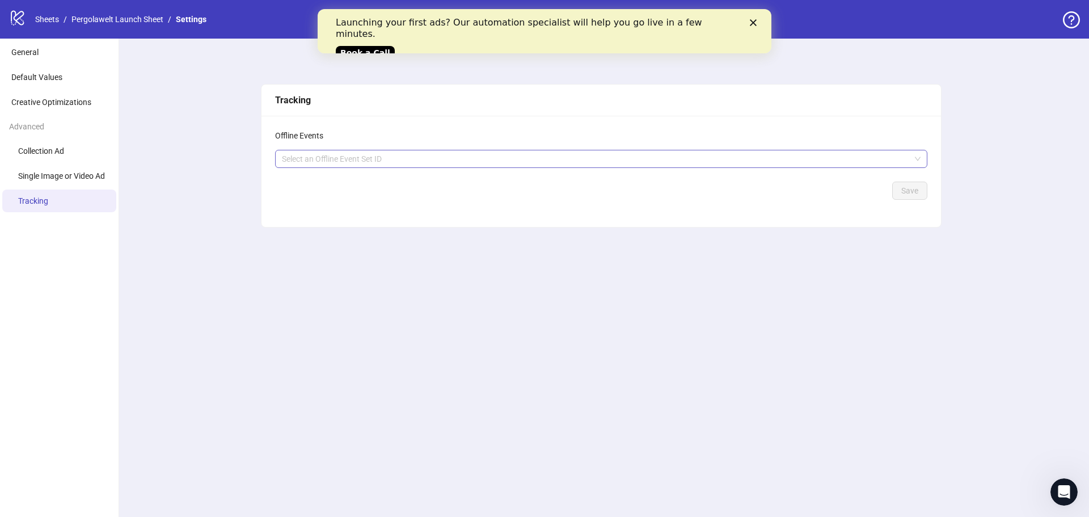
click at [333, 154] on div at bounding box center [595, 159] width 636 height 16
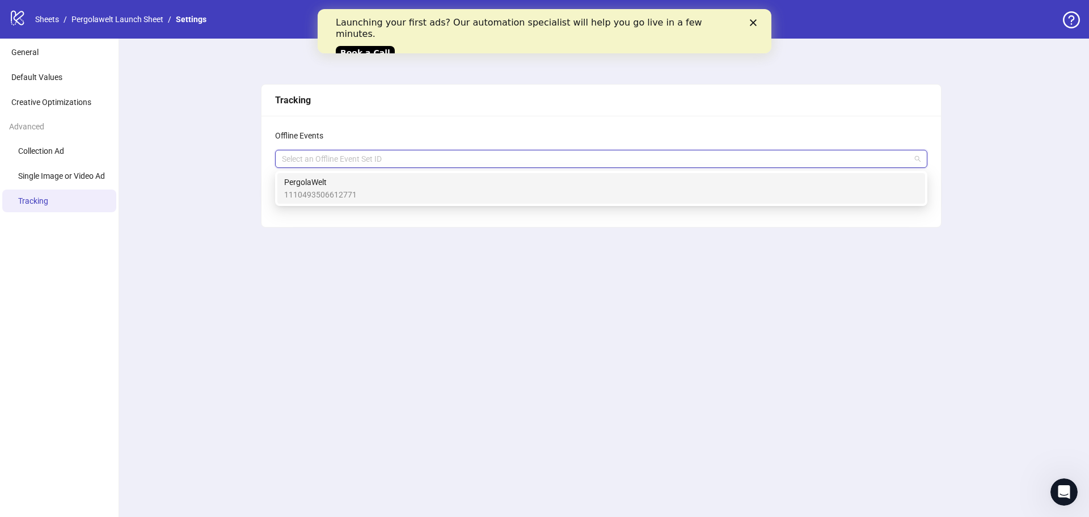
click at [325, 187] on span "PergolaWelt" at bounding box center [320, 182] width 73 height 12
click at [816, 222] on div "Offline Events PergolaWelt + 0 ... Save" at bounding box center [602, 171] width 680 height 111
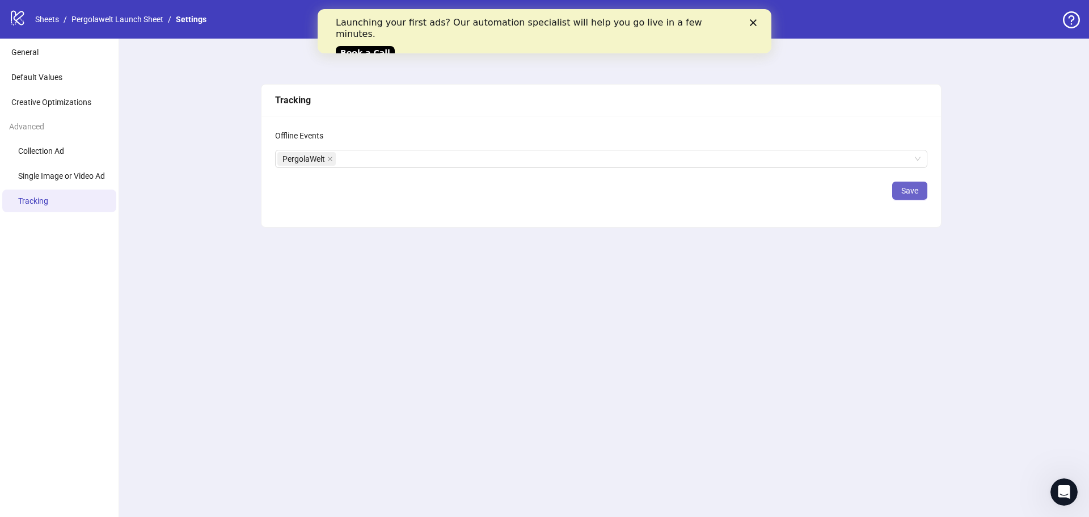
click at [917, 195] on span "Save" at bounding box center [909, 190] width 17 height 9
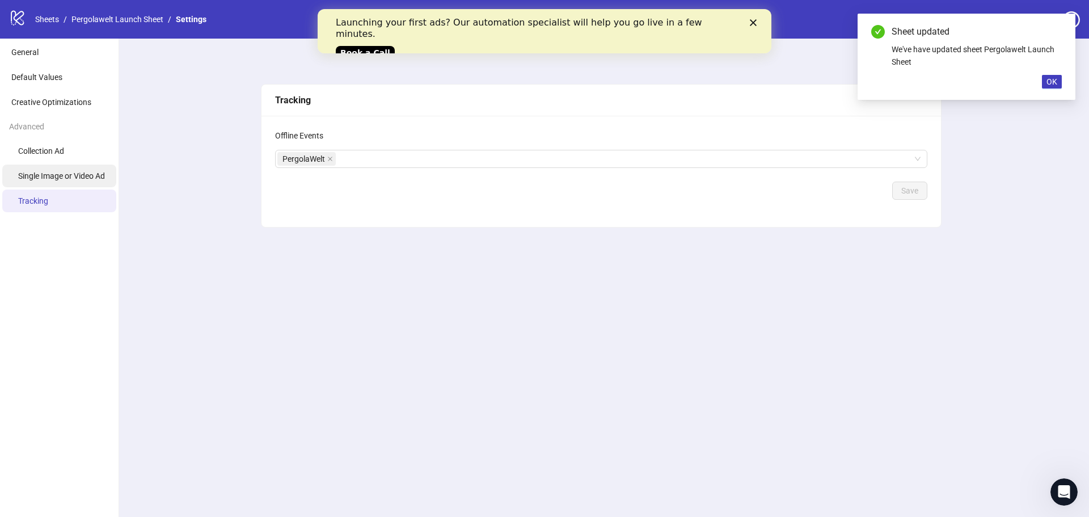
click at [68, 176] on span "Single Image or Video Ad" at bounding box center [61, 175] width 87 height 9
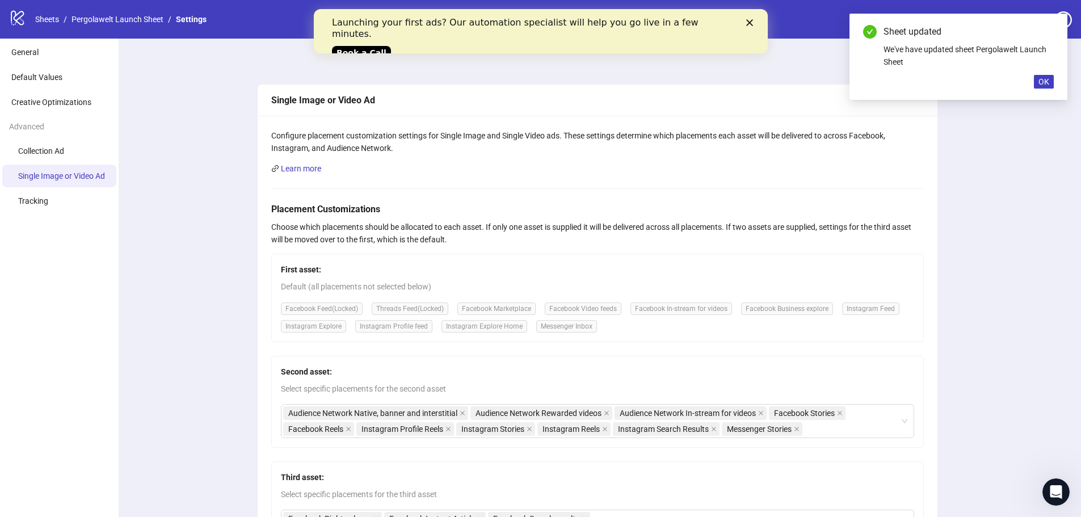
click at [745, 20] on icon "Close" at bounding box center [748, 22] width 7 height 7
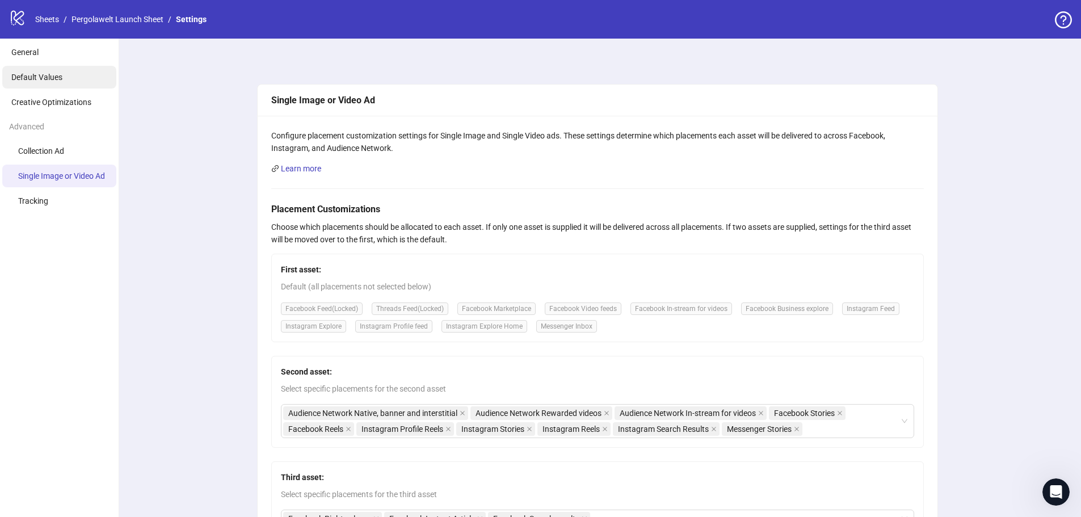
click at [58, 77] on span "Default Values" at bounding box center [36, 77] width 51 height 9
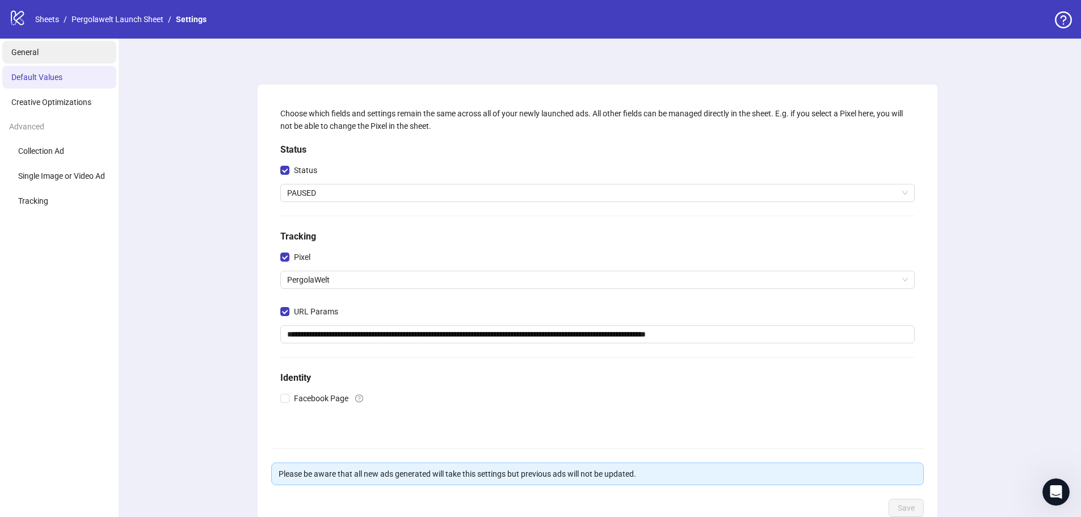
click at [43, 55] on li "General" at bounding box center [59, 52] width 114 height 23
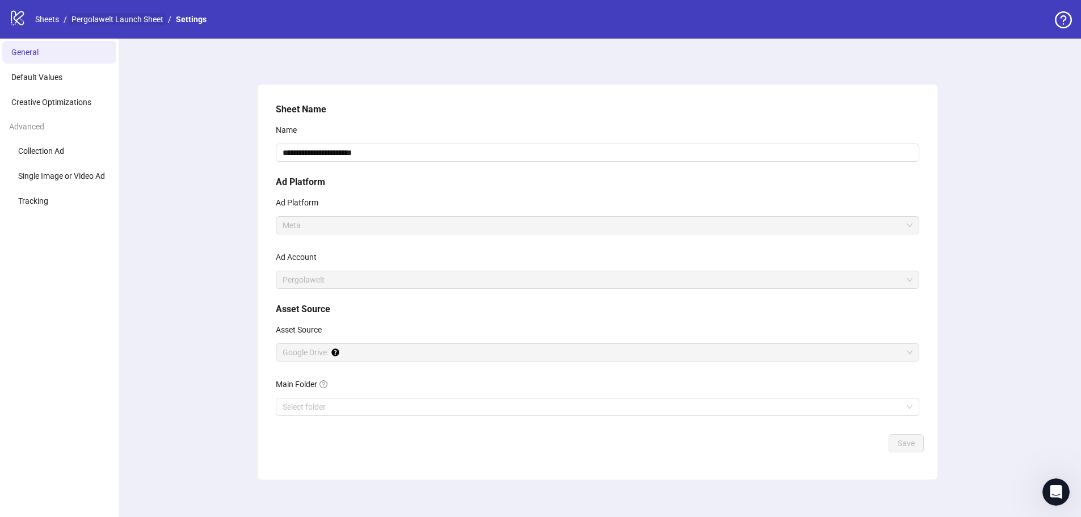
click at [104, 20] on link "Pergolawelt Launch Sheet" at bounding box center [117, 19] width 96 height 12
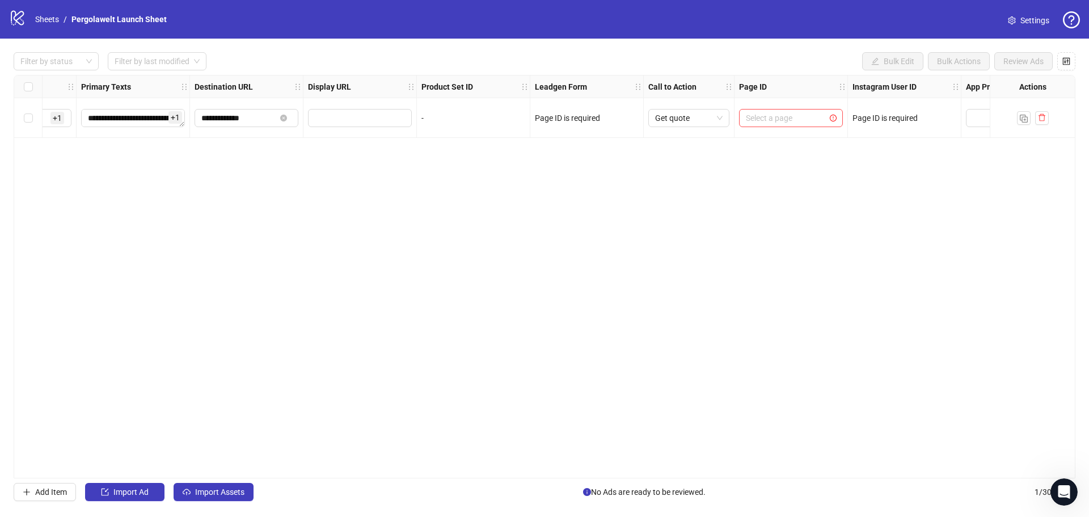
scroll to position [0, 1021]
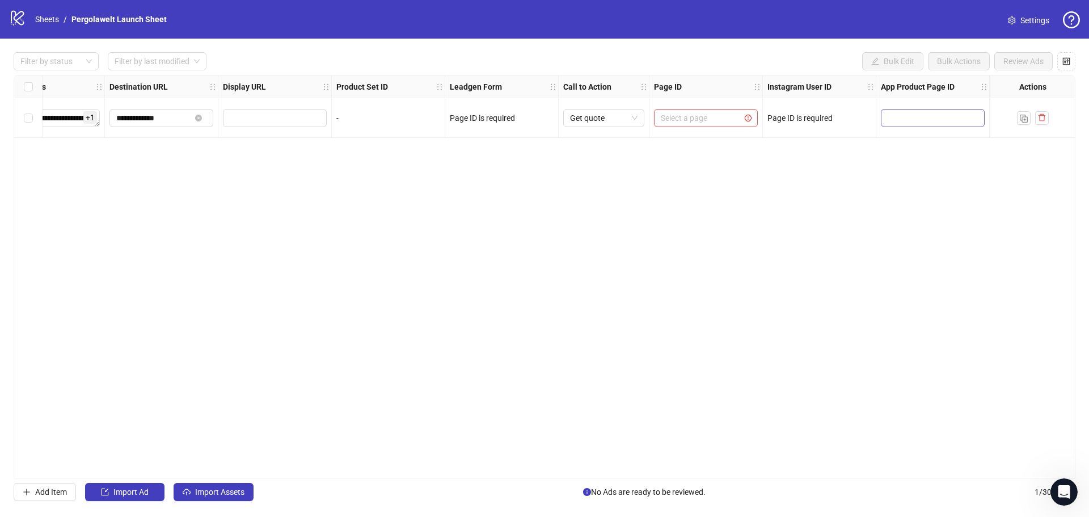
click at [916, 111] on span at bounding box center [933, 118] width 104 height 18
click at [916, 119] on input "text" at bounding box center [925, 118] width 74 height 12
click at [427, 128] on div "-" at bounding box center [388, 118] width 113 height 40
click at [294, 118] on input "text" at bounding box center [274, 118] width 88 height 12
click at [280, 171] on div "**********" at bounding box center [545, 276] width 1062 height 403
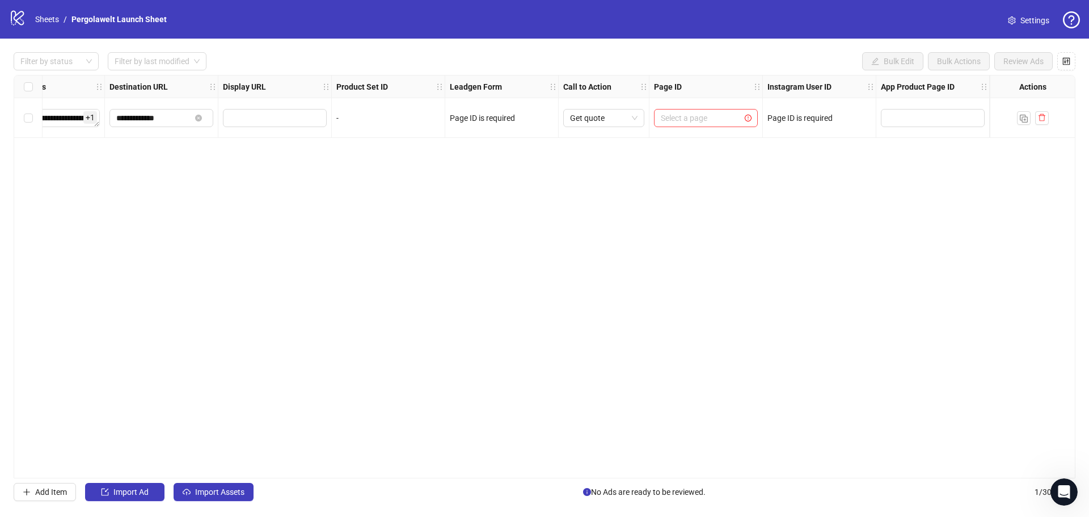
click at [905, 86] on strong "App Product Page ID" at bounding box center [918, 87] width 74 height 12
click at [986, 87] on icon "holder" at bounding box center [984, 86] width 5 height 6
click at [982, 86] on icon "holder" at bounding box center [984, 87] width 8 height 8
click at [1068, 66] on span "button" at bounding box center [1066, 61] width 8 height 9
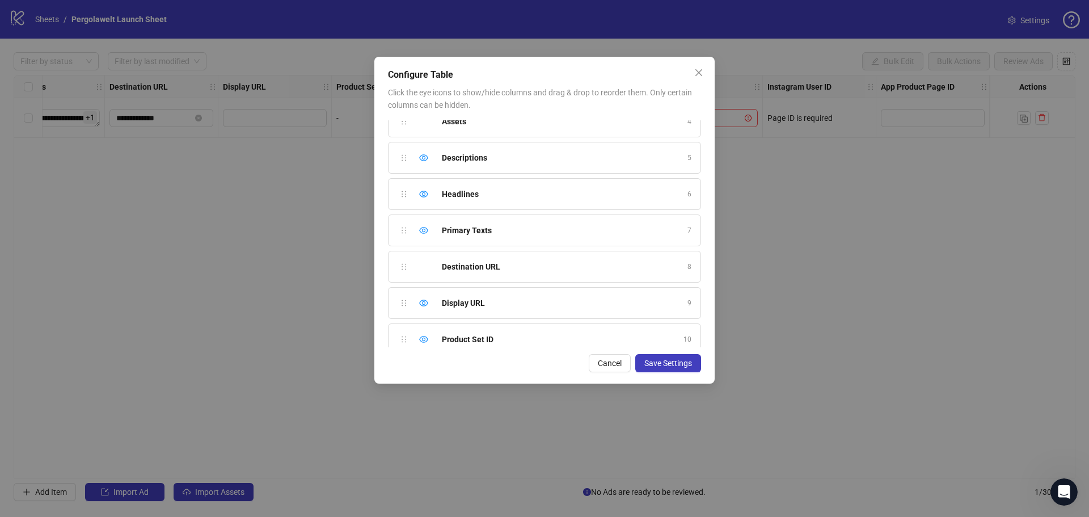
scroll to position [354, 0]
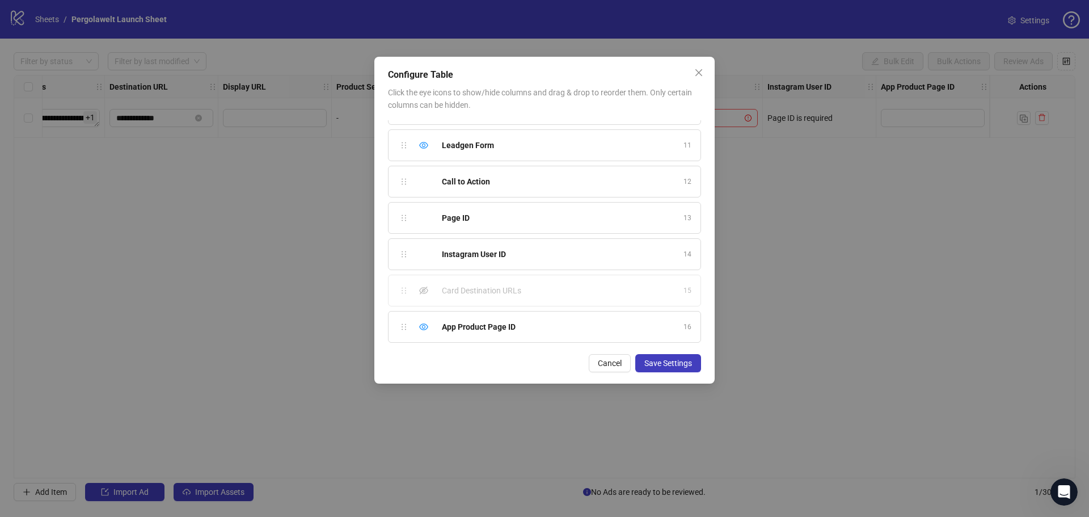
click at [415, 293] on div "Card Destination URLs 15" at bounding box center [544, 291] width 313 height 32
click at [423, 293] on icon "eye-invisible" at bounding box center [423, 290] width 9 height 8
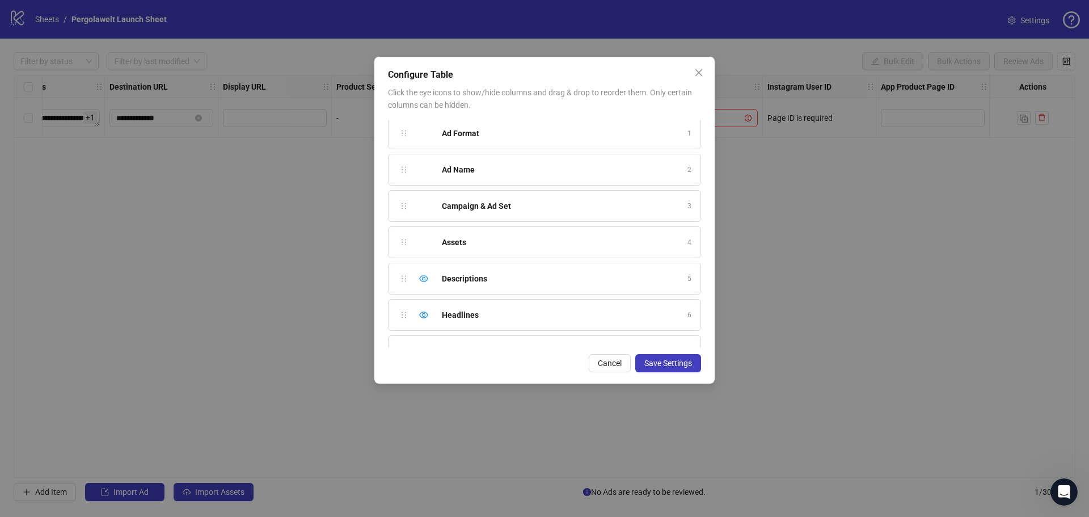
scroll to position [0, 0]
click at [672, 359] on span "Save Settings" at bounding box center [668, 363] width 48 height 9
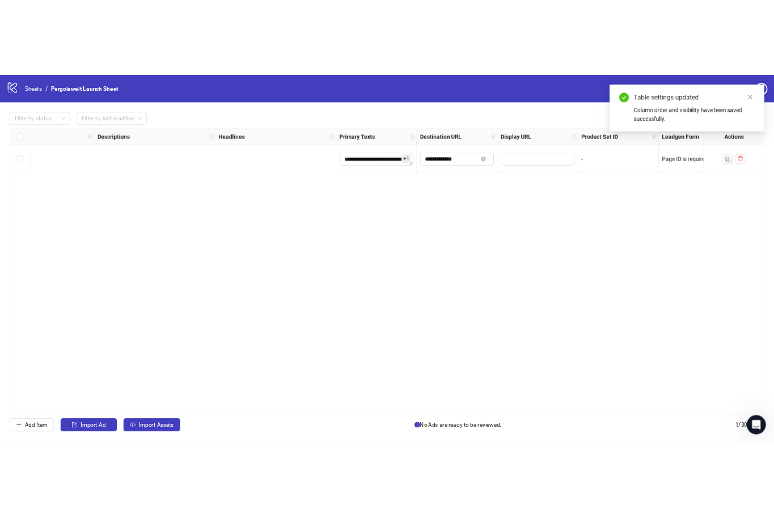
scroll to position [0, 1135]
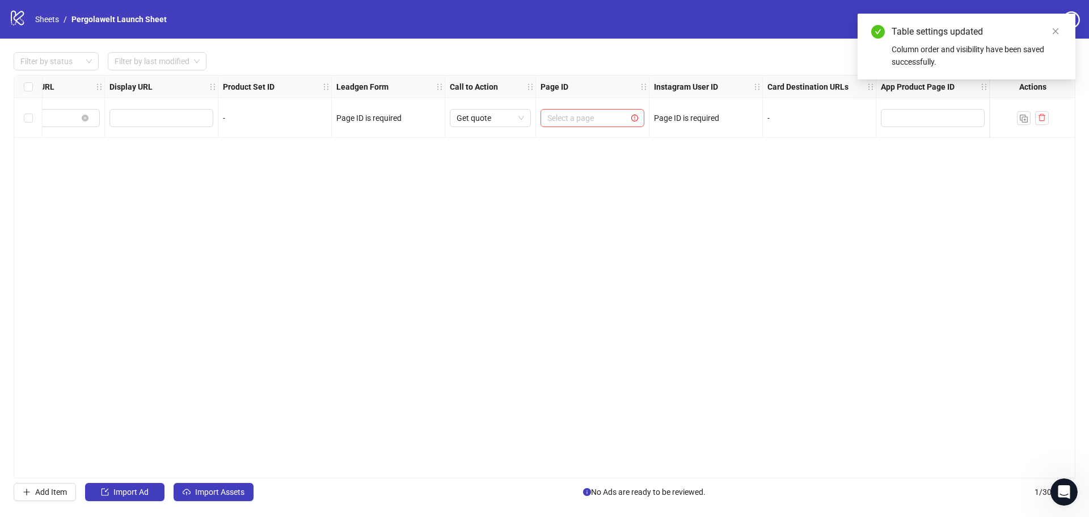
click at [816, 87] on strong "Card Destination URLs" at bounding box center [808, 87] width 81 height 12
click at [816, 86] on strong "Card Destination URLs" at bounding box center [808, 87] width 81 height 12
click at [785, 86] on strong "Card Destination URLs" at bounding box center [808, 87] width 81 height 12
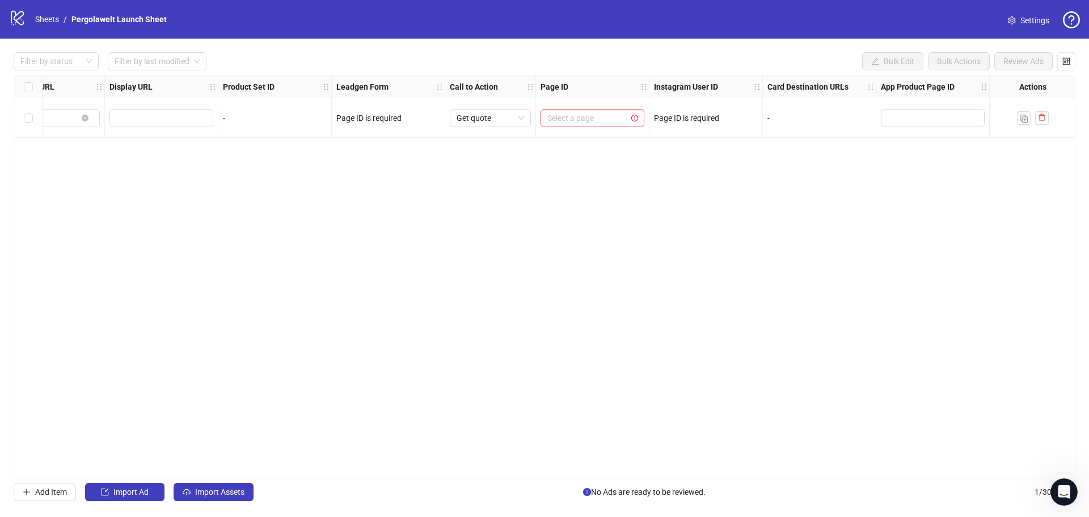
click at [798, 87] on strong "Card Destination URLs" at bounding box center [808, 87] width 81 height 12
click at [618, 234] on div "**********" at bounding box center [545, 276] width 1062 height 403
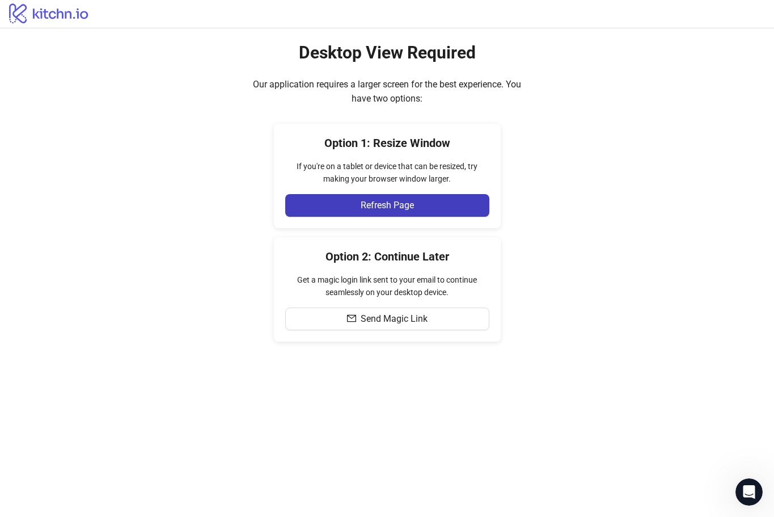
click at [612, 222] on div "Desktop View Required Our application requires a larger screen for the best exp…" at bounding box center [387, 191] width 774 height 327
click at [385, 206] on span "Refresh Page" at bounding box center [387, 205] width 53 height 10
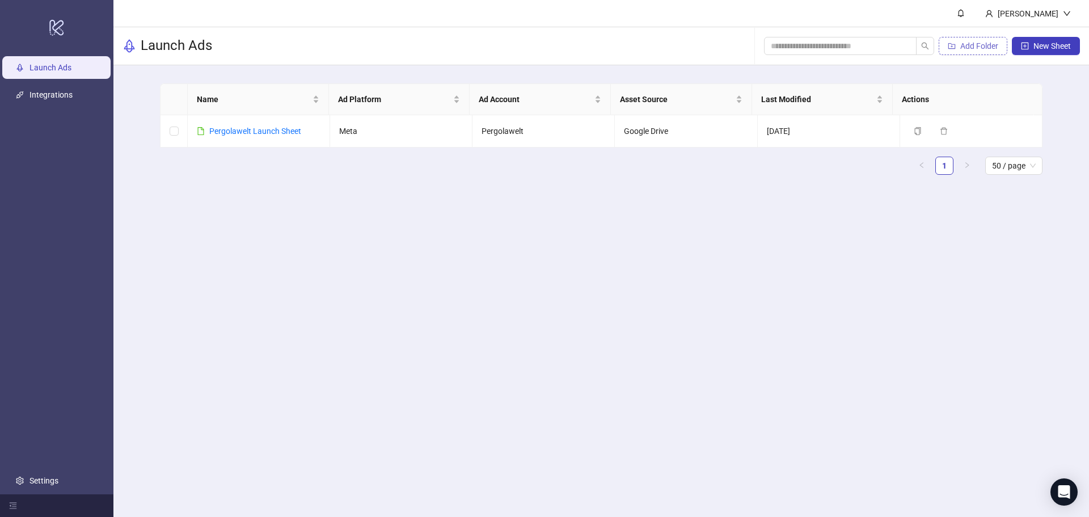
click at [774, 48] on span "Add Folder" at bounding box center [979, 45] width 38 height 9
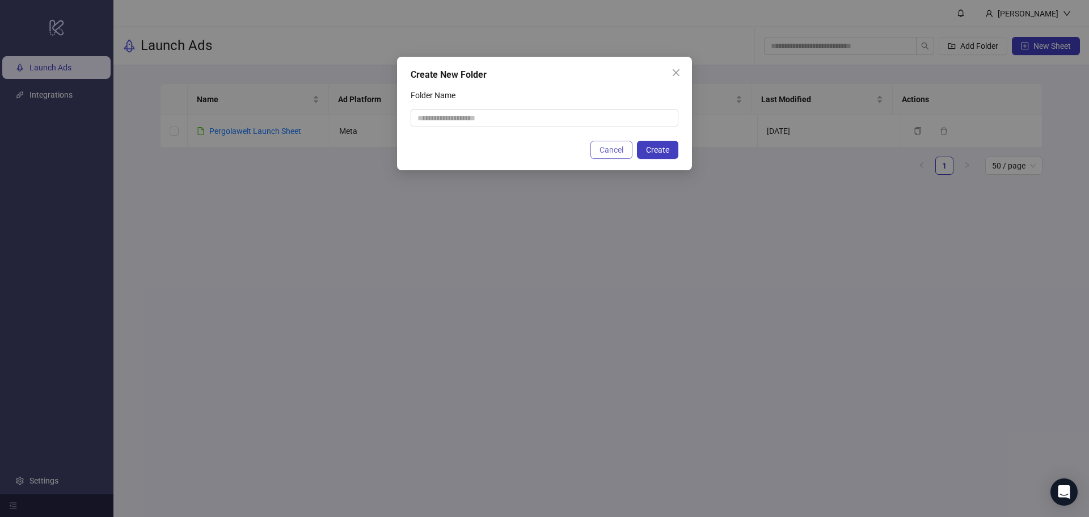
click at [608, 152] on span "Cancel" at bounding box center [612, 149] width 24 height 9
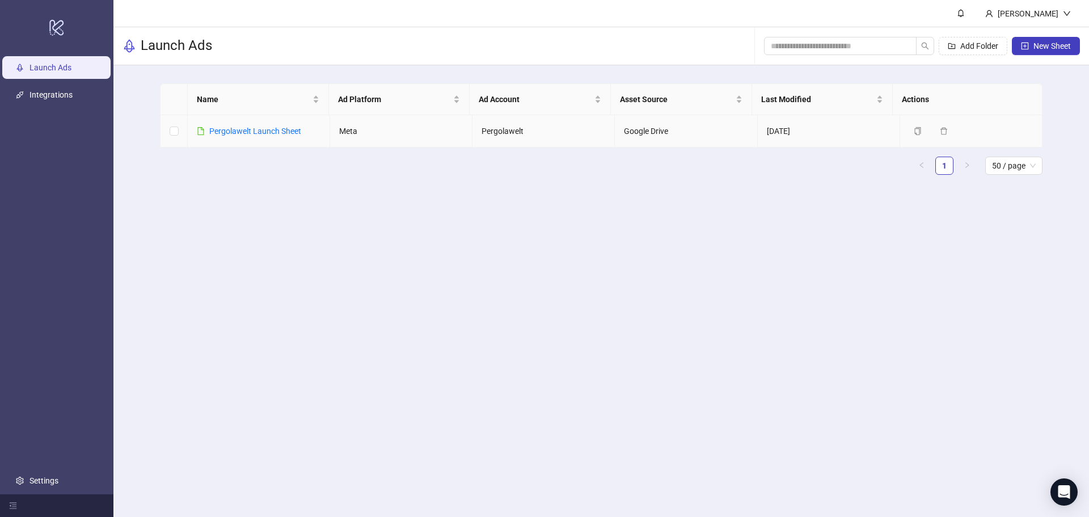
click at [533, 136] on td "Pergolawelt" at bounding box center [544, 131] width 142 height 32
drag, startPoint x: 492, startPoint y: 129, endPoint x: 456, endPoint y: 133, distance: 37.2
click at [492, 129] on td "Pergolawelt" at bounding box center [544, 131] width 142 height 32
click at [280, 133] on link "Pergolawelt Launch Sheet" at bounding box center [255, 131] width 92 height 9
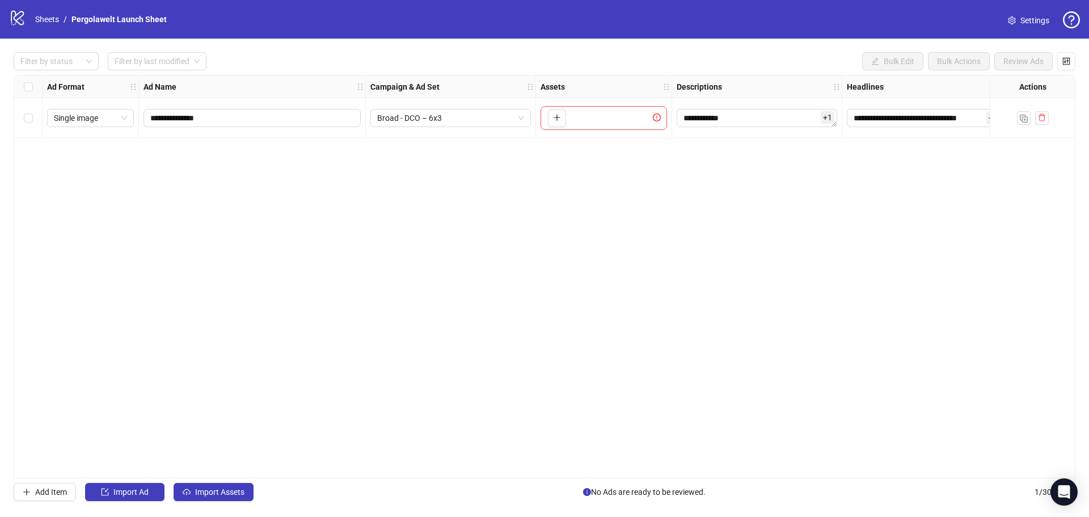
click at [540, 117] on div "To pick up a draggable item, press the space bar. While dragging, use the arrow…" at bounding box center [604, 118] width 136 height 40
click at [556, 120] on icon "plus" at bounding box center [557, 117] width 8 height 8
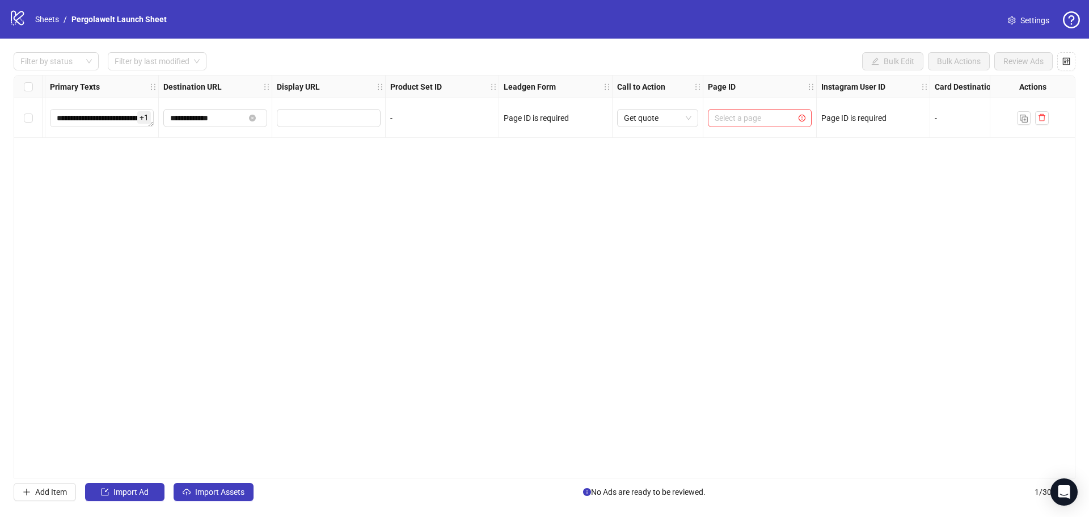
scroll to position [0, 1037]
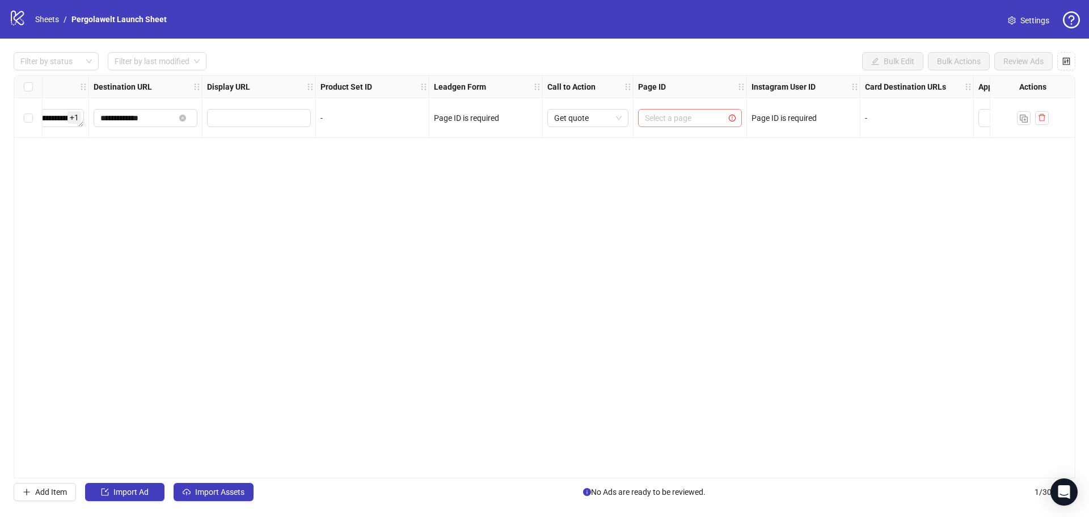
click at [675, 111] on input "search" at bounding box center [685, 117] width 80 height 17
click at [677, 137] on span "[DOMAIN_NAME]" at bounding box center [681, 141] width 68 height 12
click at [774, 121] on input "search" at bounding box center [798, 117] width 80 height 17
click at [493, 114] on input "search" at bounding box center [481, 117] width 80 height 17
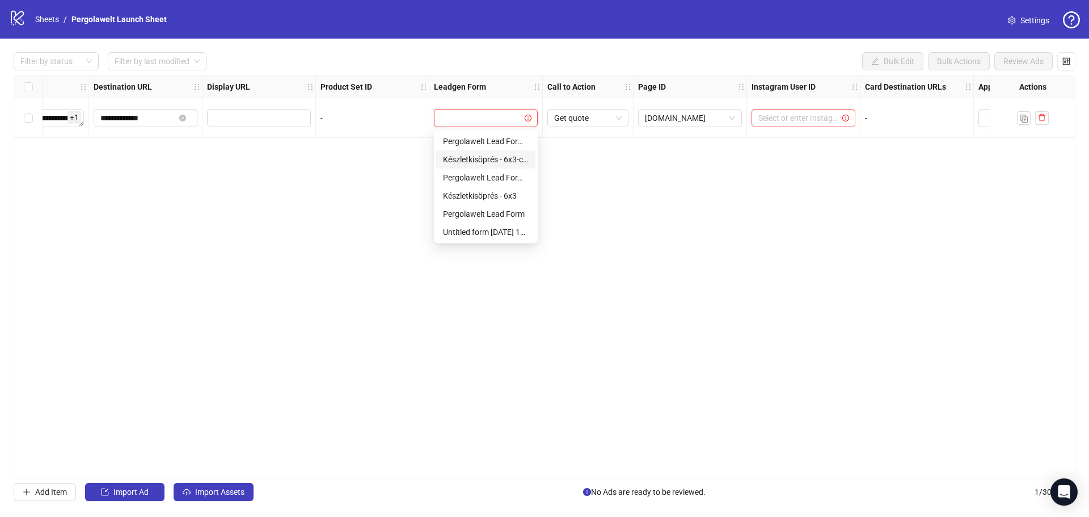
click at [495, 156] on div "Készletkisöprés - 6x3-copy" at bounding box center [486, 159] width 86 height 12
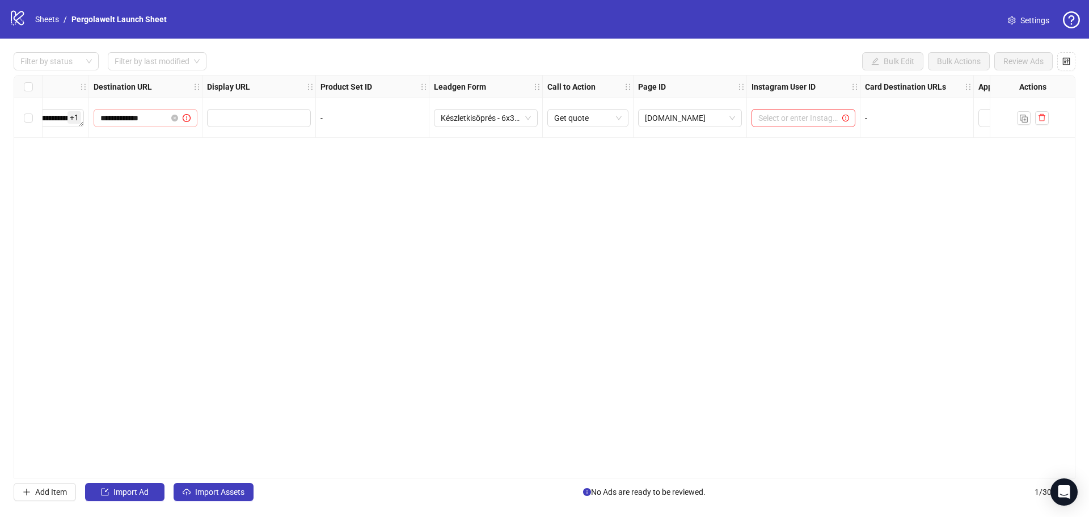
click at [148, 125] on span "**********" at bounding box center [146, 118] width 104 height 18
click at [151, 119] on input "**********" at bounding box center [133, 118] width 66 height 12
click at [180, 120] on span at bounding box center [180, 118] width 22 height 12
click at [177, 121] on icon "close-circle" at bounding box center [174, 118] width 7 height 7
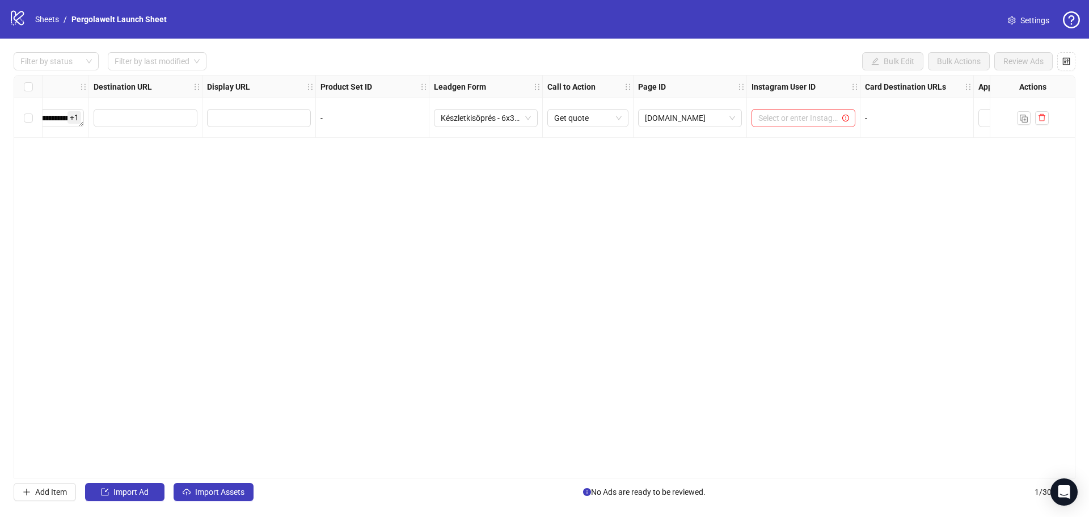
drag, startPoint x: 245, startPoint y: 197, endPoint x: 244, endPoint y: 149, distance: 48.8
click at [245, 195] on div "**********" at bounding box center [545, 276] width 1062 height 403
click at [250, 121] on input "text" at bounding box center [258, 118] width 88 height 12
drag, startPoint x: 336, startPoint y: 220, endPoint x: 382, endPoint y: 208, distance: 47.3
click at [339, 220] on div "**********" at bounding box center [545, 276] width 1062 height 403
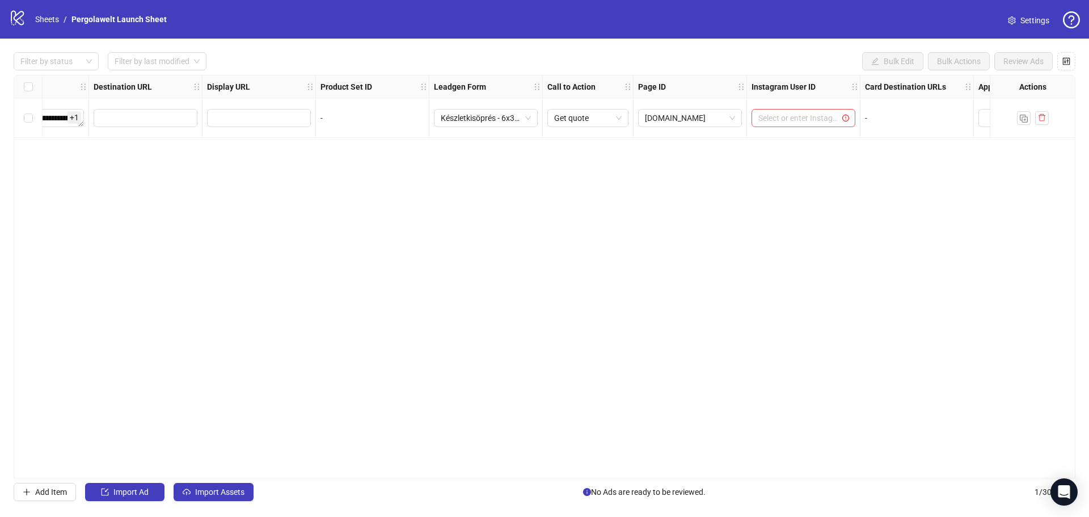
scroll to position [0, 1135]
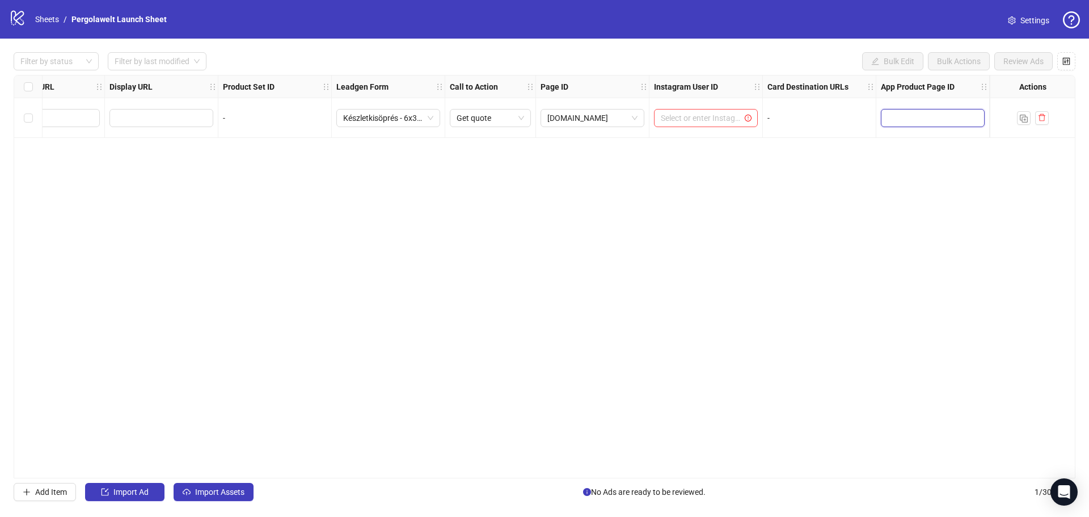
click at [774, 118] on input "text" at bounding box center [925, 118] width 74 height 12
click at [774, 182] on div "**********" at bounding box center [545, 276] width 1062 height 403
drag, startPoint x: 821, startPoint y: 189, endPoint x: 593, endPoint y: 175, distance: 228.5
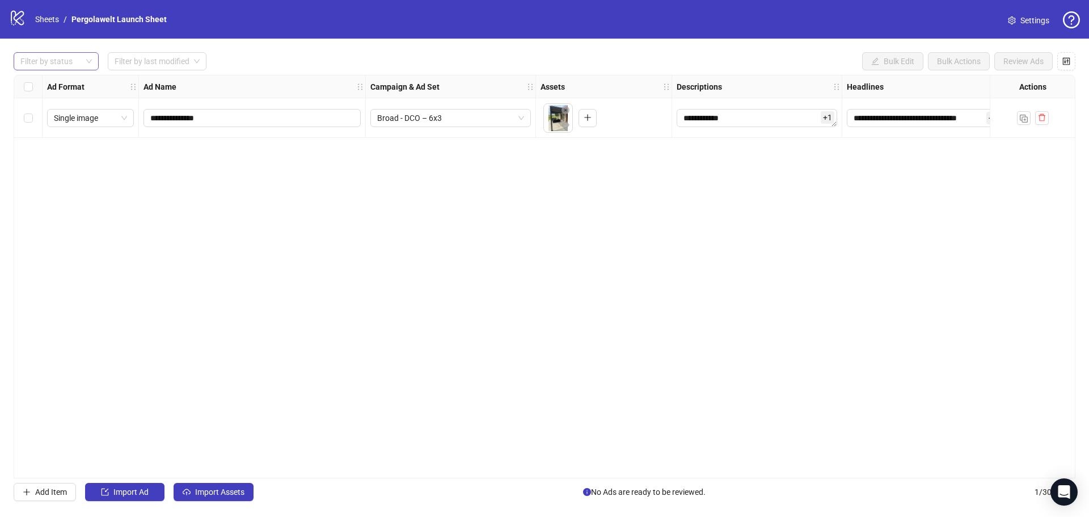
click at [77, 64] on div at bounding box center [50, 61] width 69 height 16
click at [176, 64] on input "search" at bounding box center [152, 61] width 75 height 17
click at [41, 22] on link "Sheets" at bounding box center [47, 19] width 28 height 12
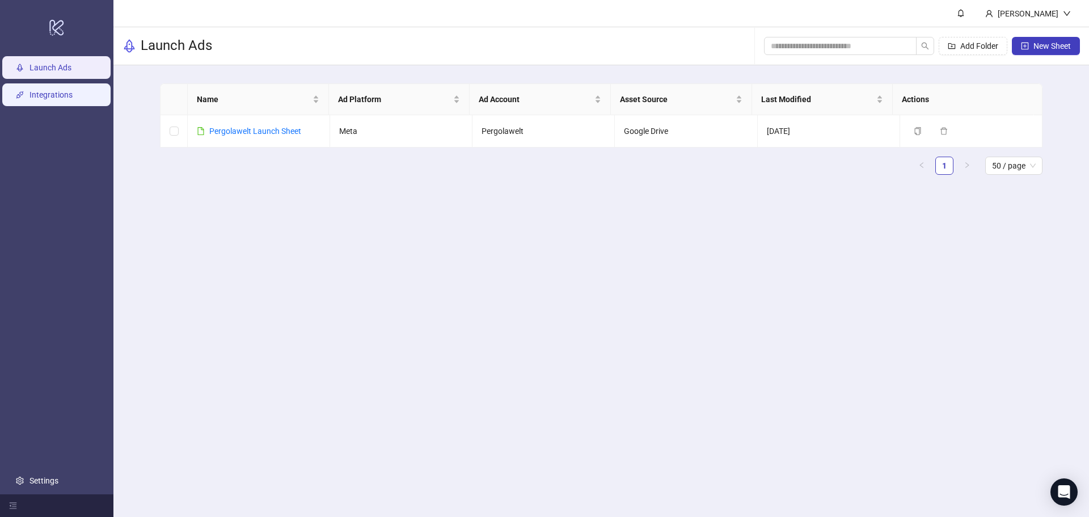
click at [52, 95] on link "Integrations" at bounding box center [50, 94] width 43 height 9
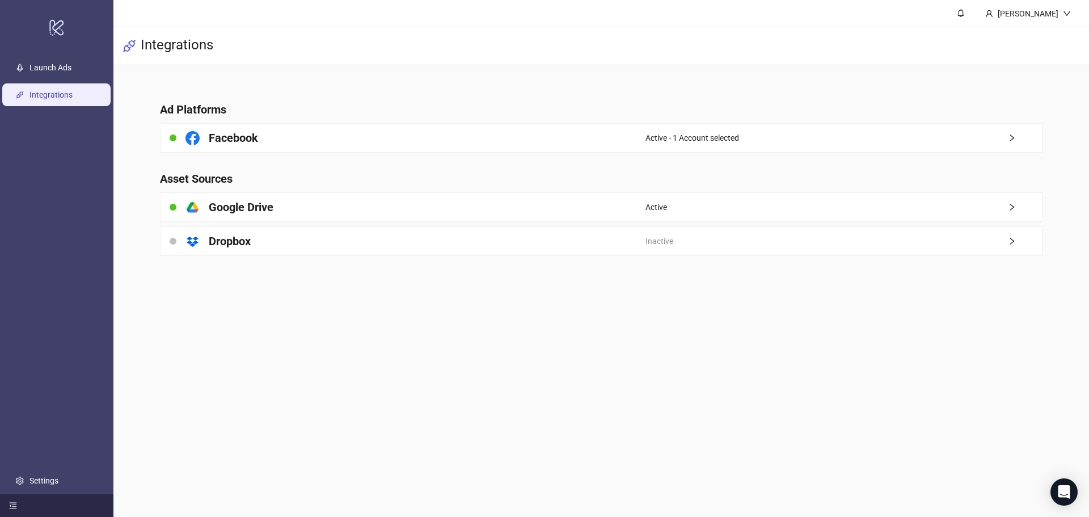
click at [10, 505] on icon "menu-fold" at bounding box center [13, 506] width 7 height 6
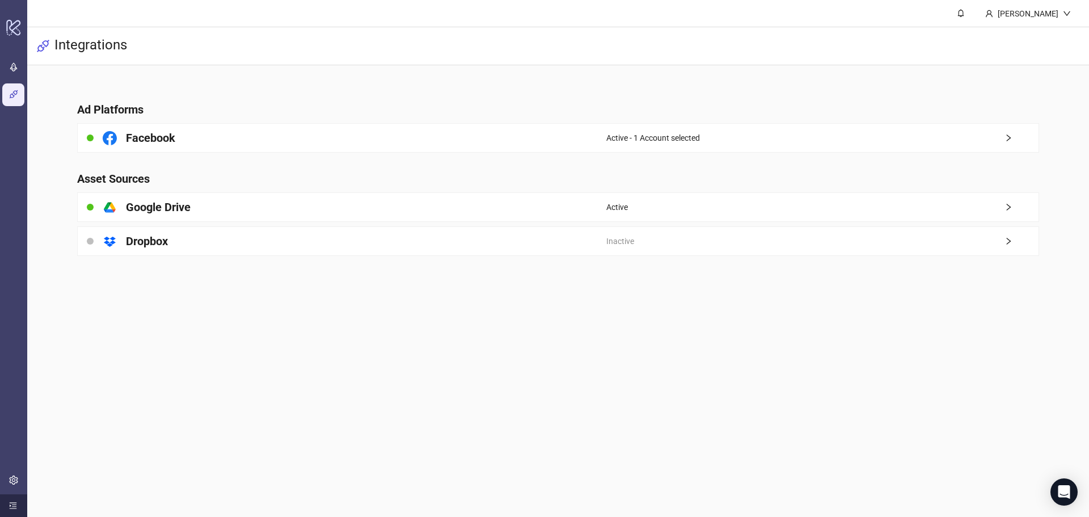
click at [10, 505] on icon "menu-unfold" at bounding box center [13, 506] width 7 height 6
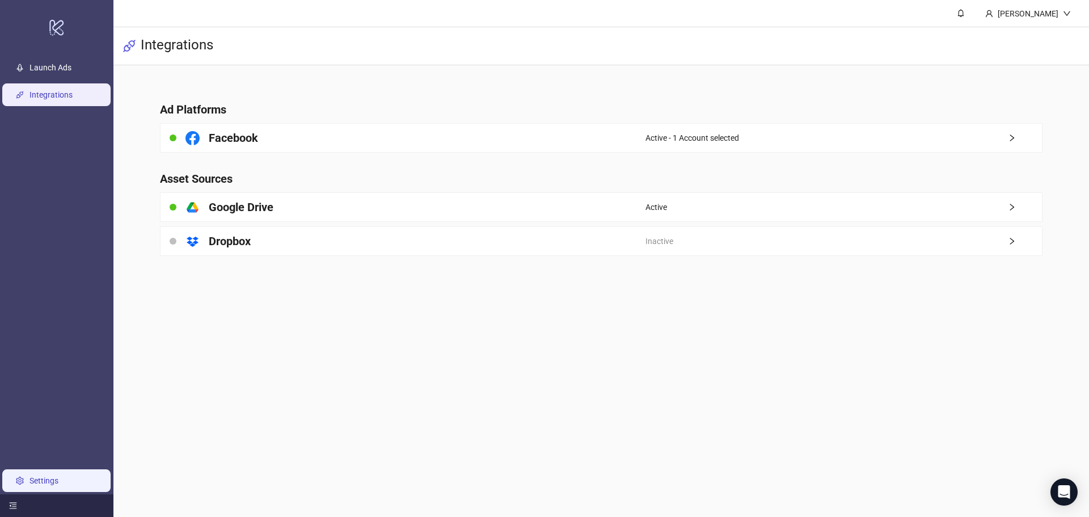
click at [29, 480] on link "Settings" at bounding box center [43, 480] width 29 height 9
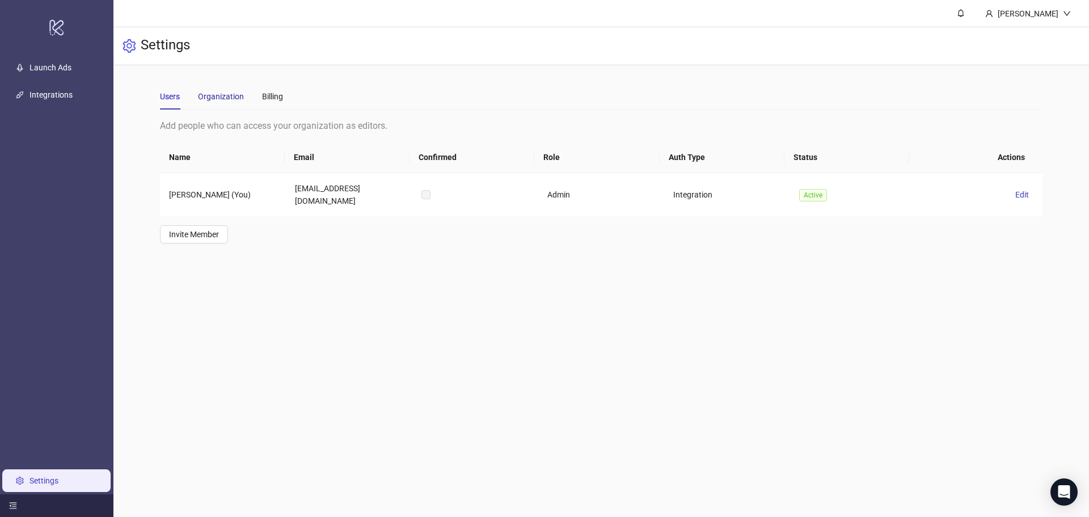
click at [218, 94] on div "Organization" at bounding box center [221, 96] width 46 height 12
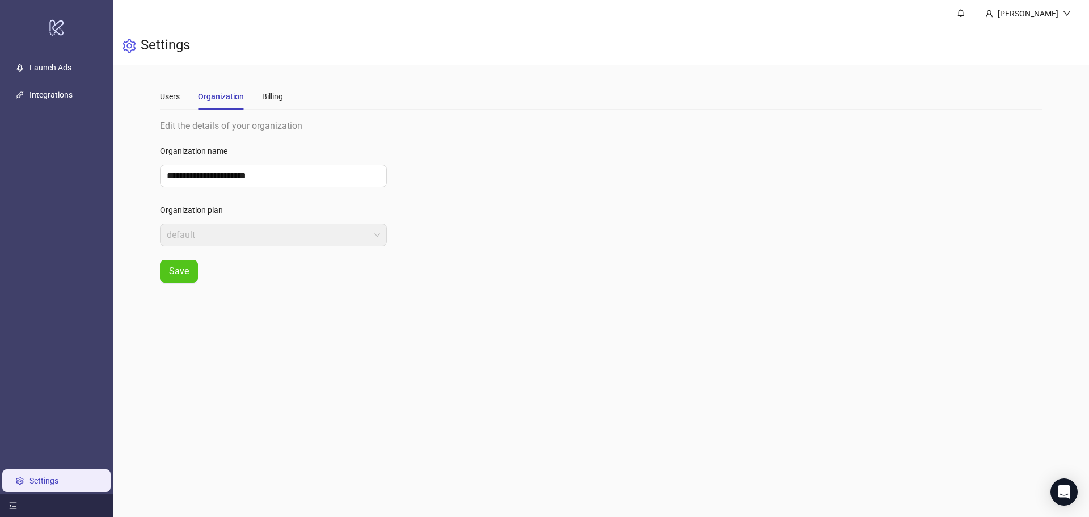
click at [256, 96] on div "Users Organization Billing" at bounding box center [221, 96] width 123 height 26
click at [267, 99] on div "Billing" at bounding box center [272, 96] width 21 height 12
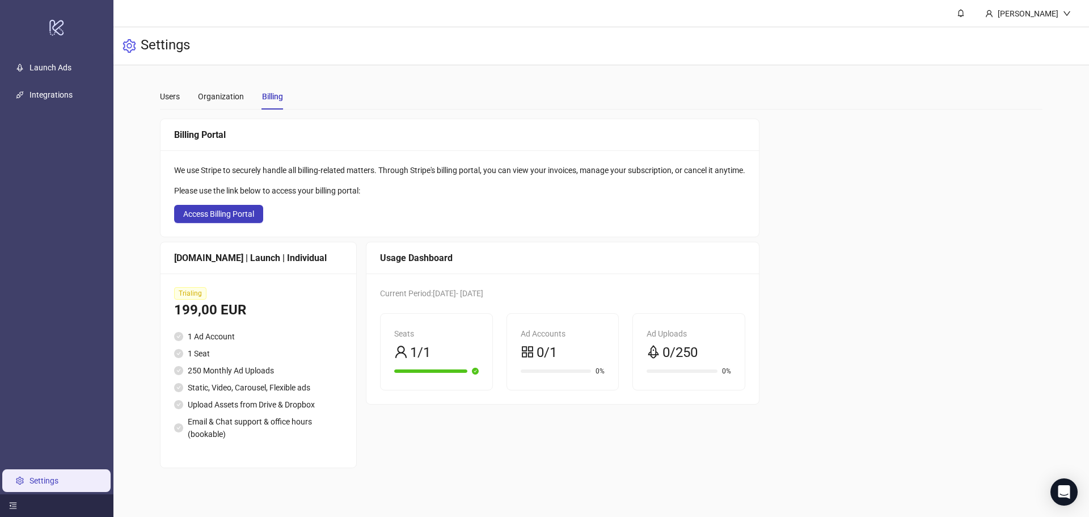
click at [244, 315] on div "199,00 EUR" at bounding box center [258, 311] width 168 height 22
click at [206, 408] on li "Upload Assets from Drive & Dropbox" at bounding box center [258, 404] width 168 height 12
click at [243, 314] on div "199,00 EUR" at bounding box center [258, 311] width 168 height 22
click at [233, 210] on span "Access Billing Portal" at bounding box center [218, 213] width 71 height 9
click at [207, 92] on div "Organization" at bounding box center [221, 96] width 46 height 12
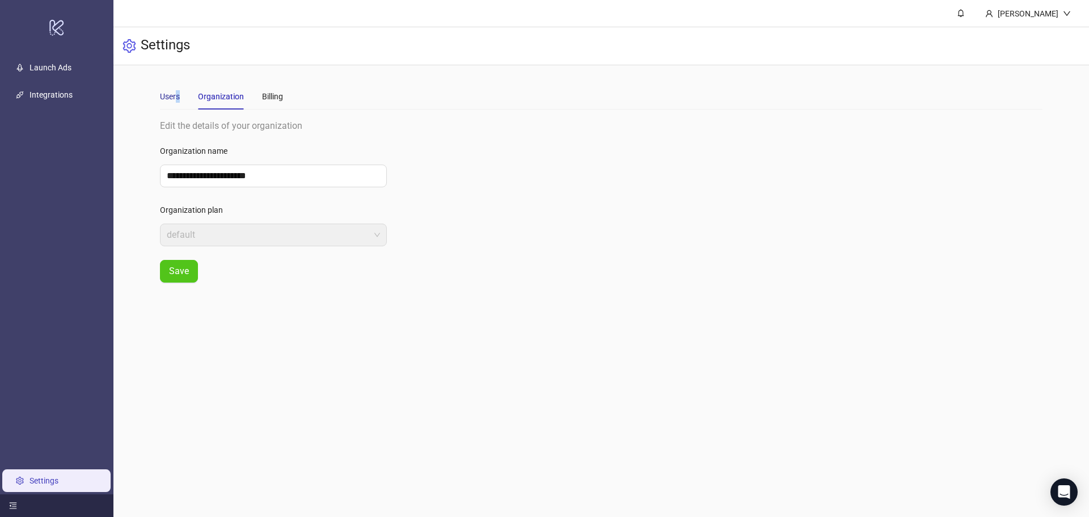
click at [178, 93] on div "Users" at bounding box center [170, 96] width 20 height 12
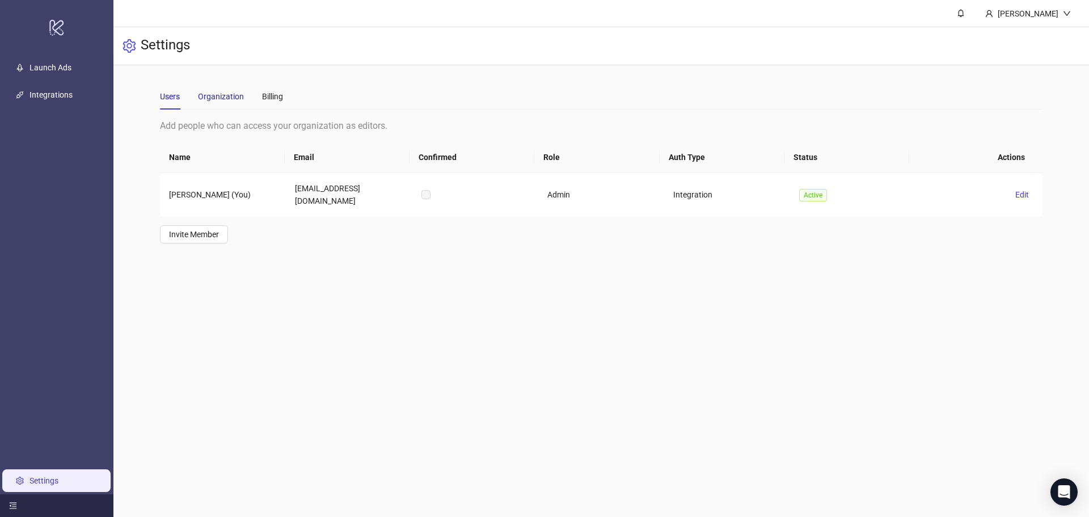
click at [217, 101] on div "Organization" at bounding box center [221, 96] width 46 height 12
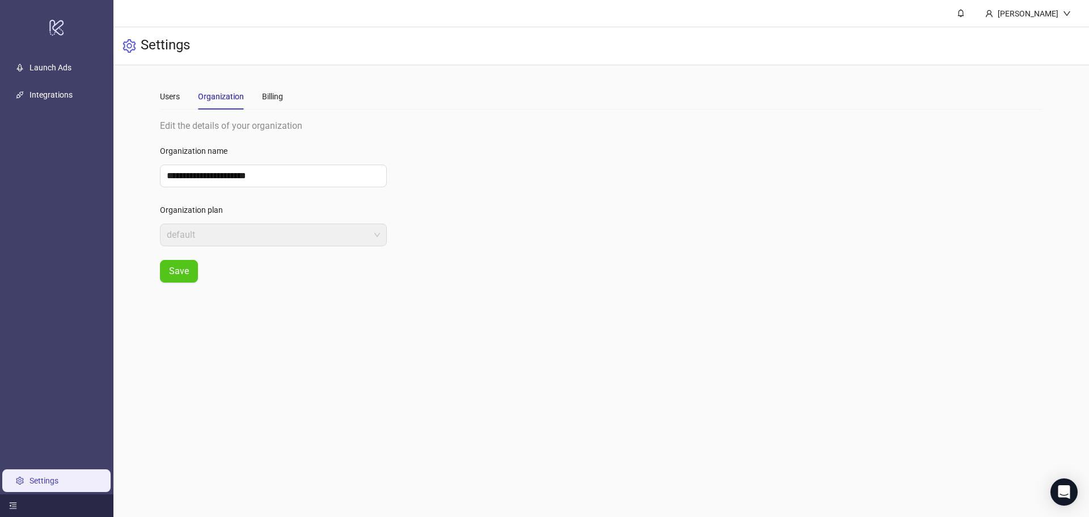
click at [184, 99] on div "Users Organization Billing" at bounding box center [221, 96] width 123 height 26
click at [175, 97] on div "Users" at bounding box center [170, 96] width 20 height 12
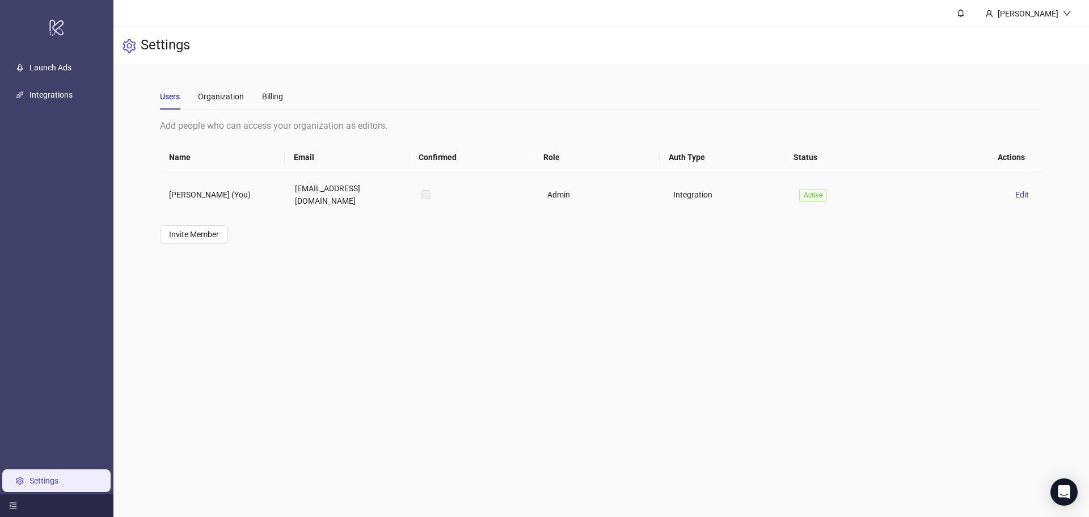
click at [637, 180] on td "Admin" at bounding box center [601, 194] width 126 height 43
click at [774, 188] on button "Edit" at bounding box center [1022, 195] width 23 height 14
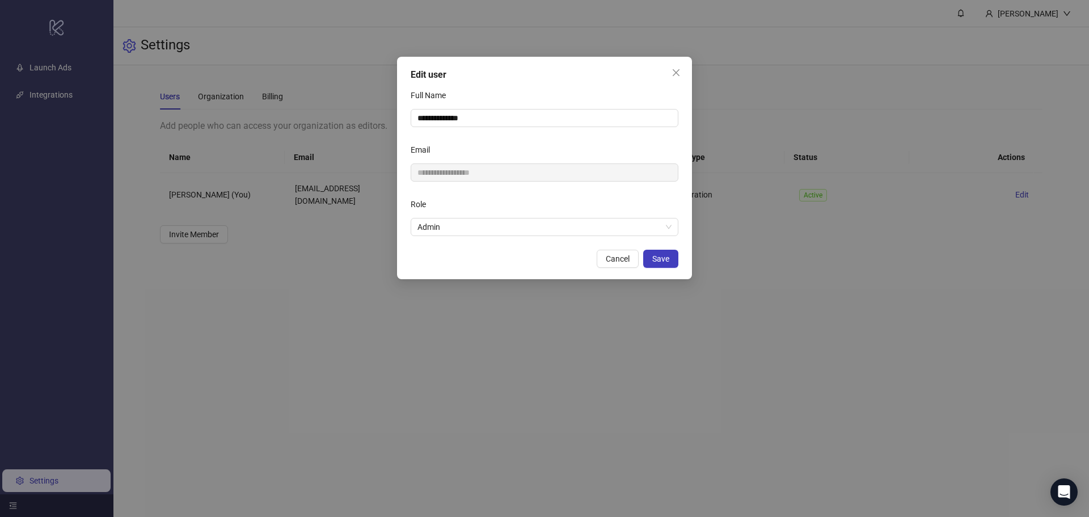
click at [774, 277] on div "**********" at bounding box center [544, 258] width 1089 height 517
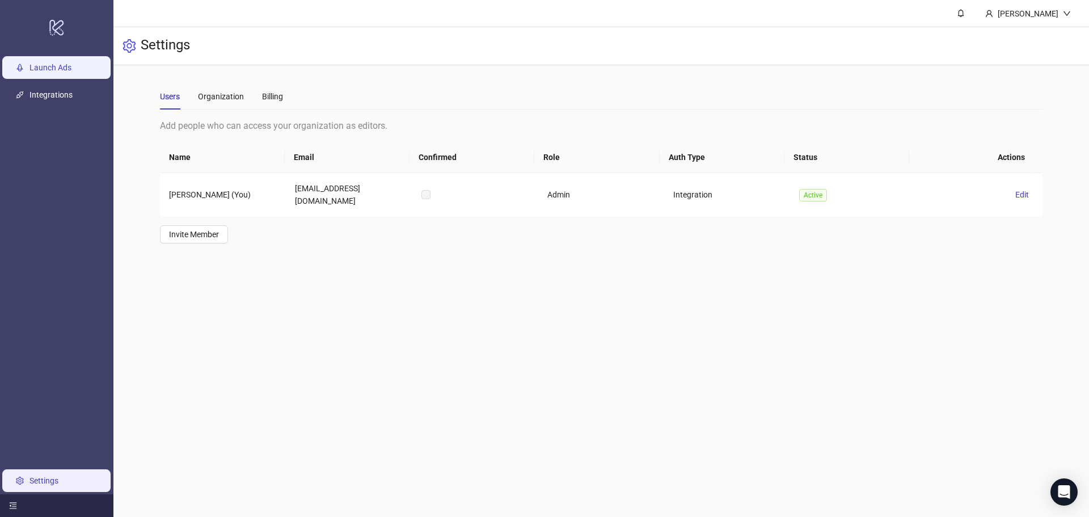
click at [61, 66] on link "Launch Ads" at bounding box center [50, 67] width 42 height 9
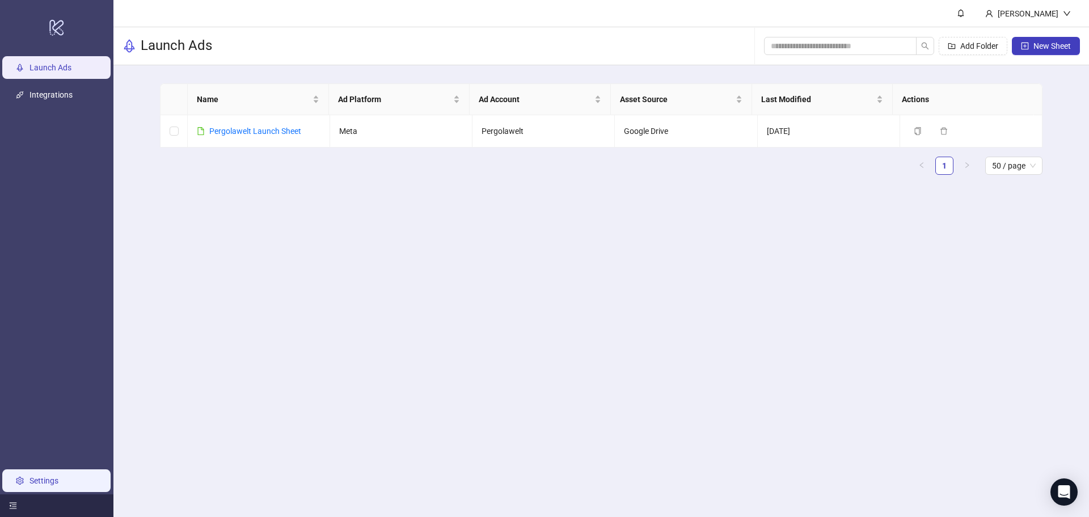
click at [50, 476] on link "Settings" at bounding box center [43, 480] width 29 height 9
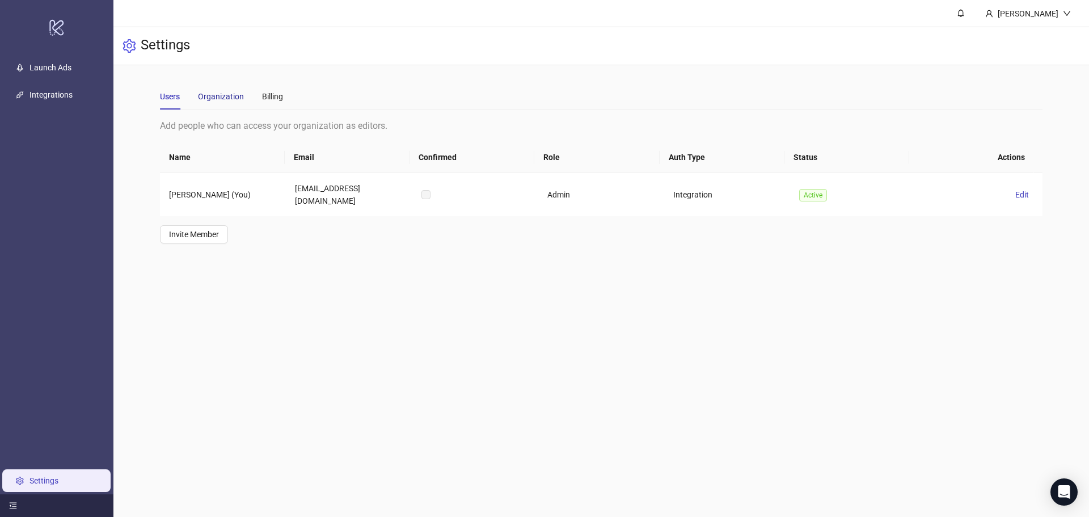
click at [198, 94] on div "Organization" at bounding box center [221, 96] width 46 height 12
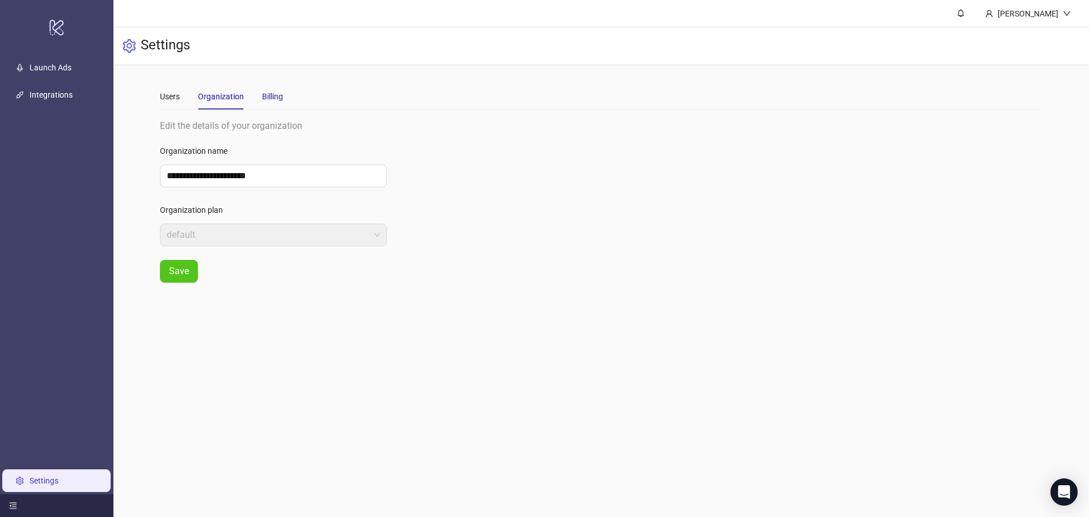
click at [280, 98] on div "Billing" at bounding box center [272, 96] width 21 height 12
